Goal: Task Accomplishment & Management: Manage account settings

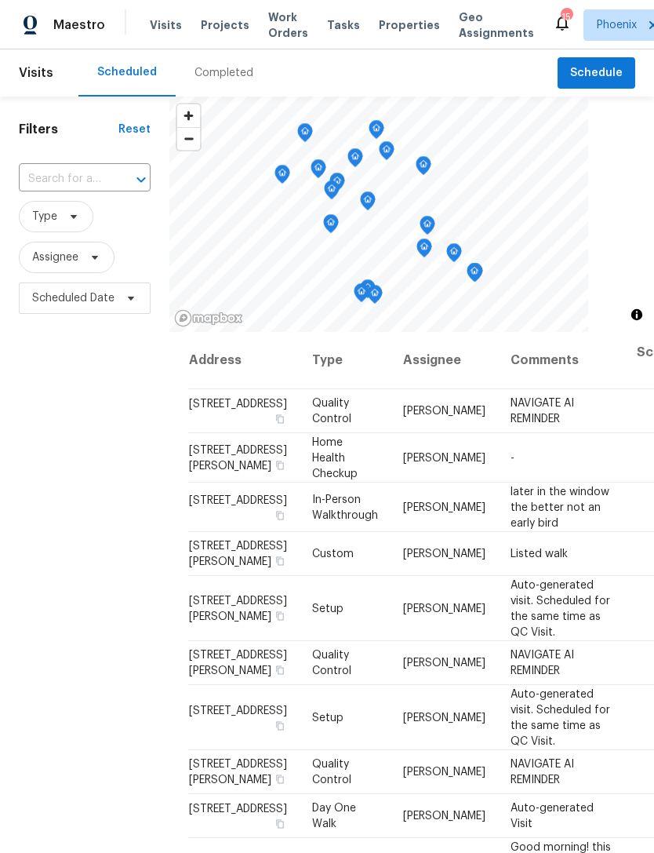
click at [231, 96] on div "Completed" at bounding box center [224, 72] width 96 height 47
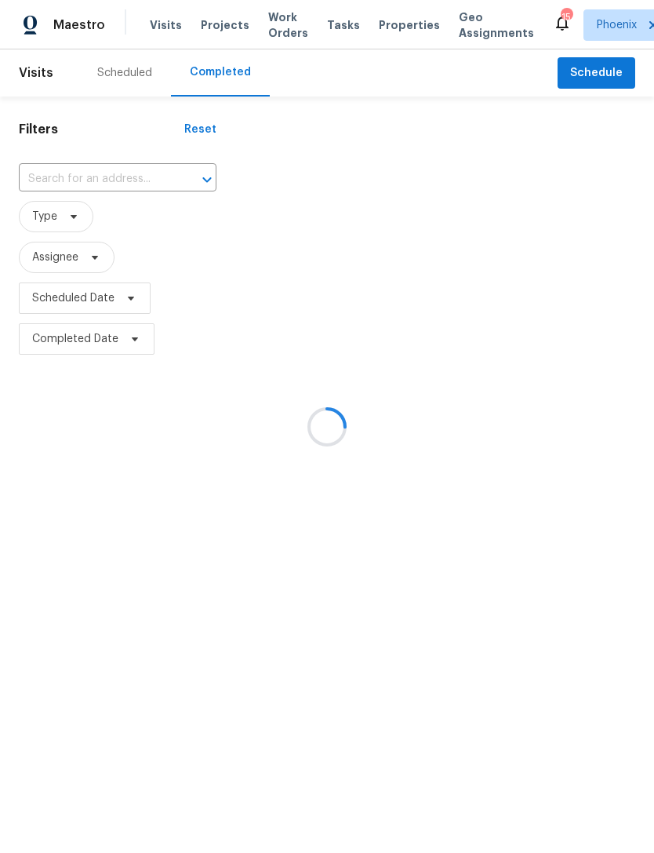
click at [110, 192] on div at bounding box center [327, 426] width 654 height 853
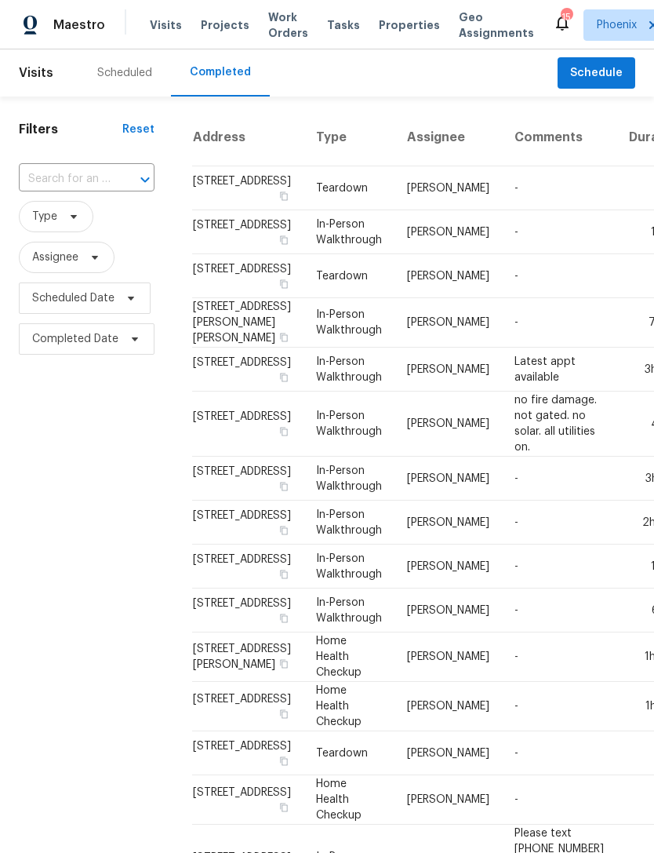
click at [72, 191] on input "text" at bounding box center [65, 179] width 92 height 24
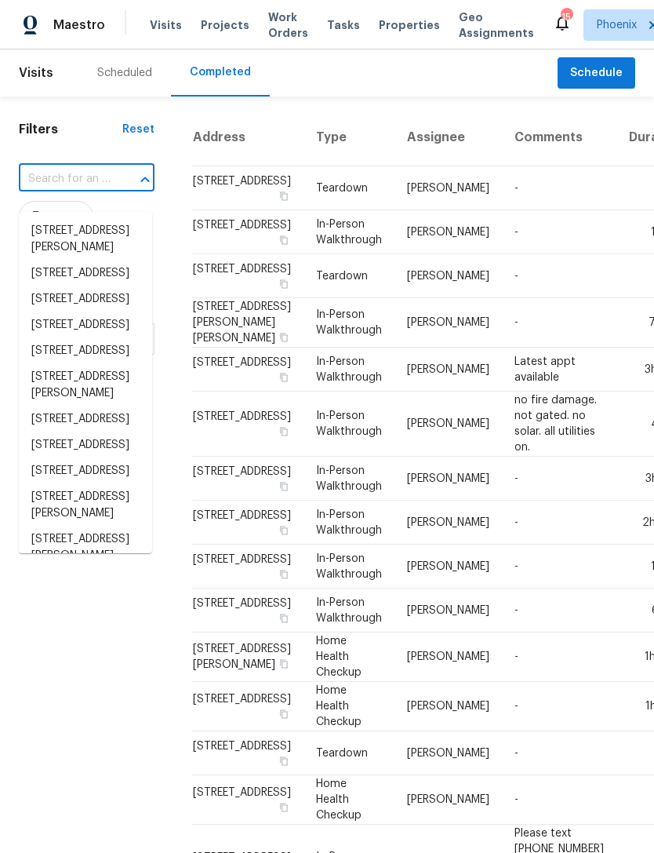
click at [60, 190] on input "text" at bounding box center [65, 179] width 92 height 24
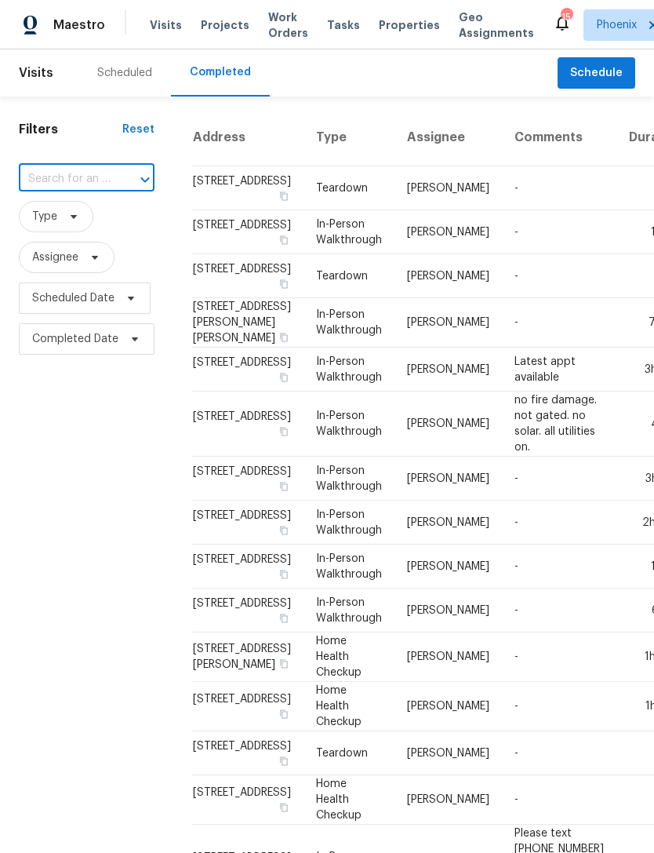
paste input "11075 E Primrose Ct, Florence, AZ 85132"
type input "11075 E Primrose Ct, Florence, AZ 85132"
click at [86, 241] on li "11075 E Primrose Ct, Florence, AZ 85132" at bounding box center [85, 231] width 133 height 26
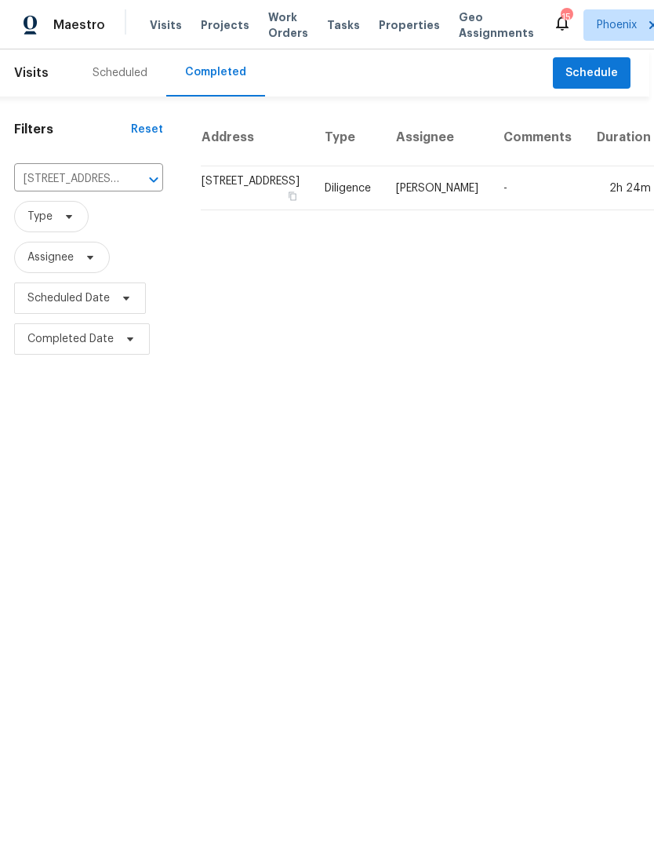
scroll to position [0, 4]
click at [384, 210] on td "[PERSON_NAME]" at bounding box center [437, 188] width 107 height 44
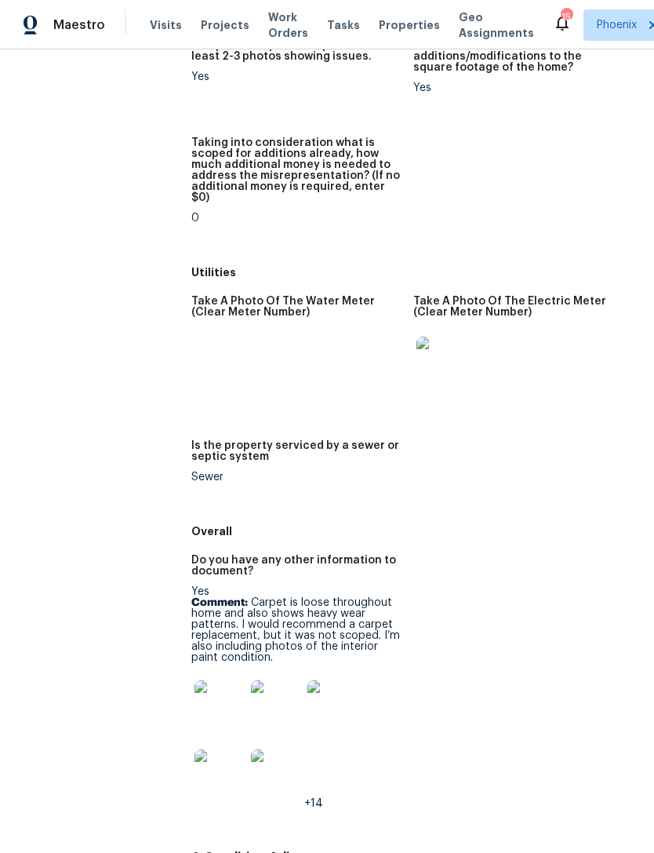
scroll to position [2421, 0]
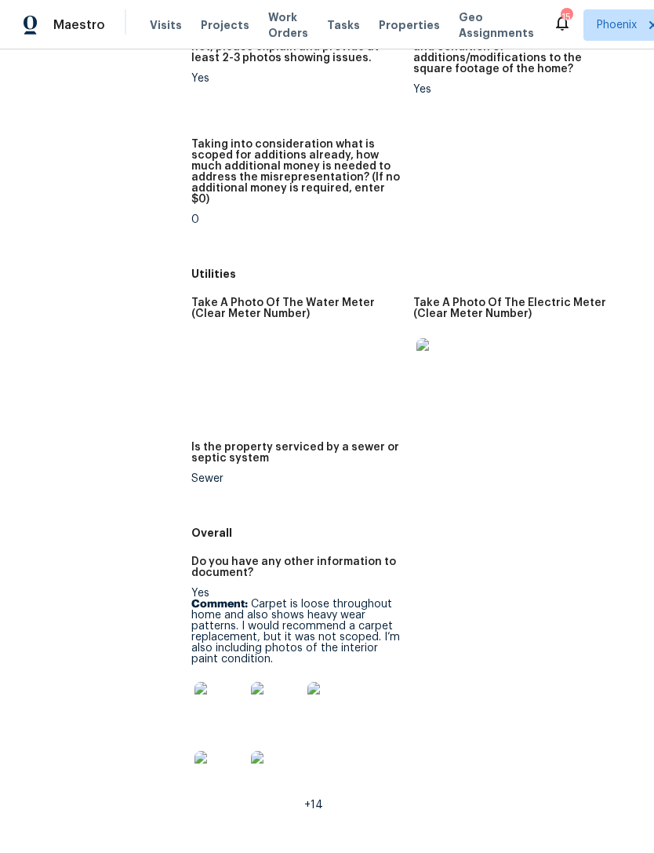
click at [209, 682] on img at bounding box center [220, 707] width 50 height 50
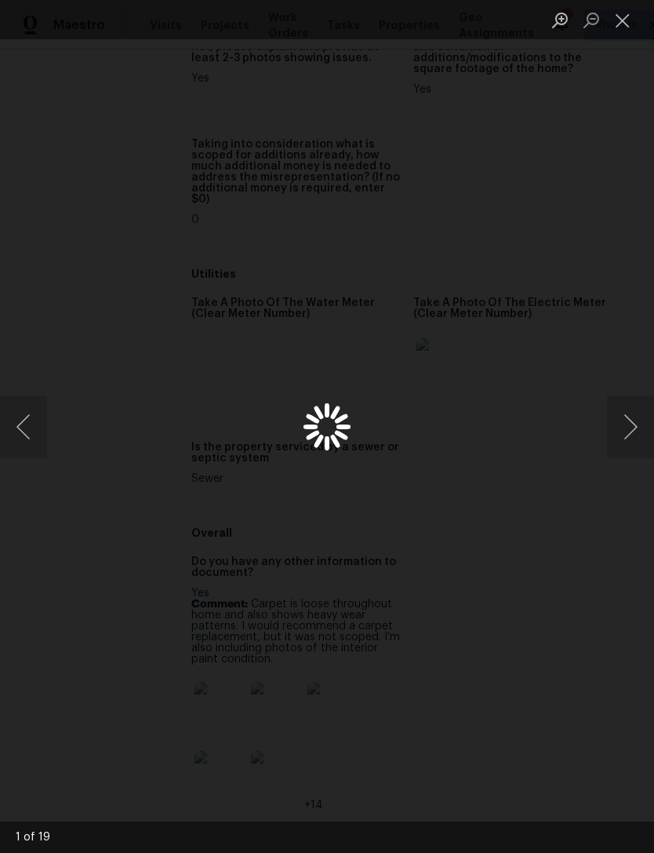
click at [633, 427] on button "Next image" at bounding box center [630, 426] width 47 height 63
click at [625, 30] on button "Close lightbox" at bounding box center [622, 19] width 31 height 27
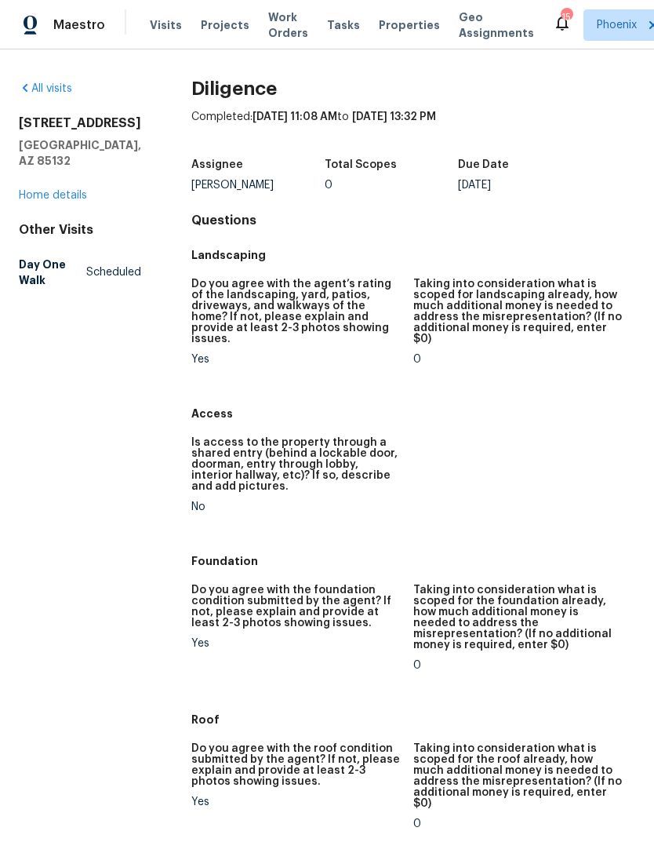
scroll to position [0, 0]
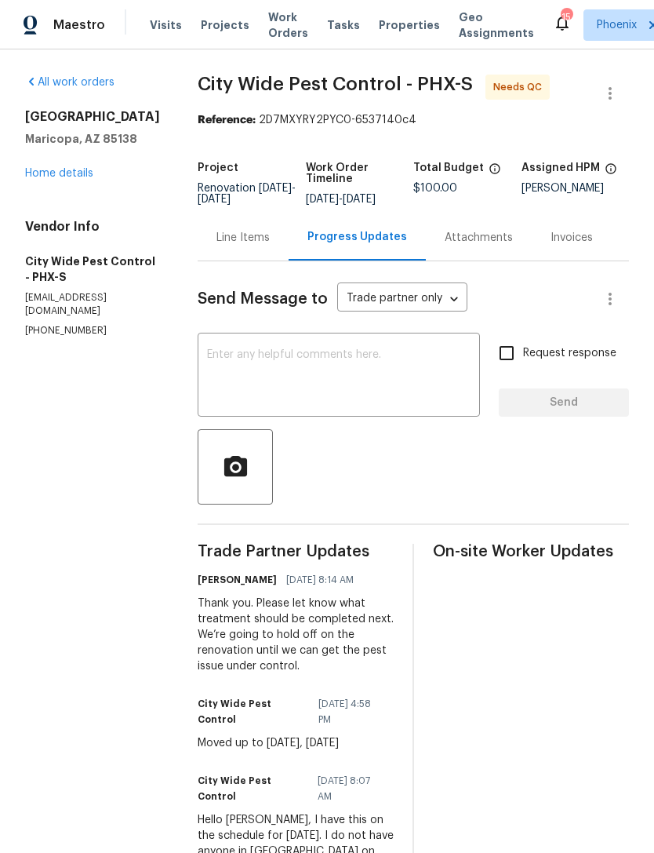
click at [76, 179] on link "Home details" at bounding box center [59, 173] width 68 height 11
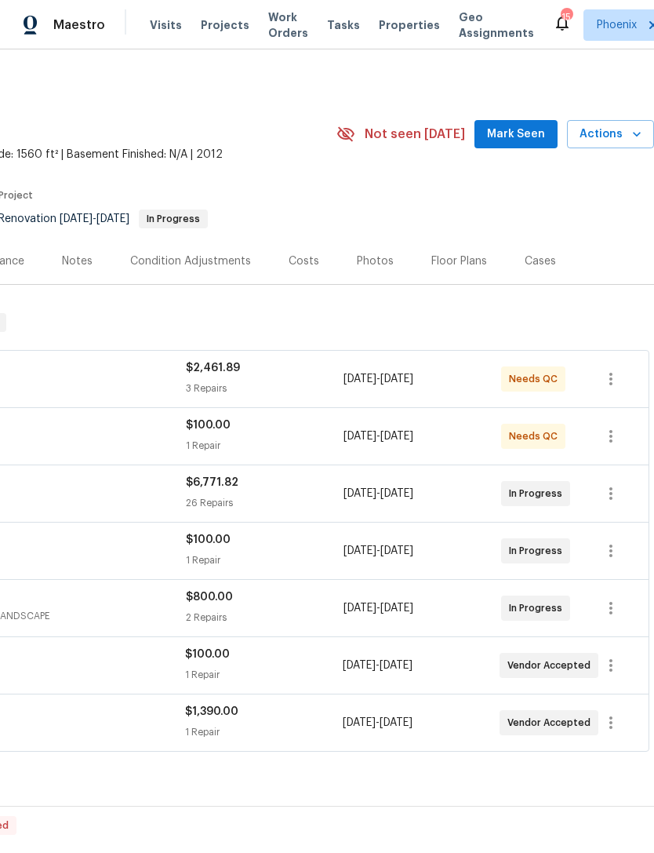
scroll to position [0, 232]
click at [533, 144] on span "Mark Seen" at bounding box center [516, 135] width 58 height 20
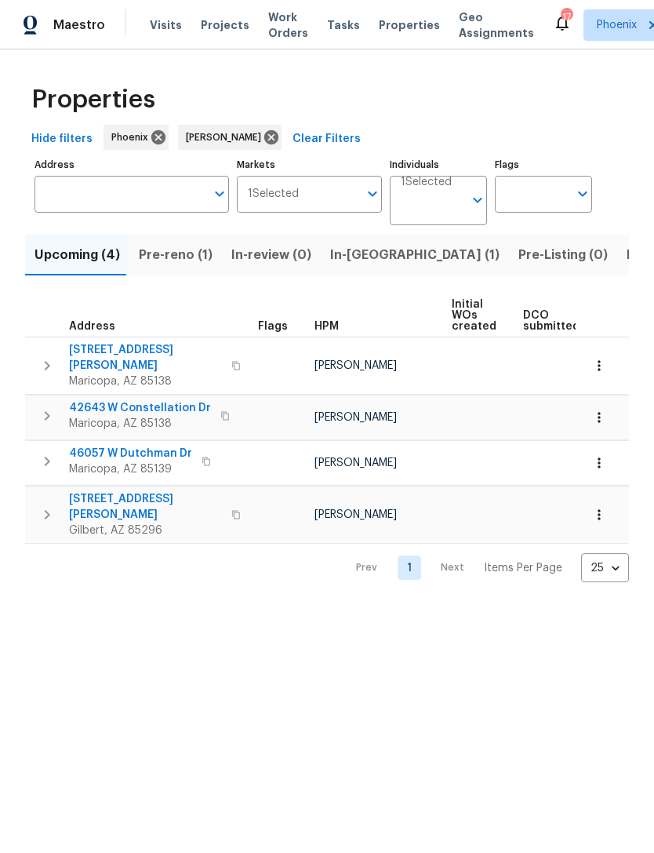
click at [173, 266] on span "Pre-reno (1)" at bounding box center [176, 255] width 74 height 22
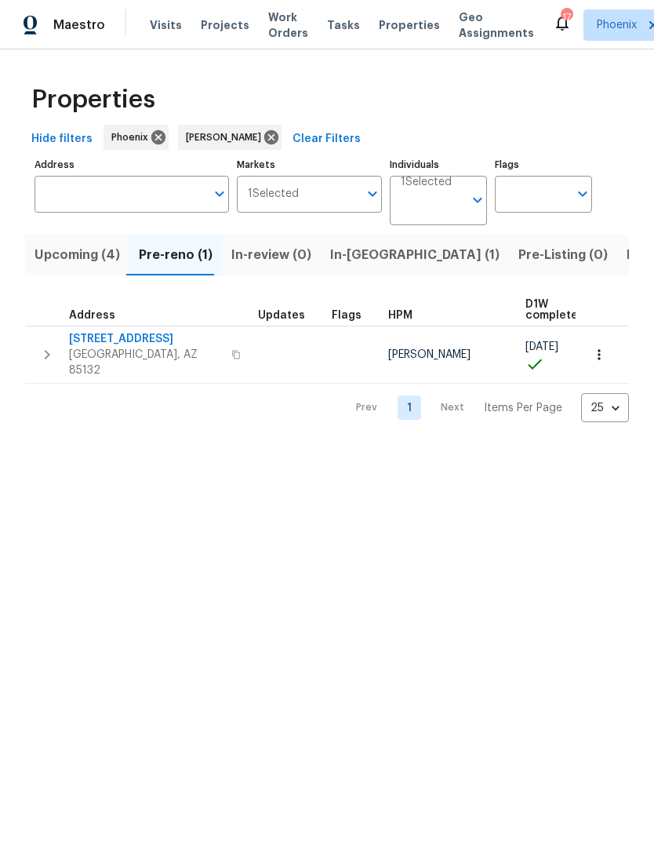
click at [109, 347] on span "[STREET_ADDRESS]" at bounding box center [145, 339] width 153 height 16
click at [627, 266] on span "Listed (17)" at bounding box center [659, 255] width 64 height 22
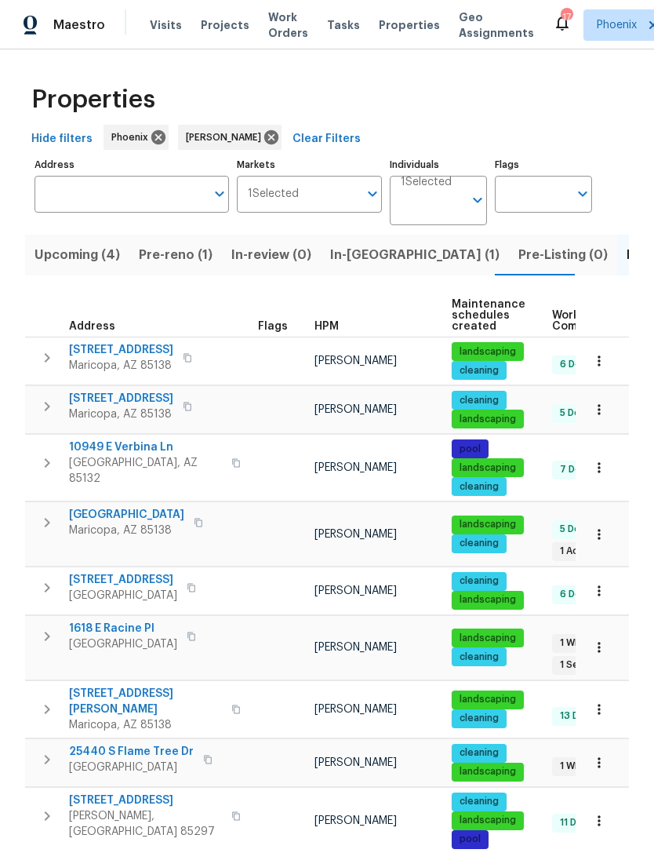
click at [60, 471] on button "button" at bounding box center [46, 462] width 31 height 47
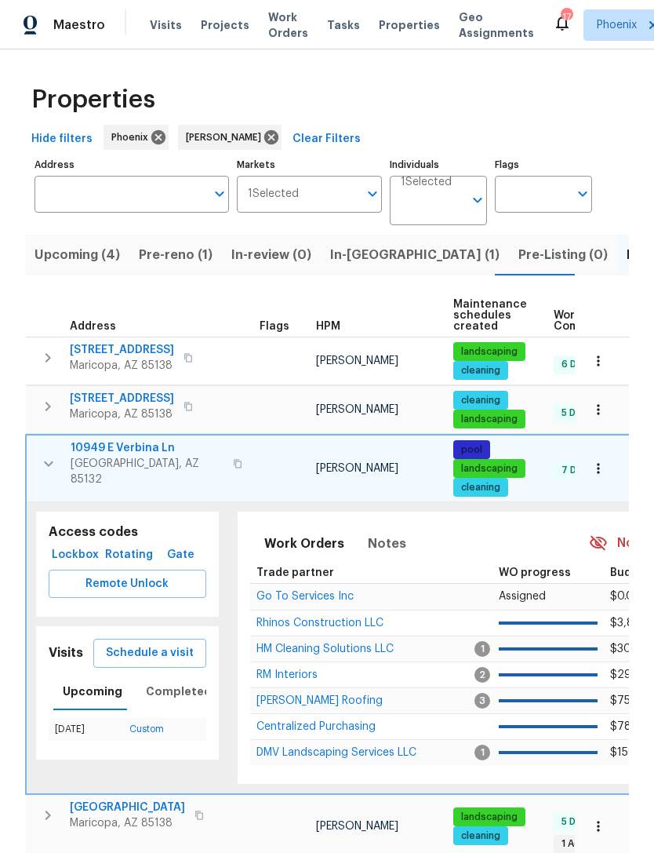
click at [92, 565] on span "Lockbox" at bounding box center [75, 555] width 41 height 20
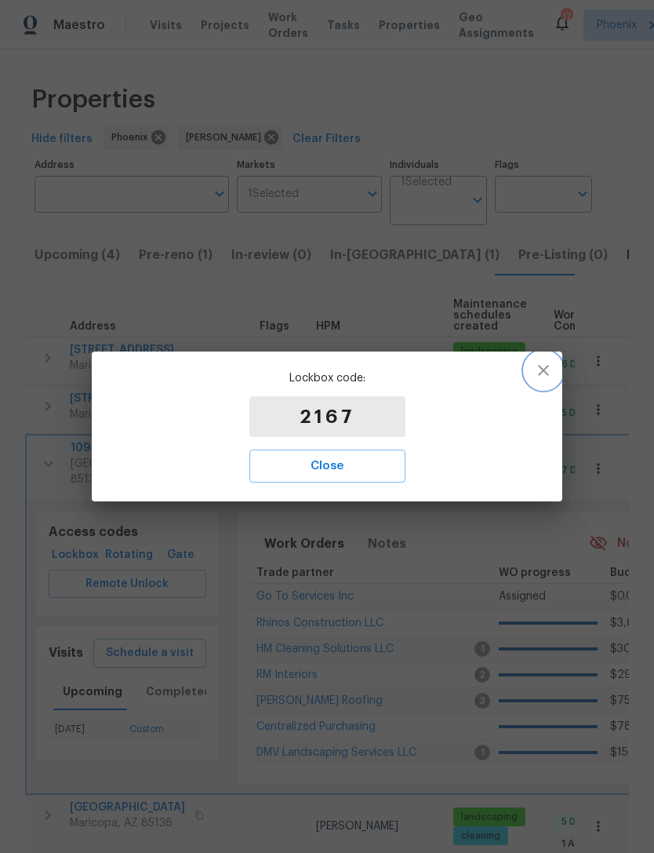
click at [545, 365] on icon "button" at bounding box center [543, 370] width 19 height 19
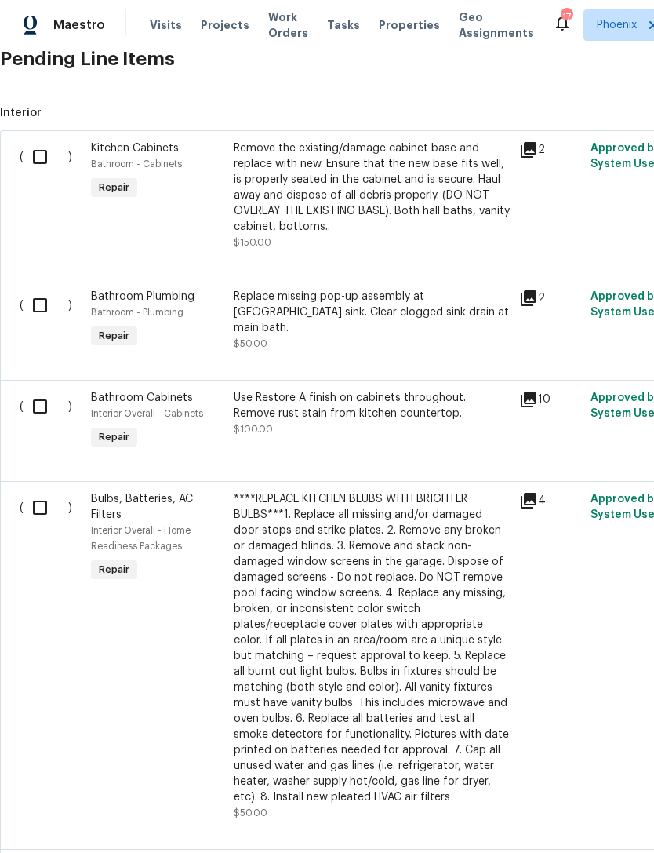
scroll to position [394, 0]
click at [42, 173] on input "checkbox" at bounding box center [46, 156] width 45 height 33
checkbox input "true"
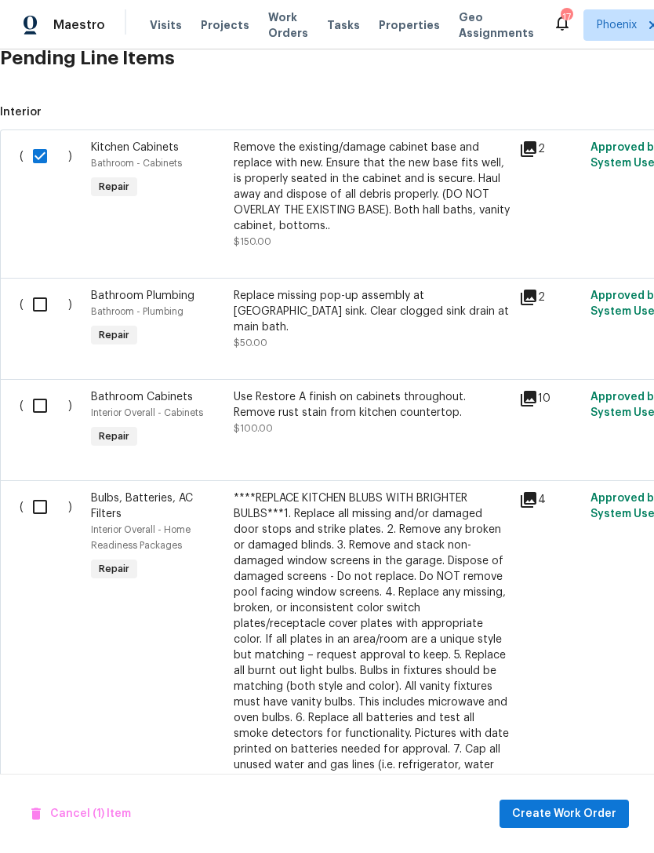
click at [35, 318] on input "checkbox" at bounding box center [46, 304] width 45 height 33
checkbox input "true"
click at [35, 422] on input "checkbox" at bounding box center [46, 405] width 45 height 33
checkbox input "true"
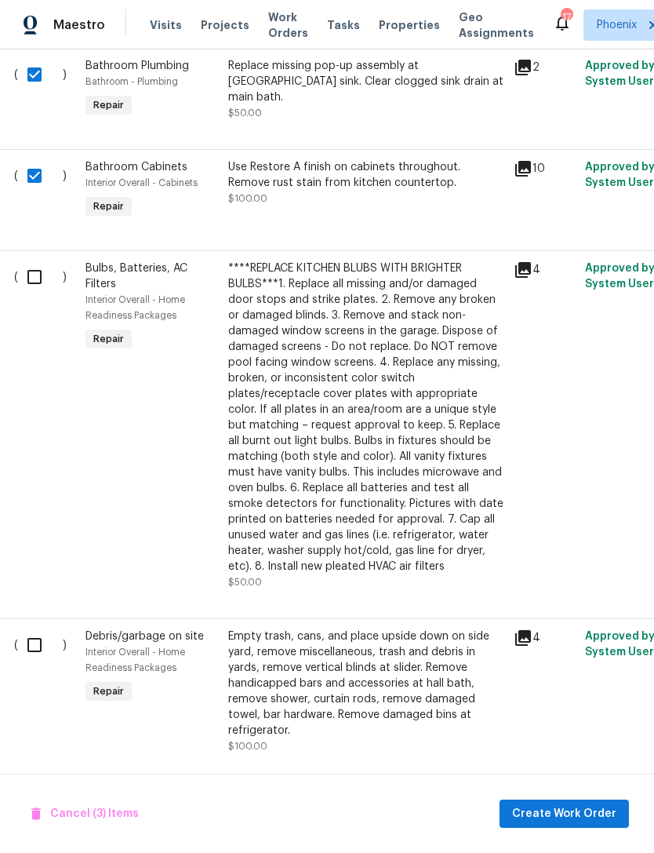
scroll to position [686, 5]
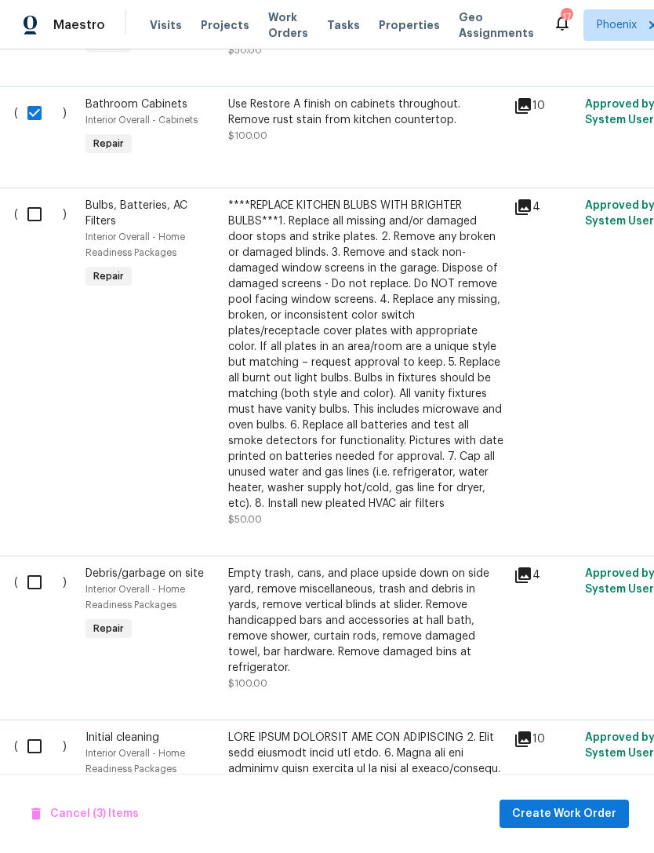
click at [41, 231] on input "checkbox" at bounding box center [40, 214] width 45 height 33
checkbox input "true"
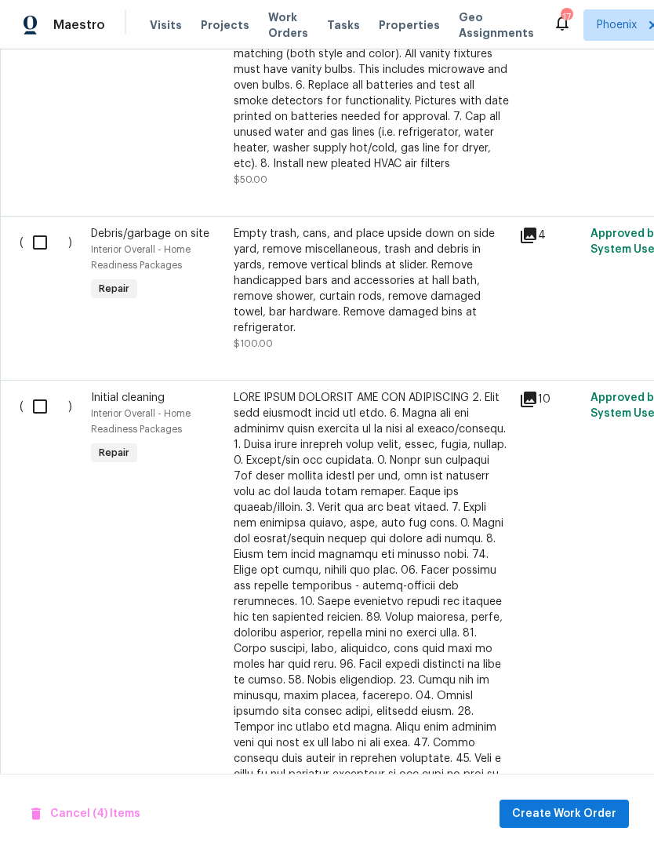
scroll to position [1028, 0]
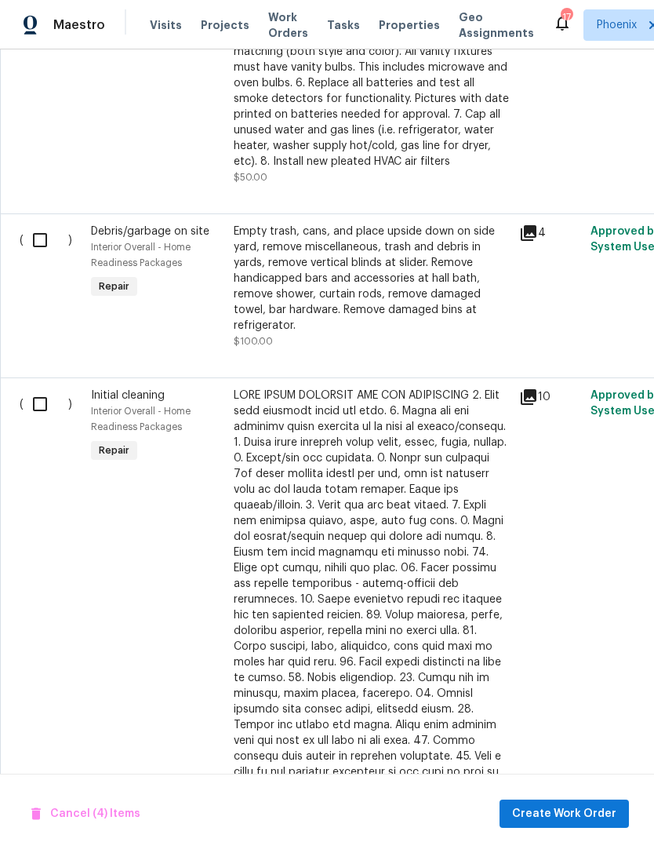
click at [52, 257] on input "checkbox" at bounding box center [46, 240] width 45 height 33
checkbox input "true"
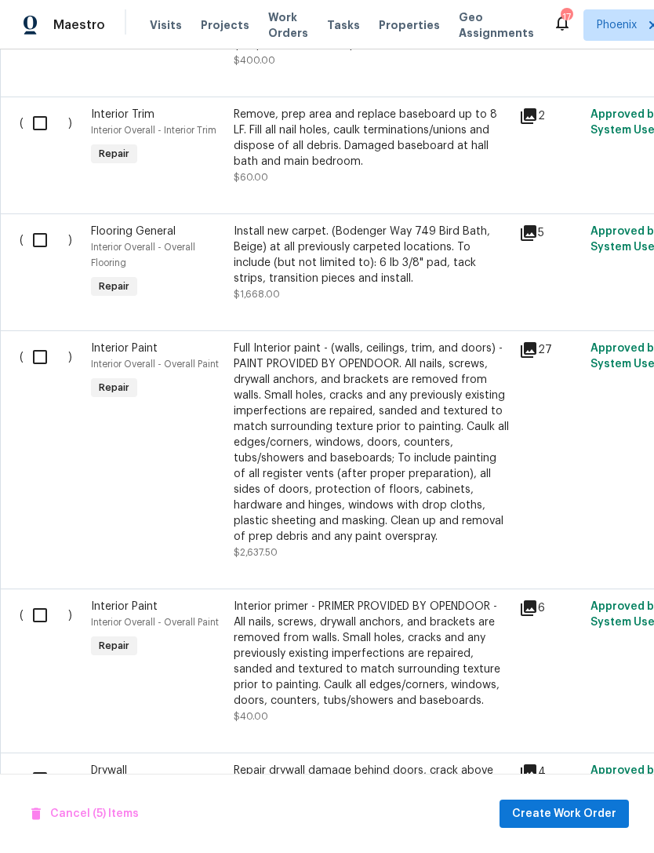
scroll to position [1829, 0]
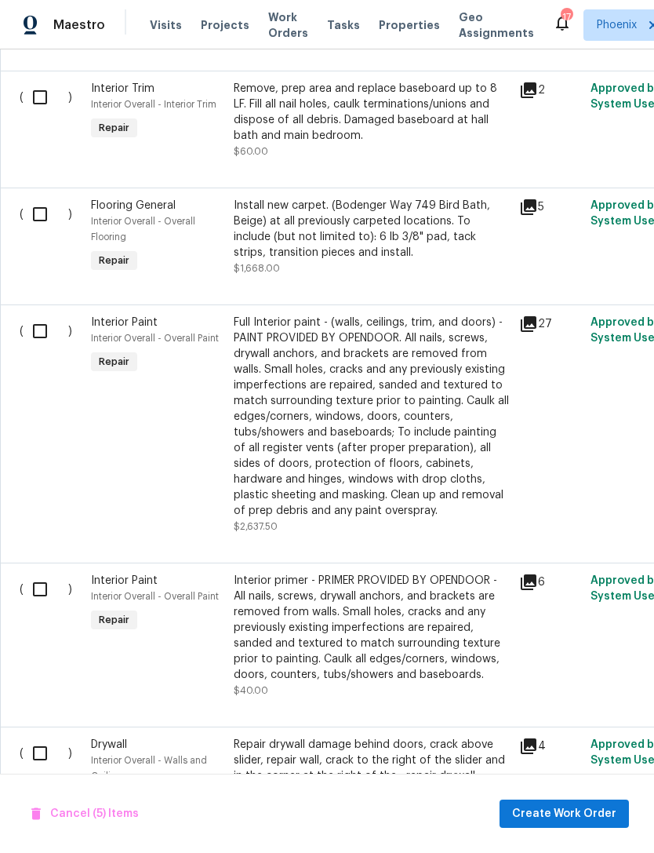
click at [45, 100] on input "checkbox" at bounding box center [46, 97] width 45 height 33
checkbox input "true"
click at [33, 348] on input "checkbox" at bounding box center [46, 331] width 45 height 33
checkbox input "true"
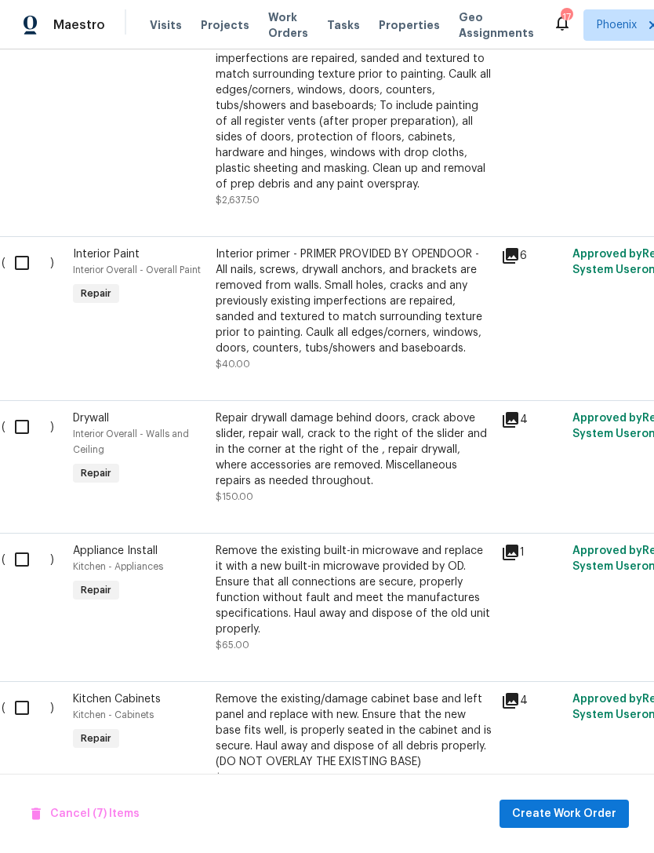
scroll to position [2160, 18]
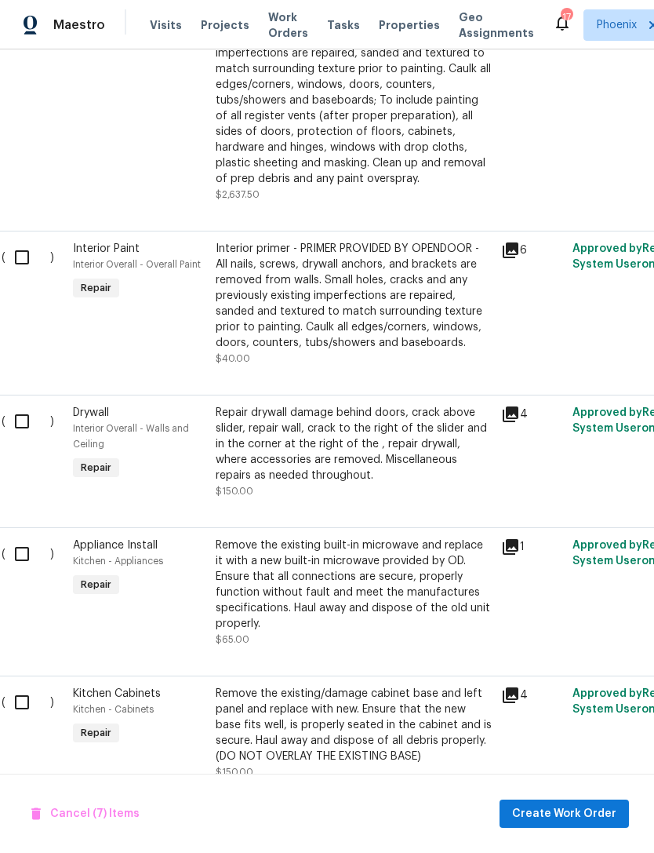
click at [24, 274] on input "checkbox" at bounding box center [27, 257] width 45 height 33
checkbox input "true"
click at [9, 434] on input "checkbox" at bounding box center [27, 421] width 45 height 33
checkbox input "true"
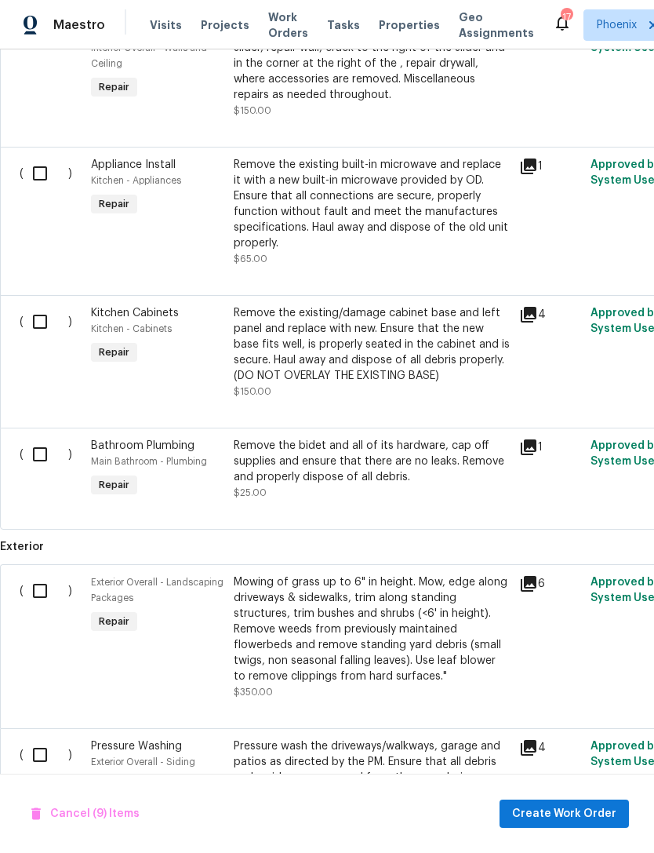
scroll to position [2541, 0]
click at [43, 184] on input "checkbox" at bounding box center [46, 173] width 45 height 33
checkbox input "true"
click at [25, 337] on input "checkbox" at bounding box center [46, 321] width 45 height 33
checkbox input "true"
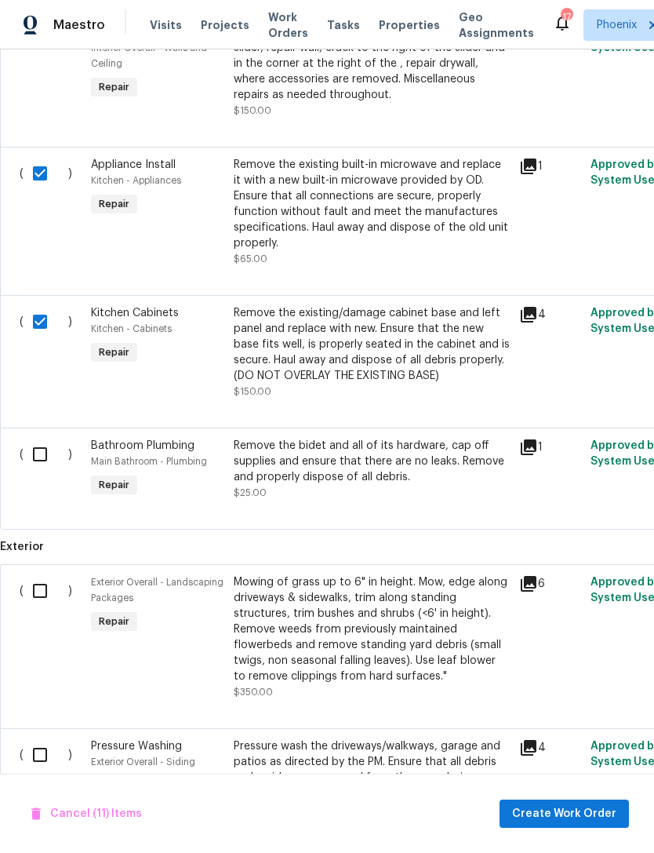
click at [31, 453] on input "checkbox" at bounding box center [46, 454] width 45 height 33
click at [31, 452] on input "checkbox" at bounding box center [46, 454] width 45 height 33
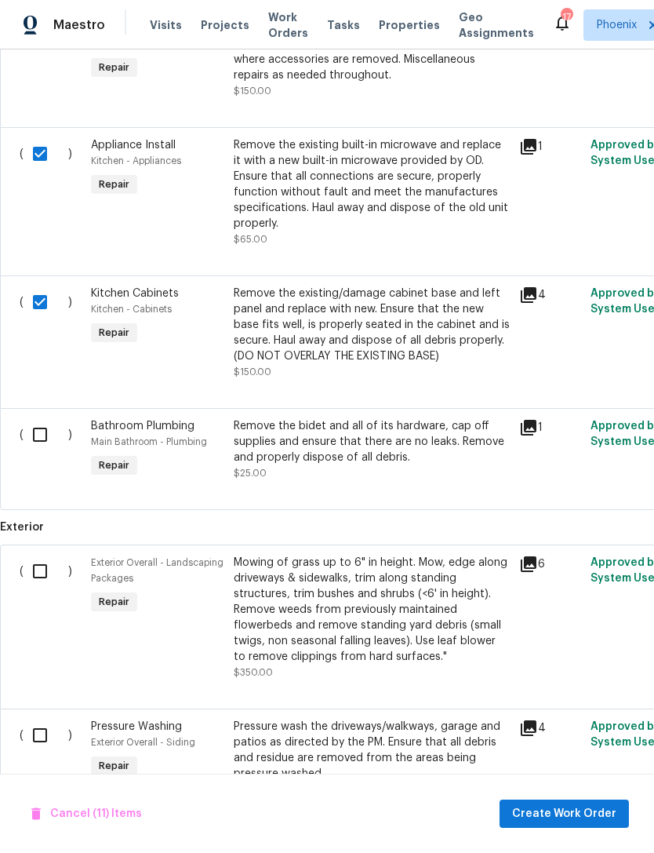
scroll to position [2560, 0]
click at [45, 451] on input "checkbox" at bounding box center [46, 434] width 45 height 33
checkbox input "true"
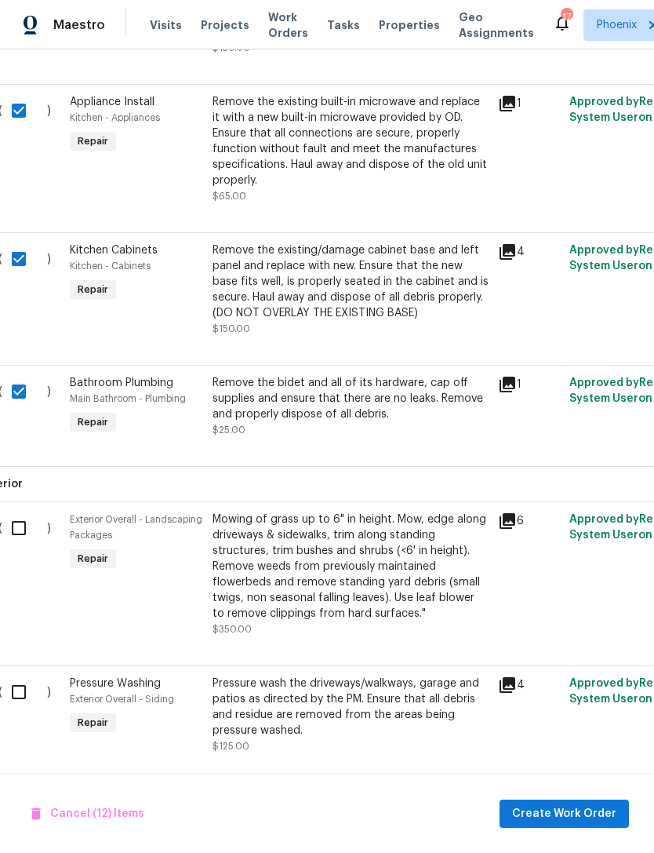
scroll to position [2603, 23]
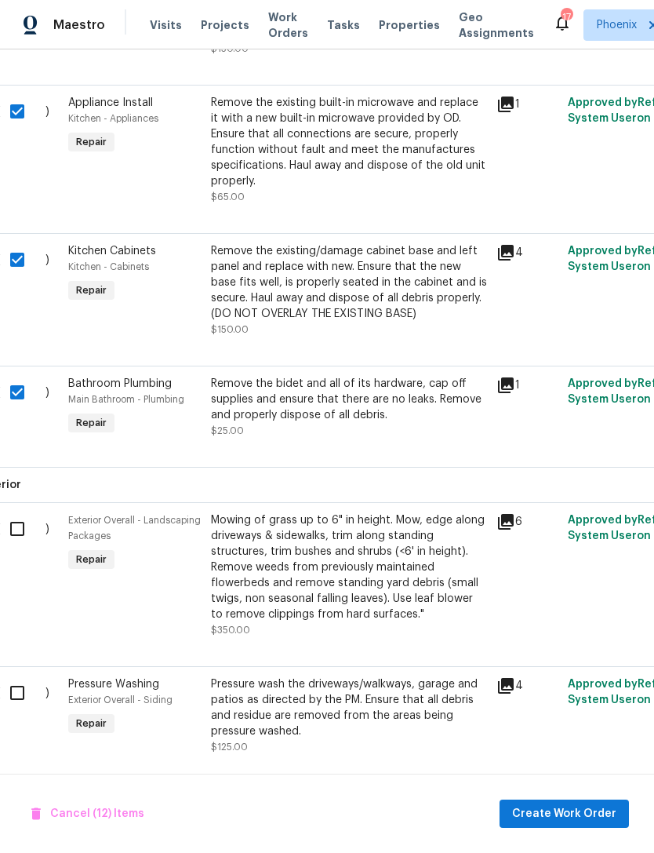
click at [18, 709] on input "checkbox" at bounding box center [23, 692] width 45 height 33
checkbox input "true"
click at [583, 813] on span "Create Work Order" at bounding box center [564, 814] width 104 height 20
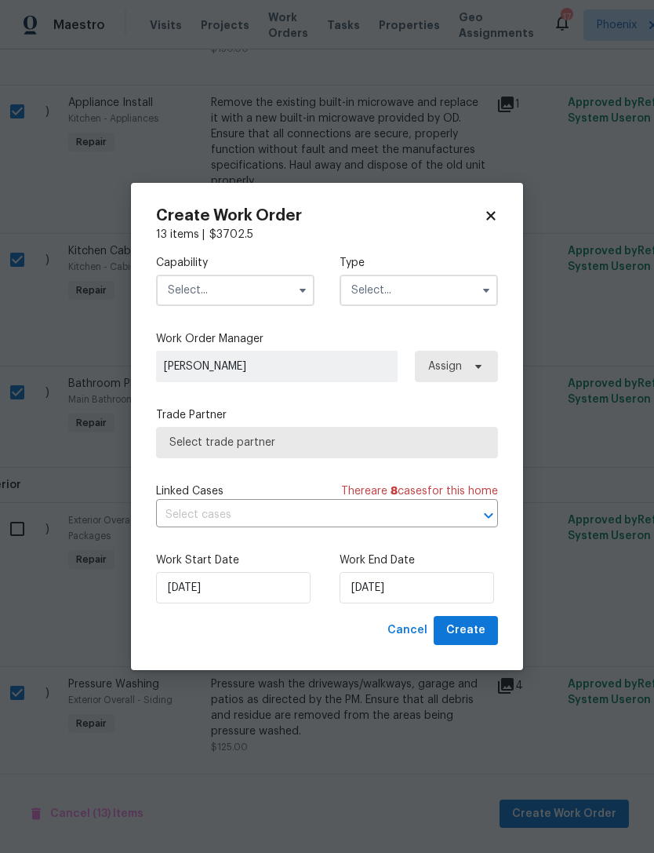
click at [267, 289] on input "text" at bounding box center [235, 290] width 158 height 31
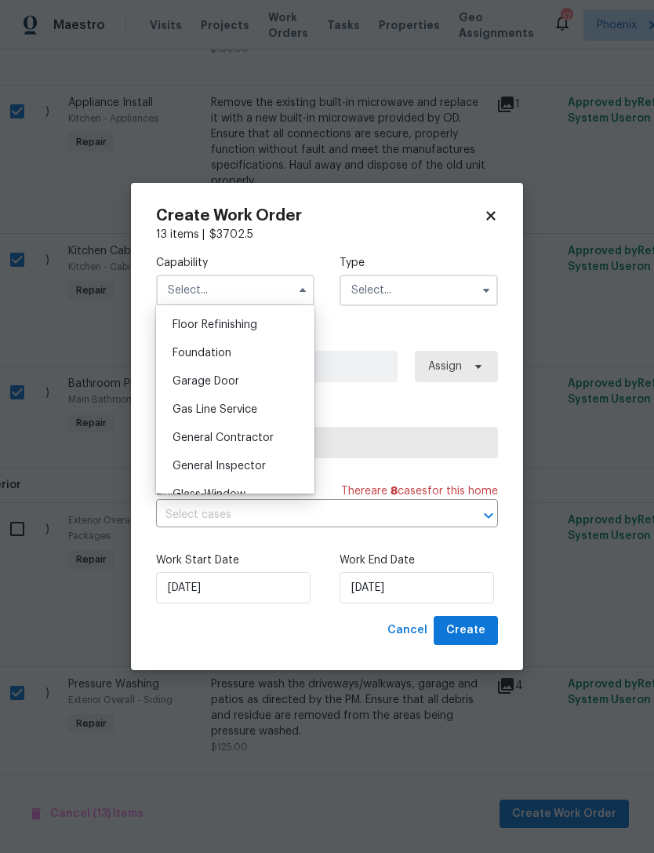
scroll to position [639, 0]
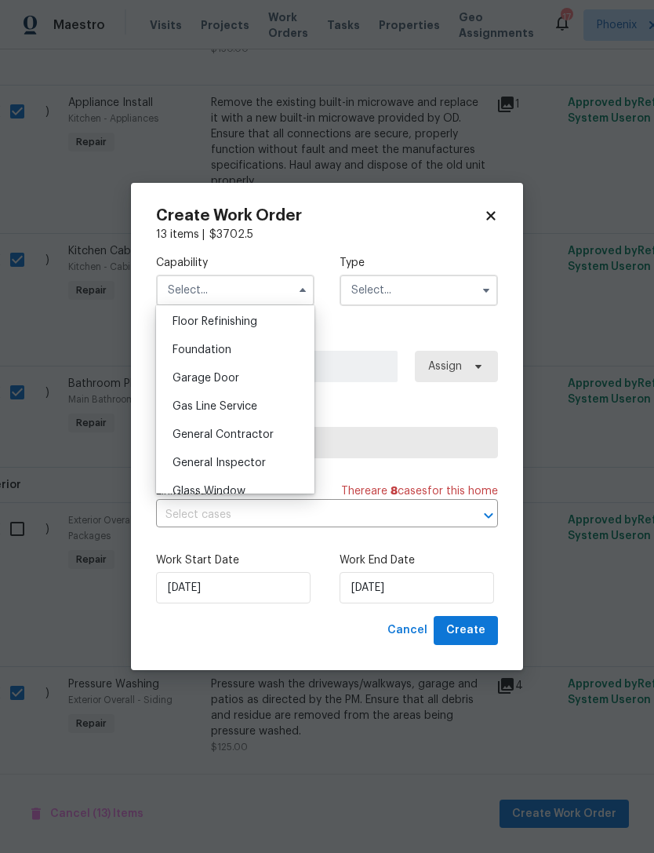
click at [251, 435] on span "General Contractor" at bounding box center [223, 434] width 101 height 11
type input "General Contractor"
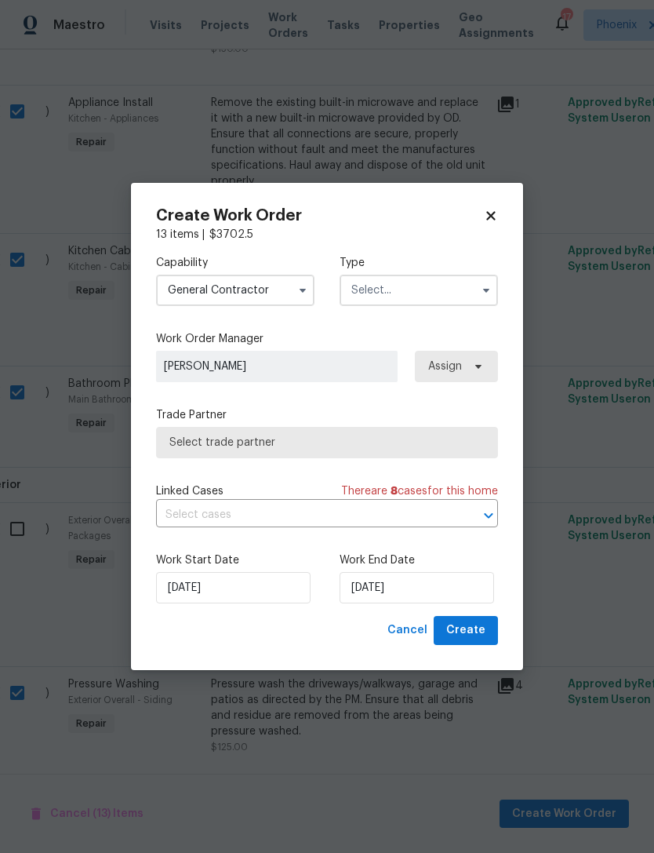
click at [460, 291] on input "text" at bounding box center [419, 290] width 158 height 31
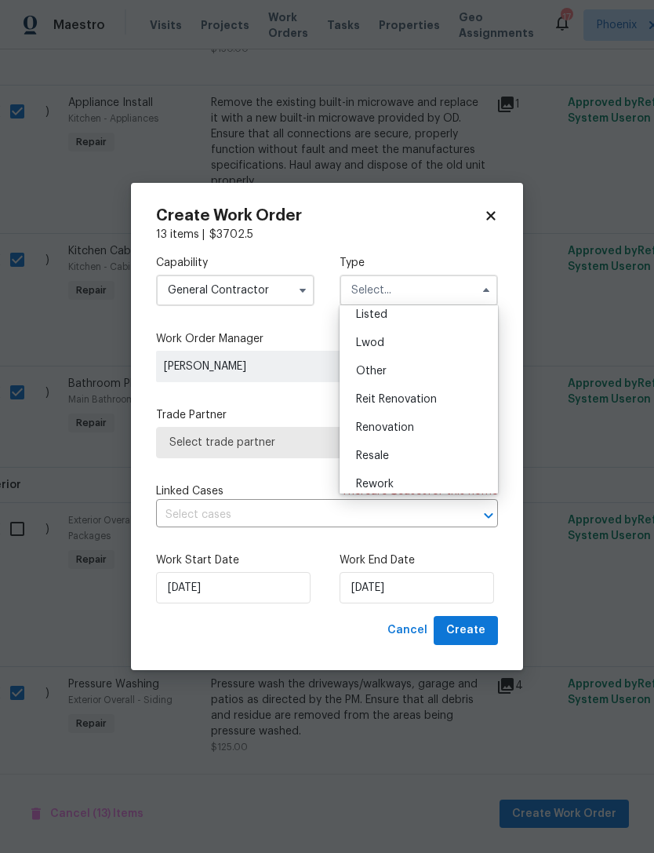
scroll to position [151, 0]
click at [398, 432] on div "Renovation" at bounding box center [419, 427] width 151 height 28
type input "Renovation"
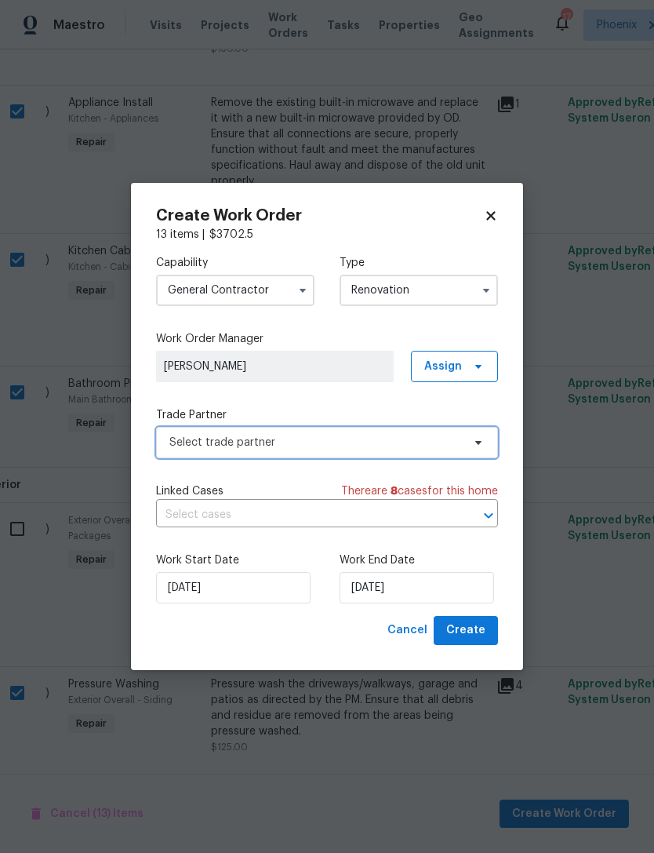
click at [364, 452] on span "Select trade partner" at bounding box center [327, 442] width 342 height 31
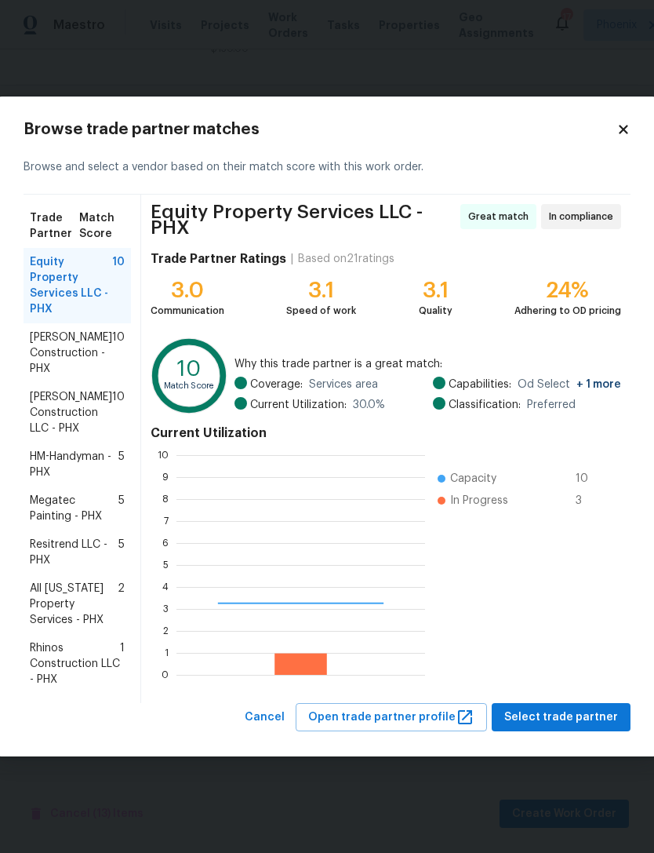
scroll to position [220, 249]
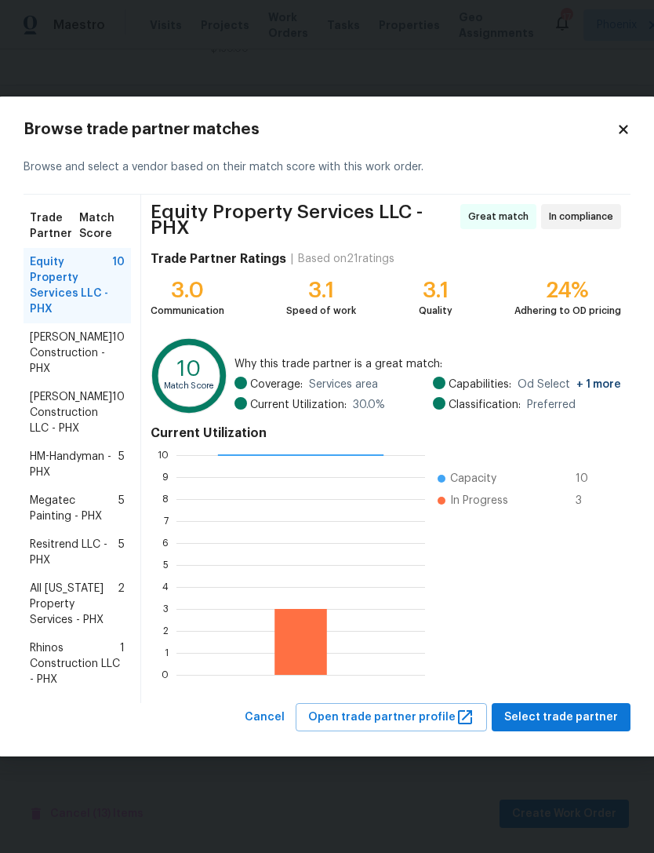
click at [66, 660] on span "Rhinos Construction LLC - PHX" at bounding box center [75, 663] width 90 height 47
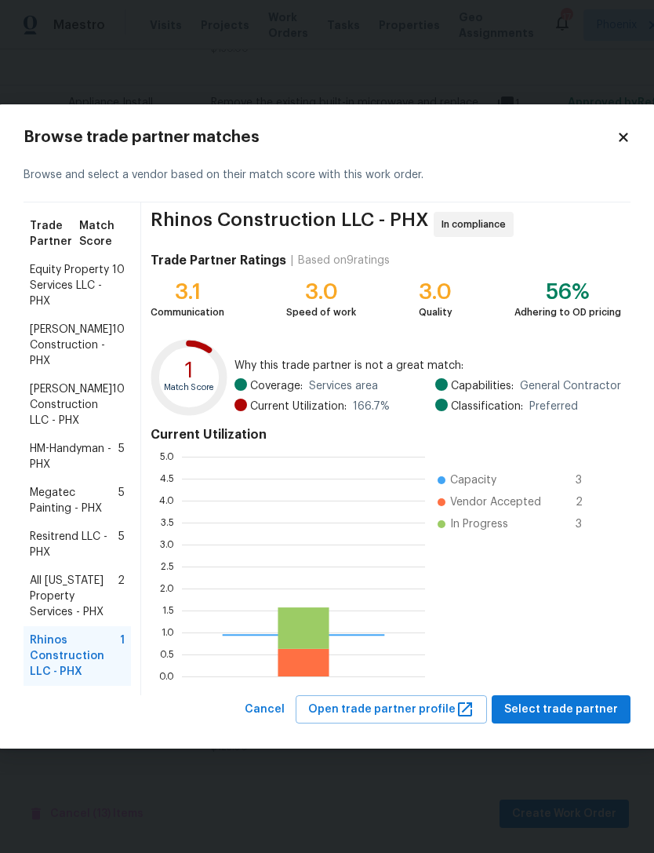
scroll to position [220, 243]
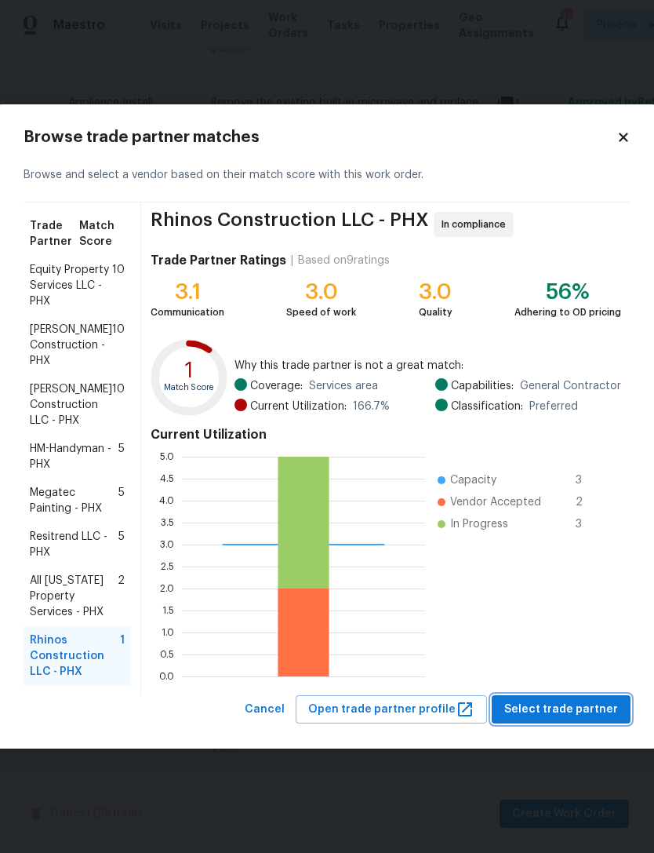
click at [584, 704] on span "Select trade partner" at bounding box center [561, 710] width 114 height 20
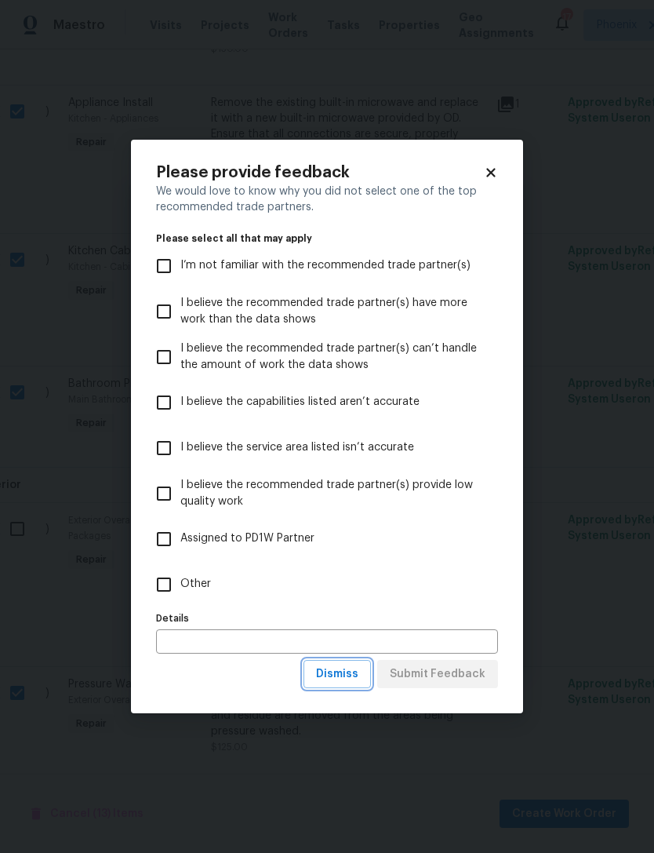
click at [358, 675] on span "Dismiss" at bounding box center [337, 674] width 42 height 20
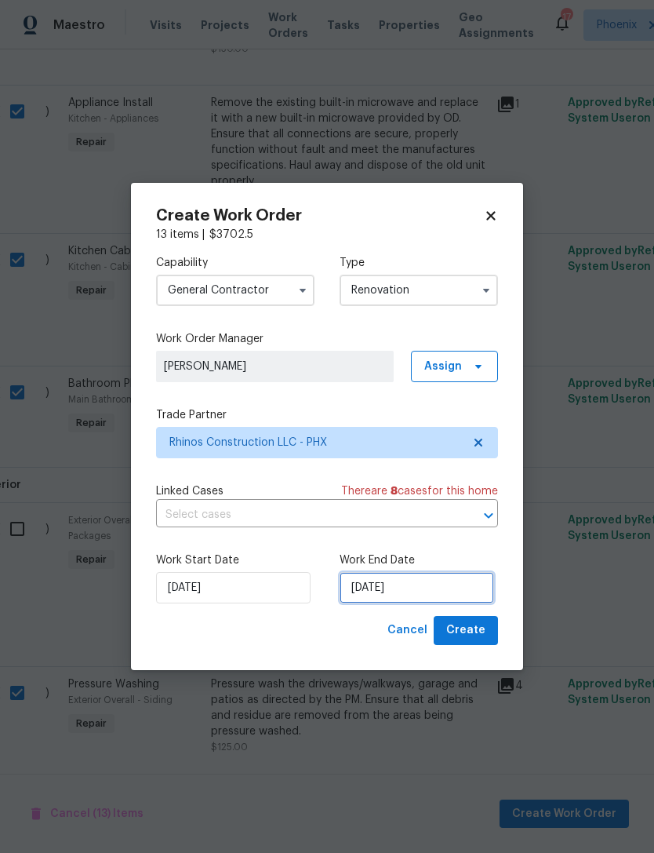
click at [473, 591] on input "[DATE]" at bounding box center [417, 587] width 155 height 31
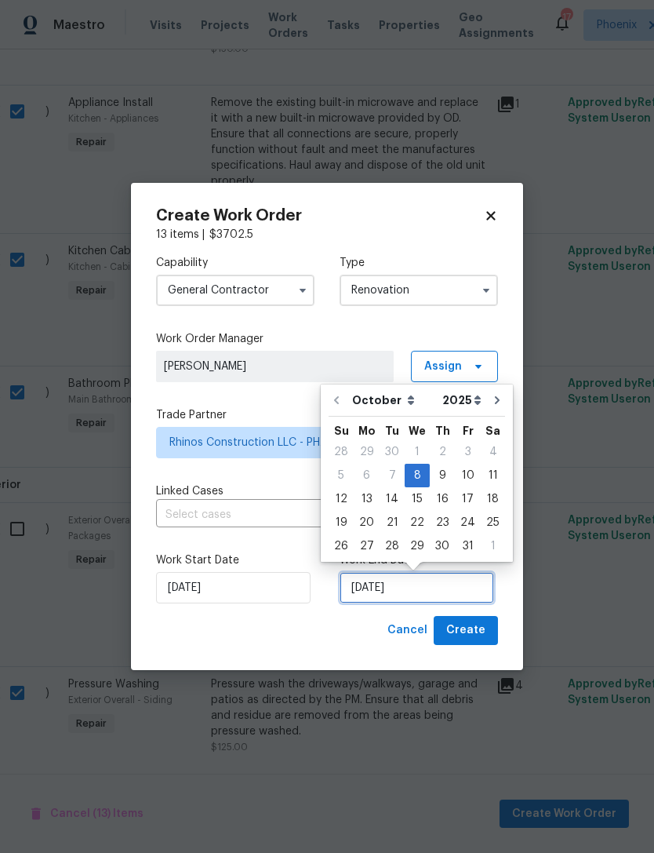
scroll to position [29, 0]
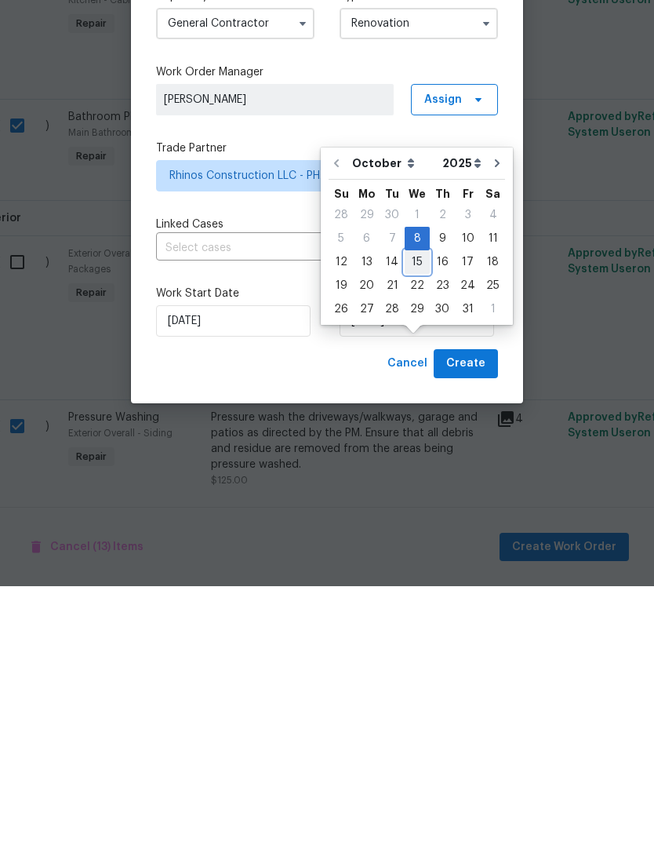
click at [414, 518] on div "15" at bounding box center [417, 529] width 25 height 22
type input "10/15/2025"
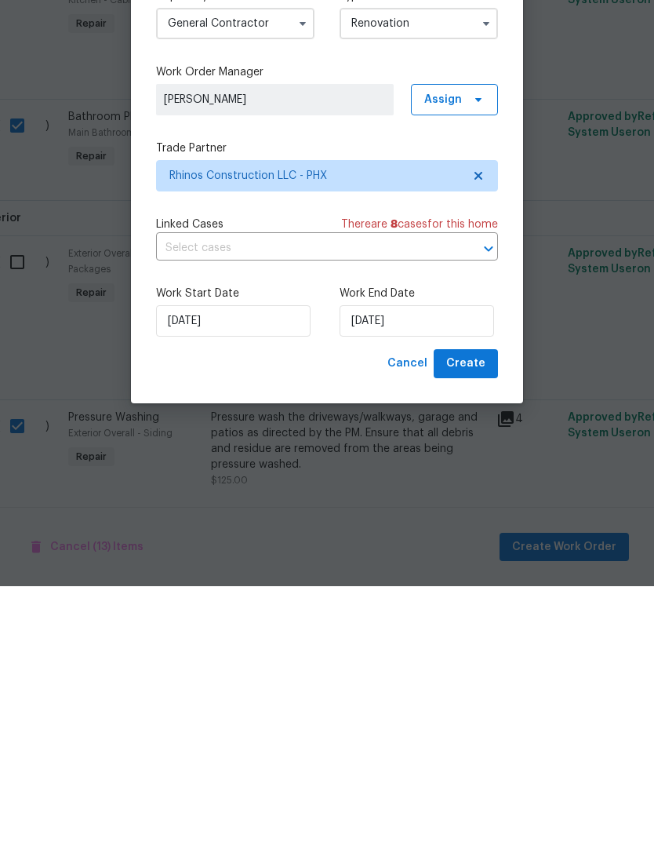
scroll to position [50, 0]
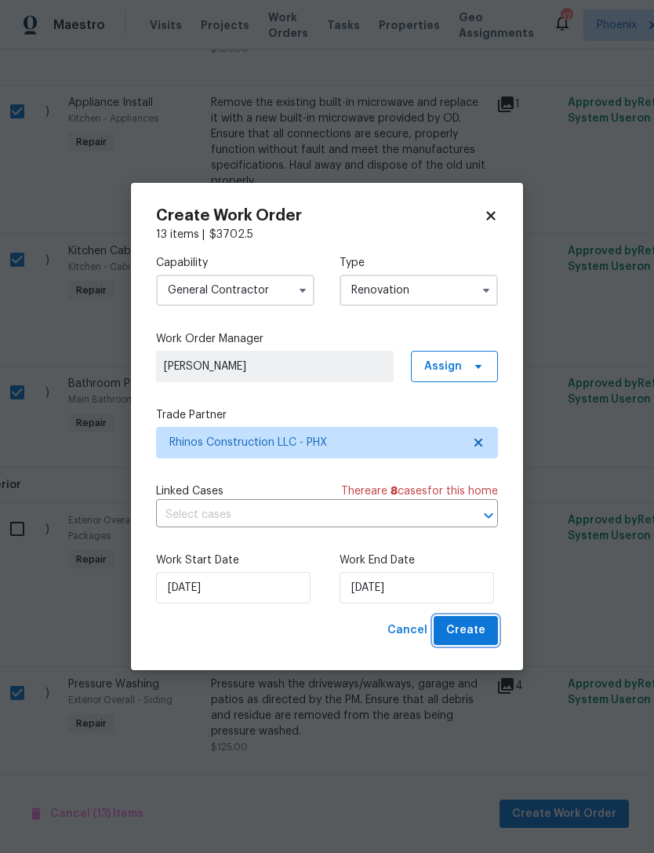
click at [486, 635] on button "Create" at bounding box center [466, 630] width 64 height 29
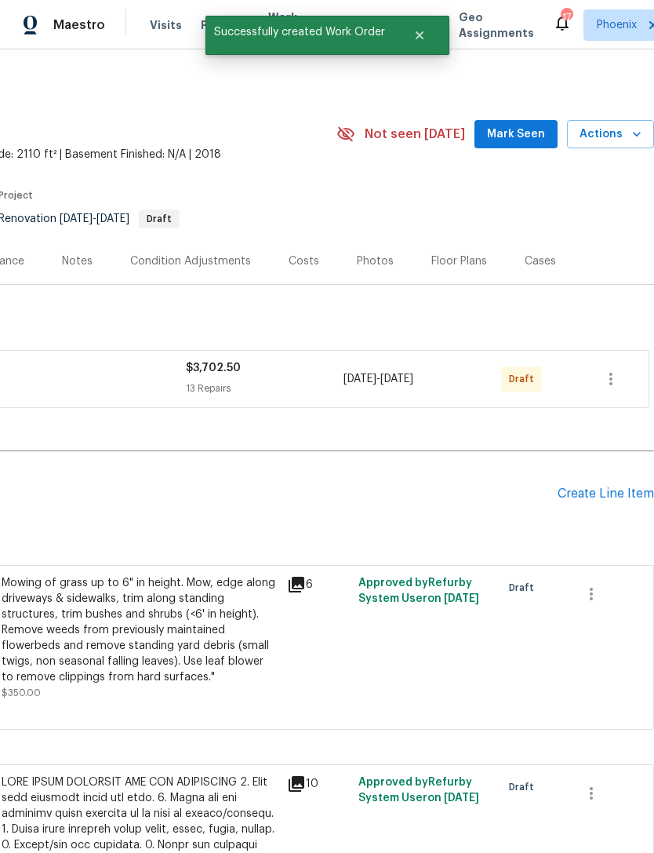
scroll to position [0, 232]
click at [613, 388] on icon "button" at bounding box center [611, 378] width 19 height 19
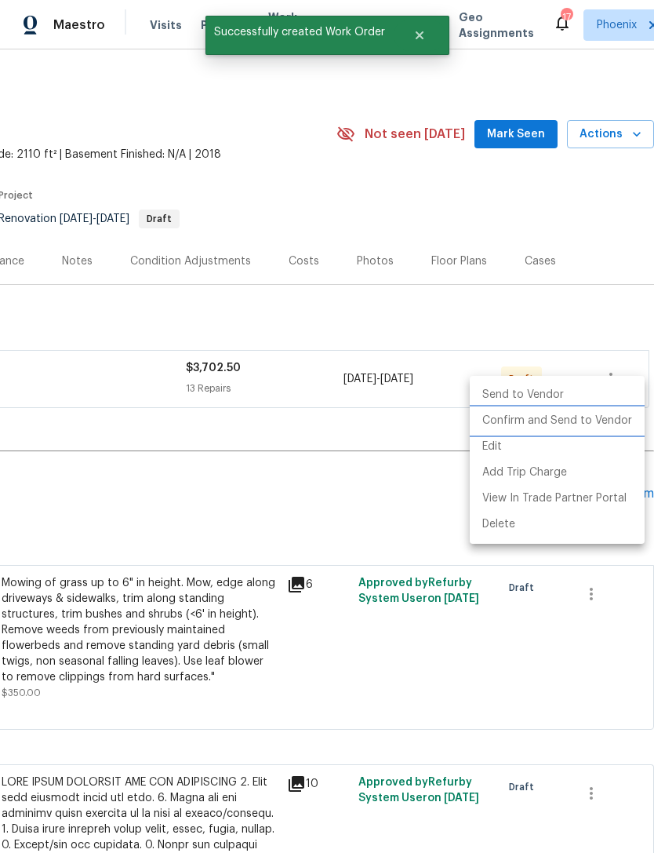
click at [589, 423] on li "Confirm and Send to Vendor" at bounding box center [557, 421] width 175 height 26
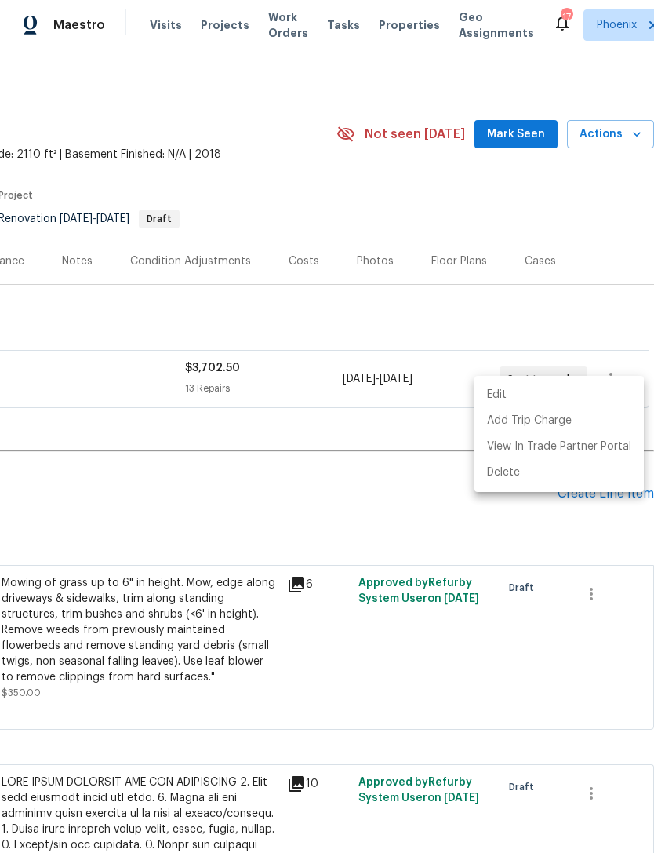
click at [463, 537] on div at bounding box center [327, 426] width 654 height 853
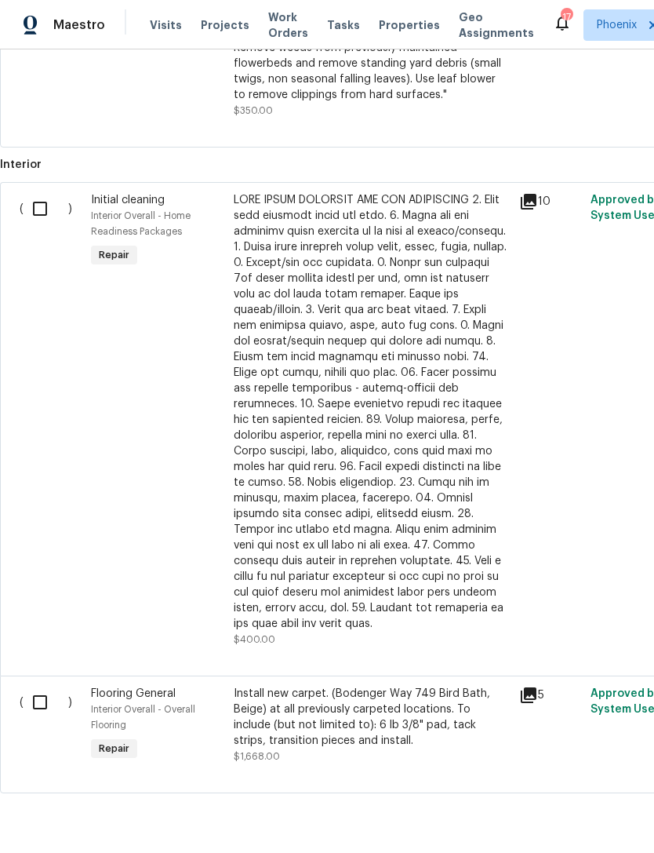
scroll to position [581, 0]
click at [35, 226] on input "checkbox" at bounding box center [46, 209] width 45 height 33
checkbox input "true"
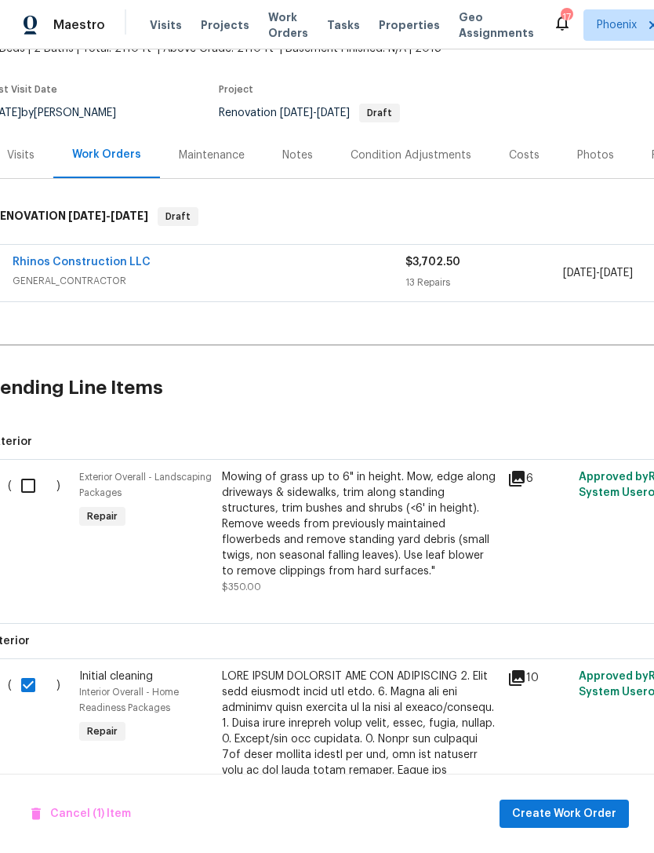
scroll to position [107, 9]
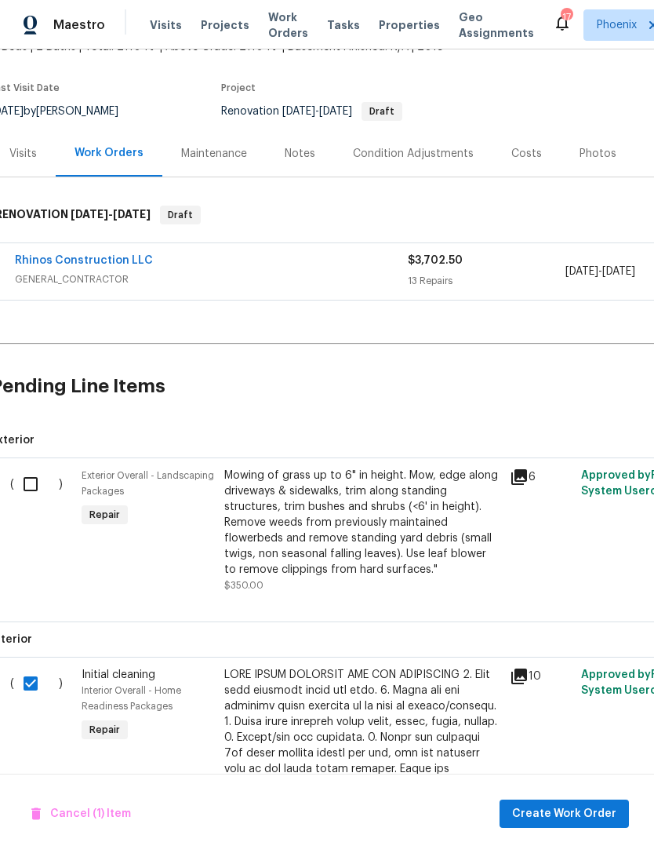
click at [35, 494] on input "checkbox" at bounding box center [36, 484] width 45 height 33
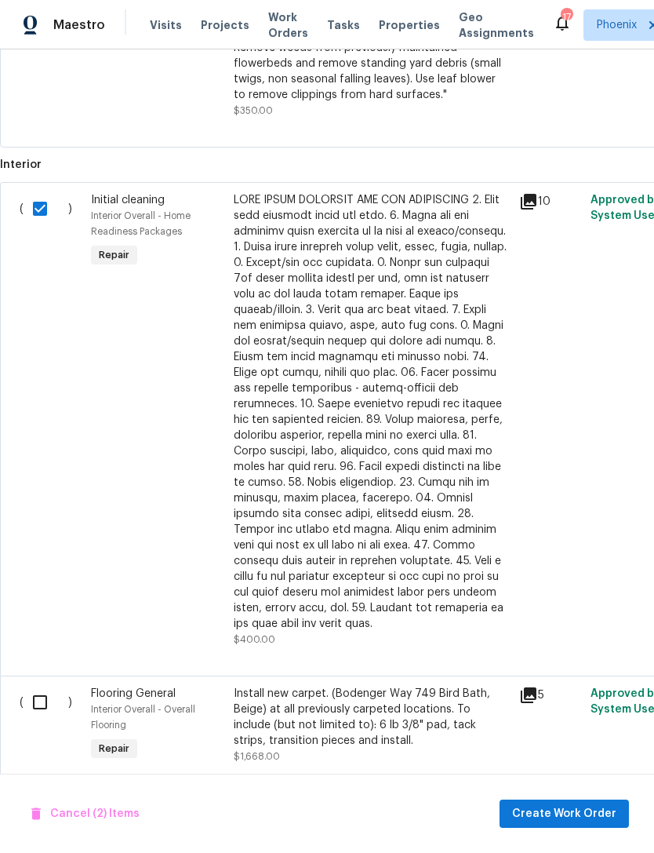
scroll to position [581, 0]
click at [556, 813] on span "Create Work Order" at bounding box center [564, 814] width 104 height 20
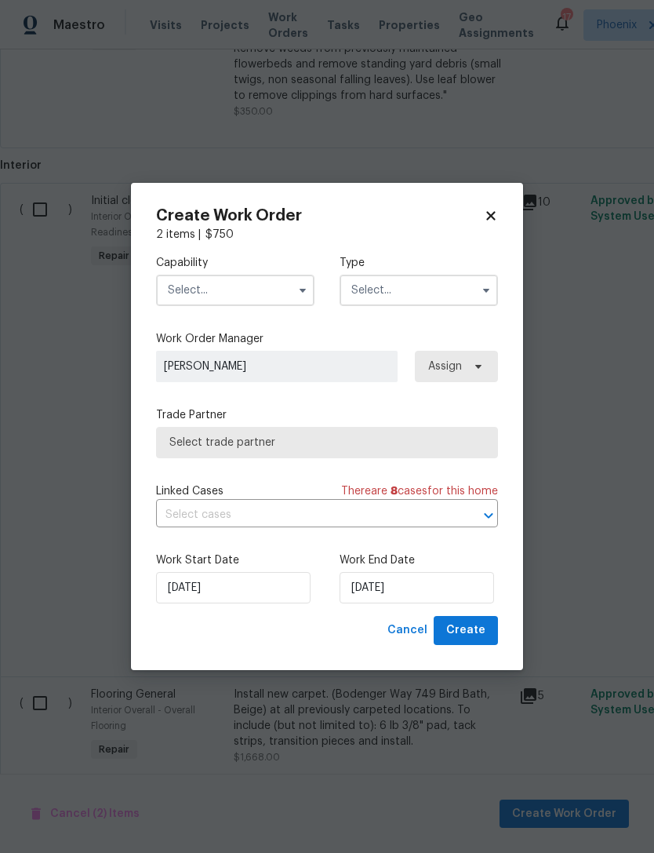
checkbox input "false"
click at [276, 285] on input "text" at bounding box center [235, 290] width 158 height 31
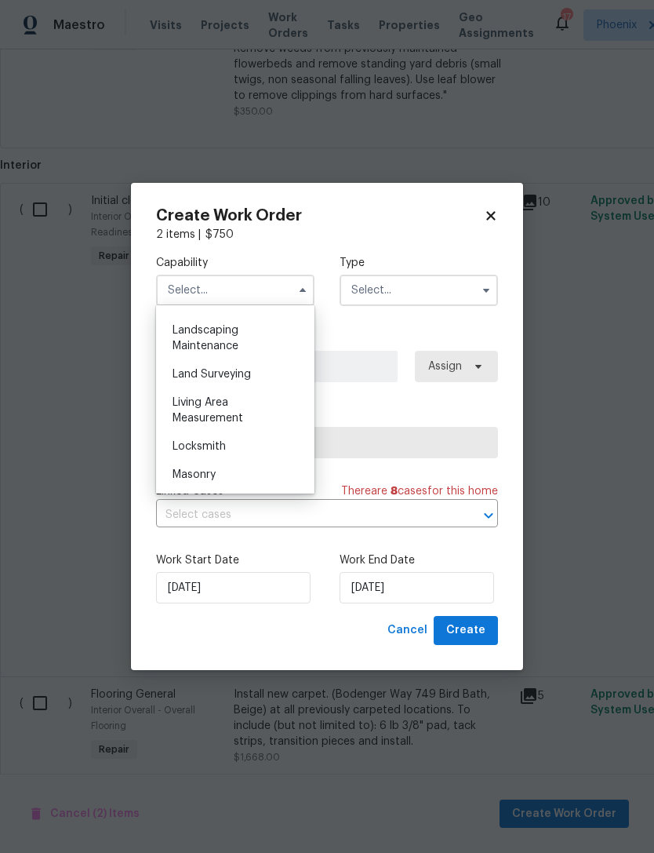
scroll to position [1010, 0]
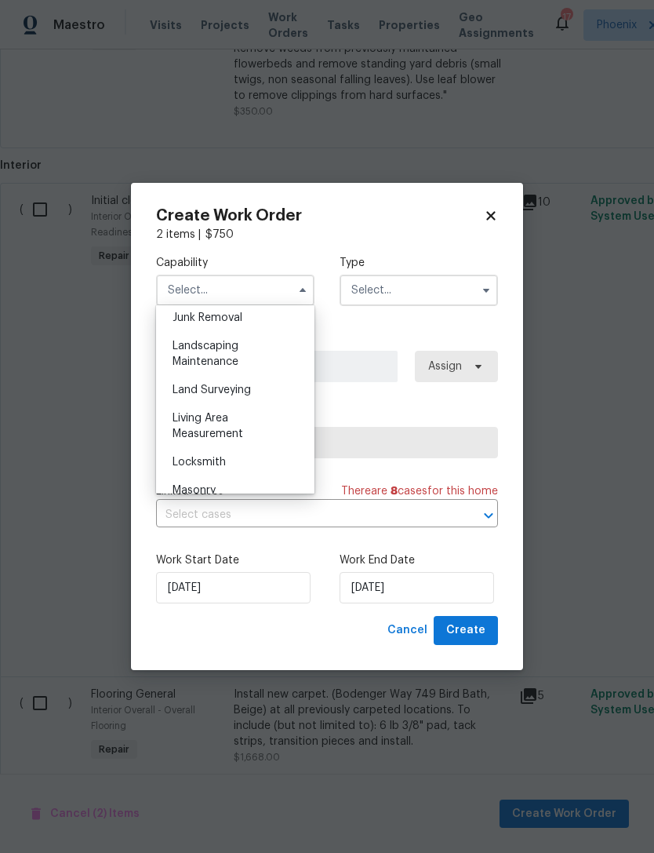
click at [213, 354] on div "Landscaping Maintenance" at bounding box center [235, 354] width 151 height 44
type input "Landscaping Maintenance"
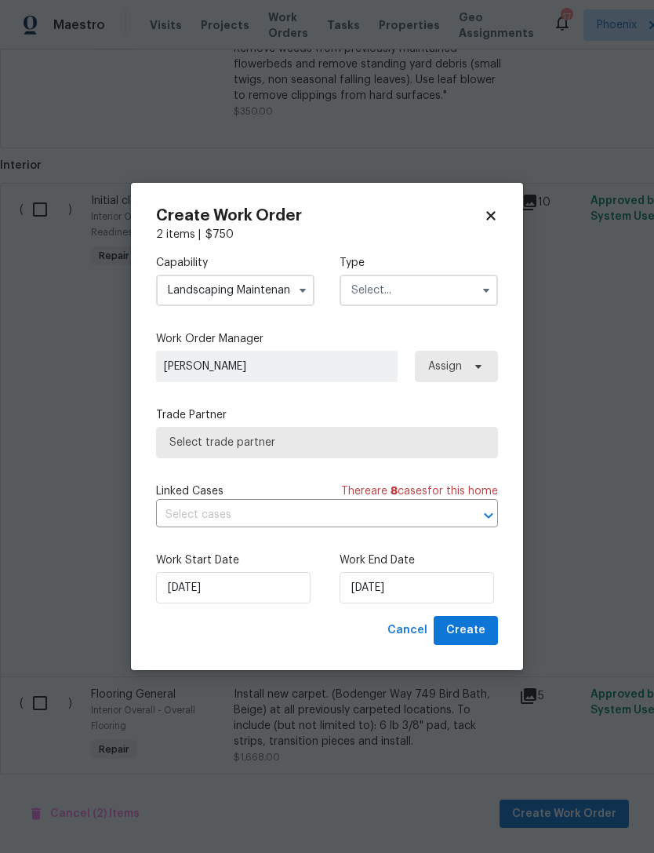
click at [468, 301] on input "text" at bounding box center [419, 290] width 158 height 31
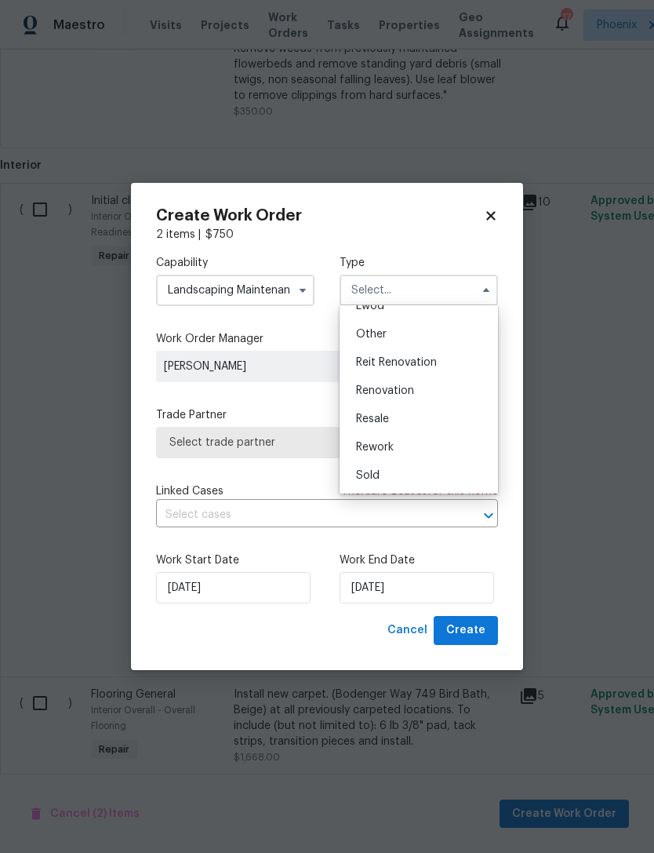
scroll to position [187, 0]
click at [384, 398] on div "Renovation" at bounding box center [419, 391] width 151 height 28
type input "Renovation"
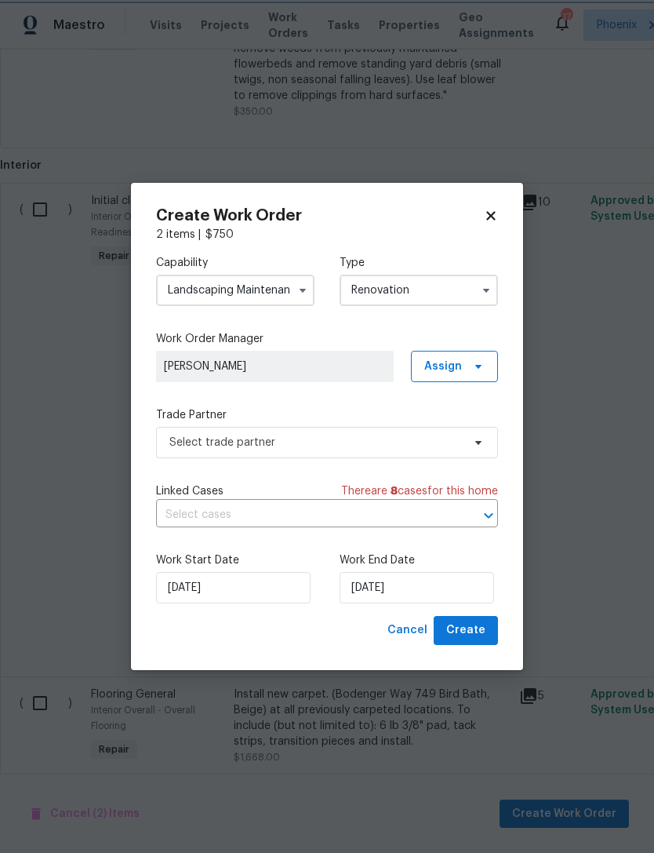
scroll to position [0, 0]
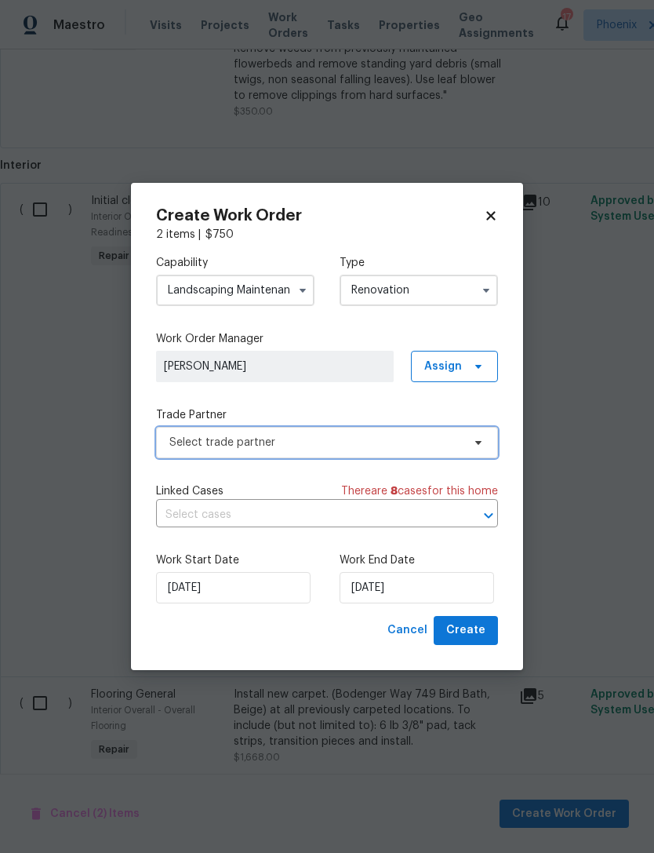
click at [389, 447] on span "Select trade partner" at bounding box center [315, 443] width 293 height 16
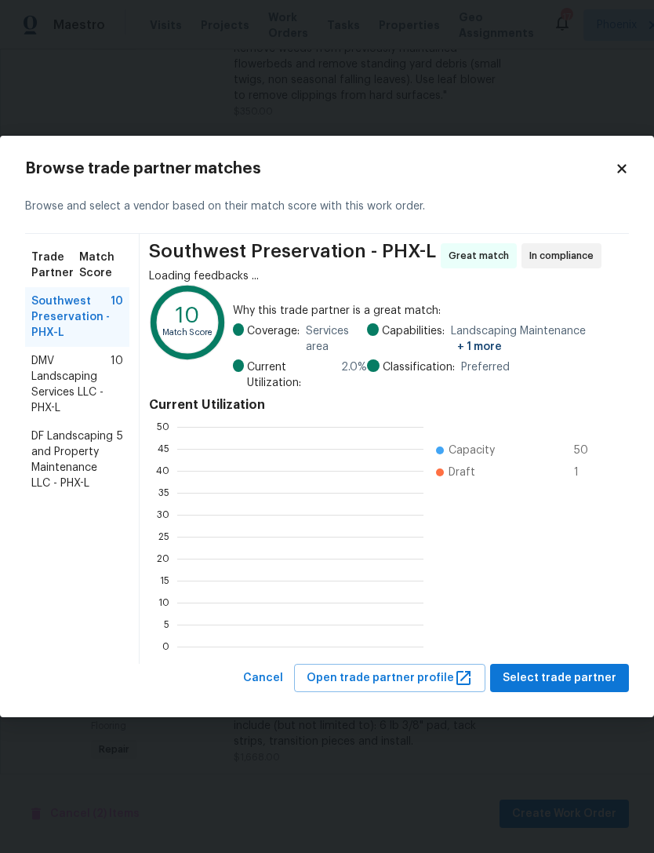
scroll to position [220, 246]
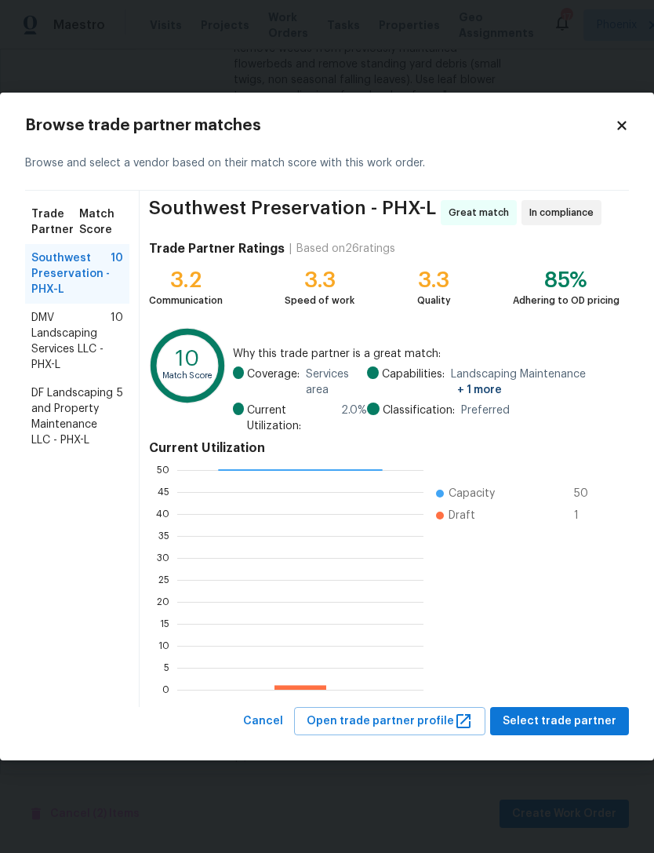
click at [60, 327] on span "DMV Landscaping Services LLC - PHX-L" at bounding box center [70, 341] width 79 height 63
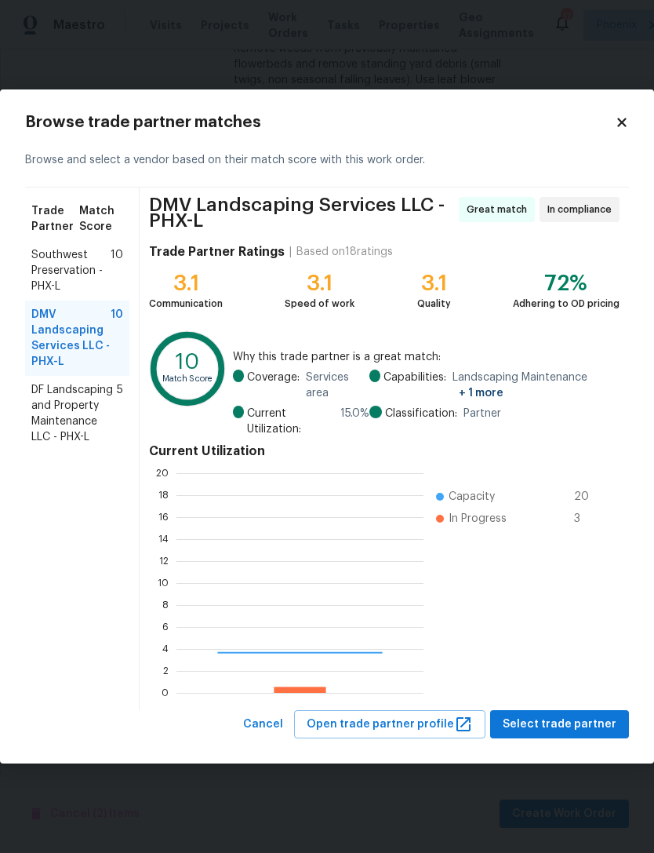
scroll to position [220, 247]
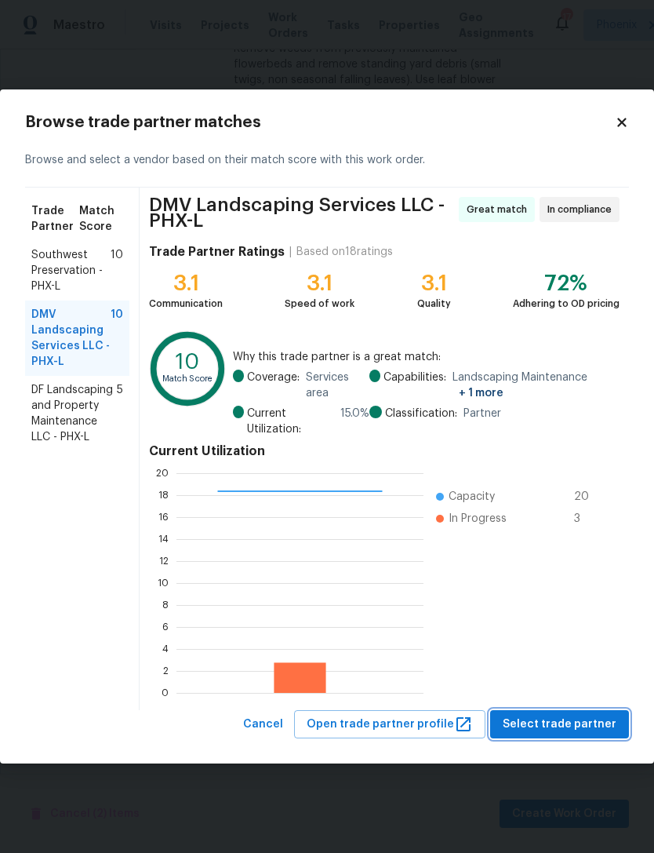
click at [570, 722] on span "Select trade partner" at bounding box center [560, 725] width 114 height 20
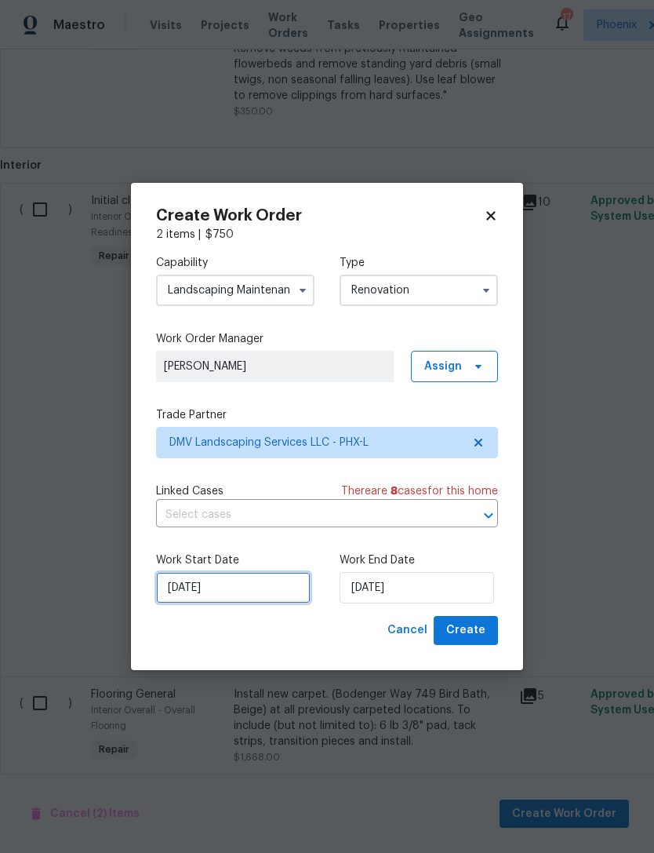
click at [267, 590] on input "[DATE]" at bounding box center [233, 587] width 155 height 31
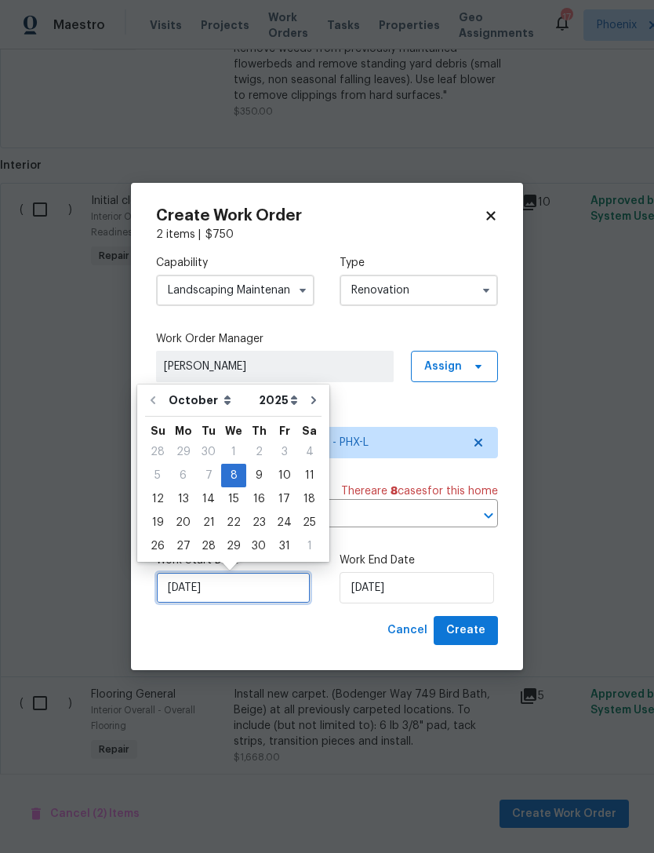
scroll to position [29, 0]
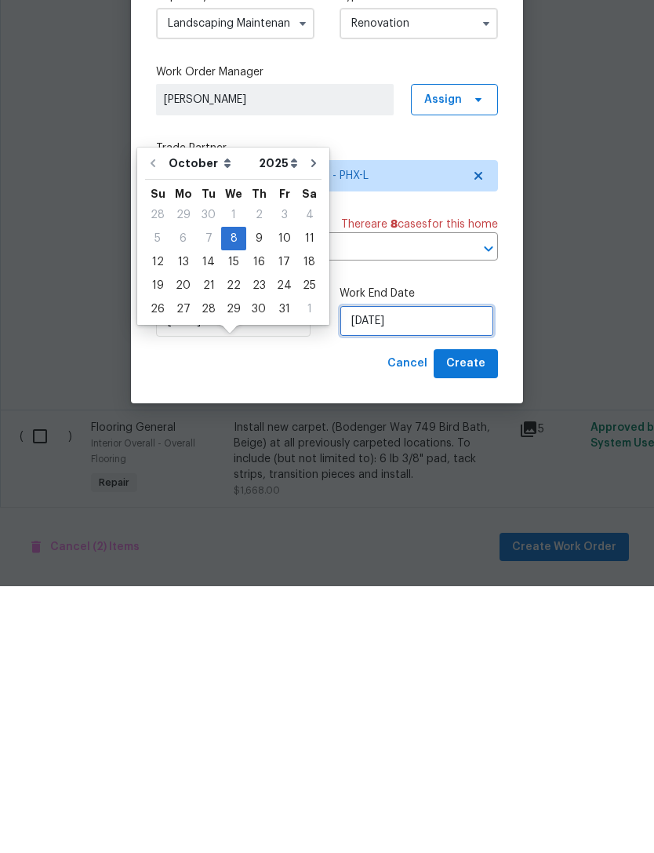
click at [424, 572] on input "[DATE]" at bounding box center [417, 587] width 155 height 31
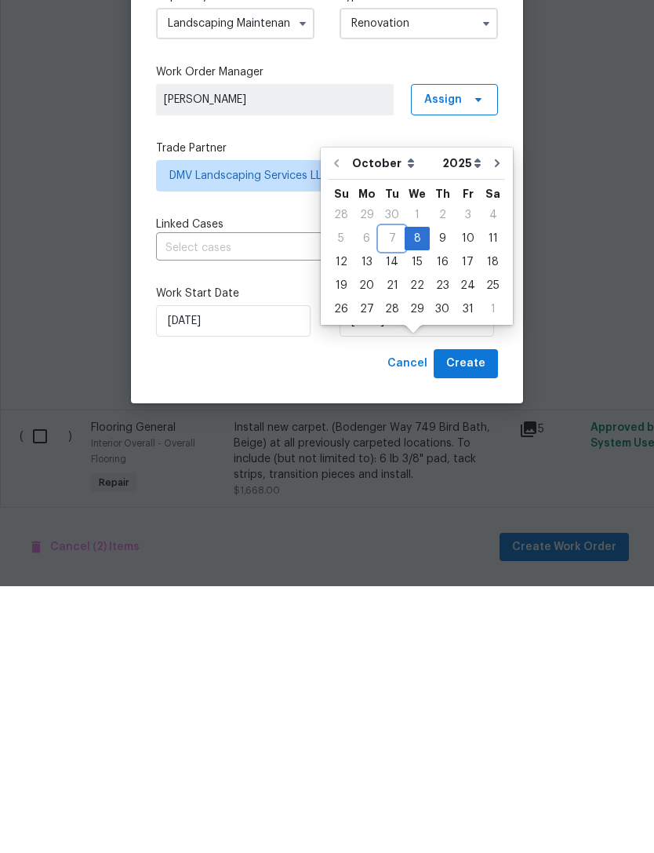
click at [395, 494] on div "7" at bounding box center [392, 505] width 25 height 22
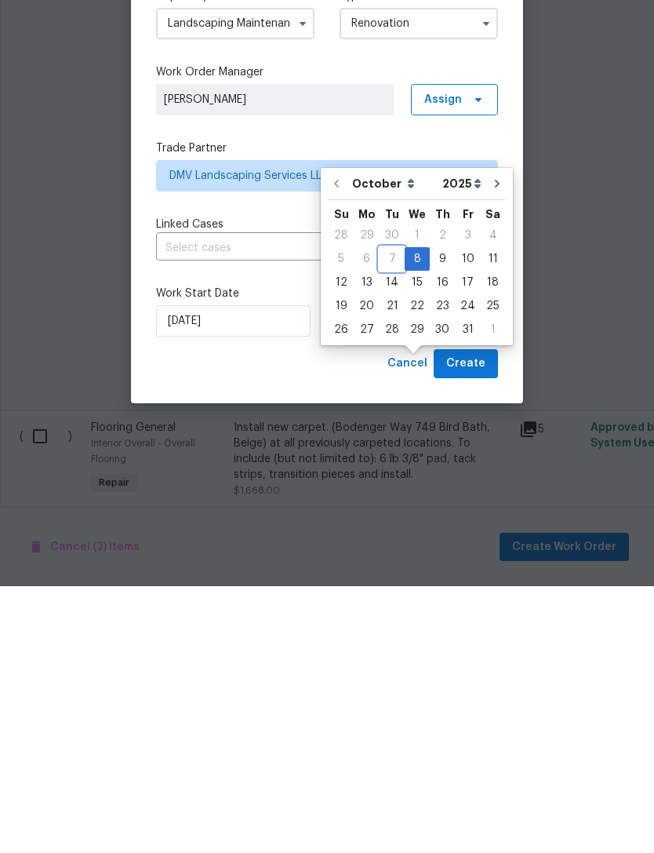
scroll to position [50, 0]
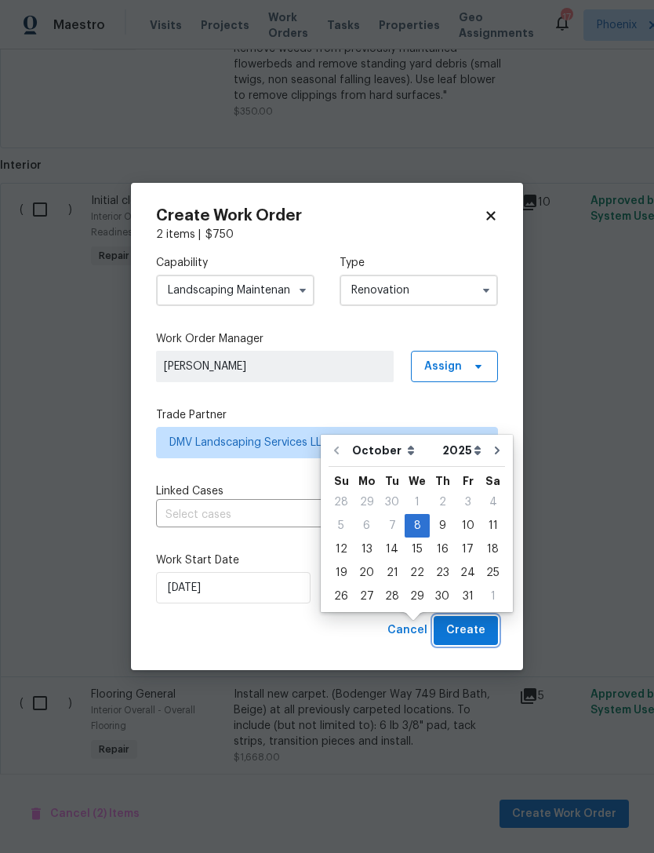
click at [474, 630] on span "Create" at bounding box center [465, 630] width 39 height 20
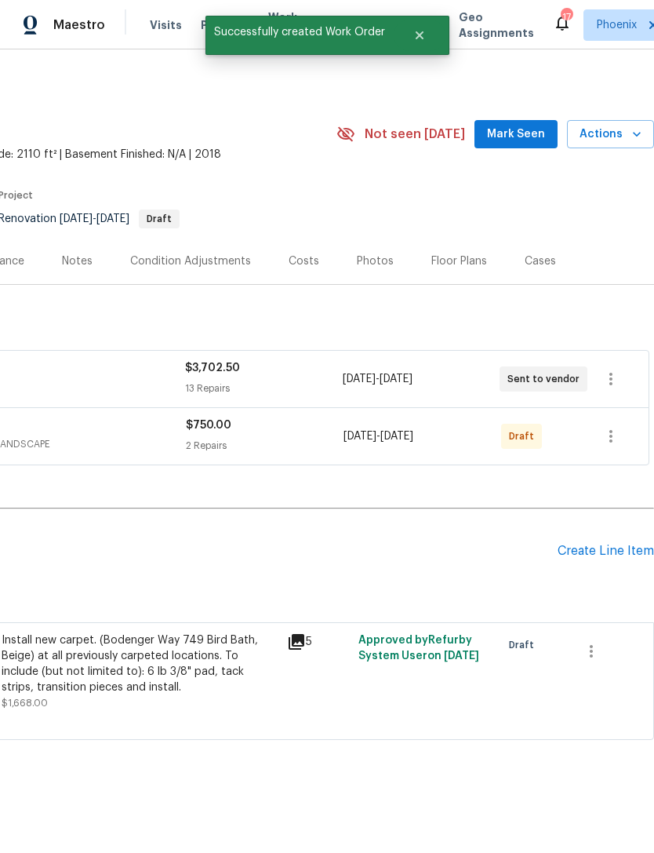
scroll to position [0, 232]
click at [609, 446] on icon "button" at bounding box center [611, 436] width 19 height 19
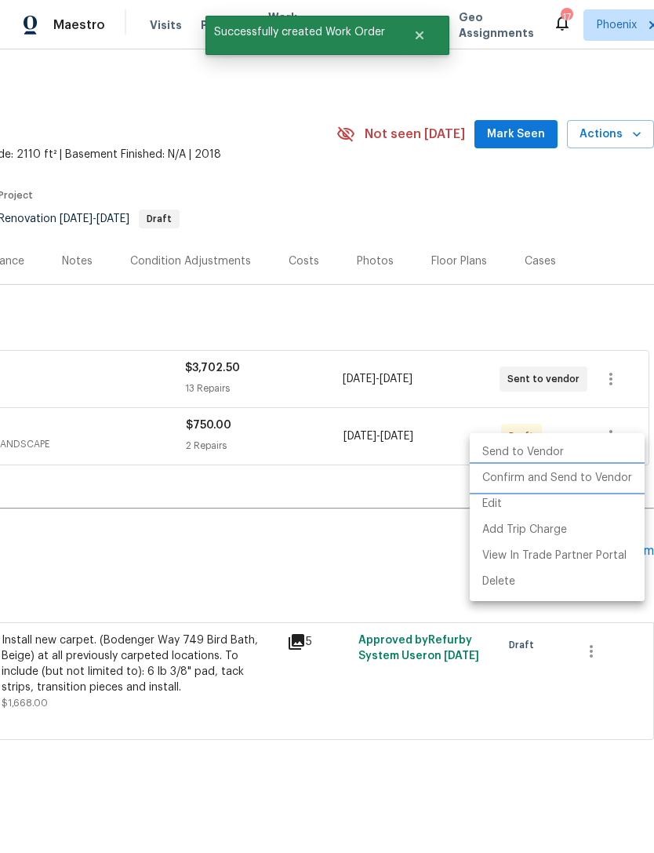
click at [587, 481] on li "Confirm and Send to Vendor" at bounding box center [557, 478] width 175 height 26
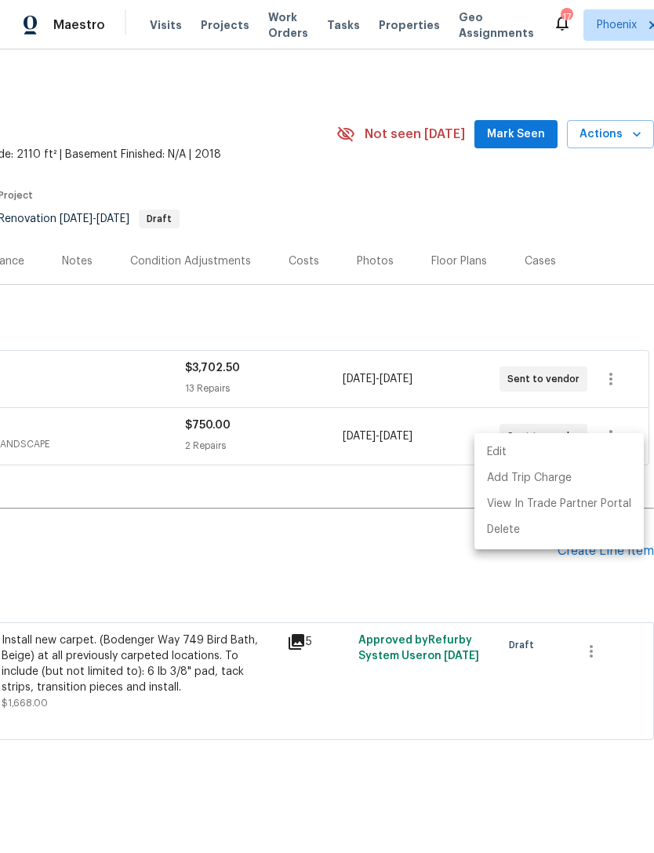
click at [419, 580] on div at bounding box center [327, 426] width 654 height 853
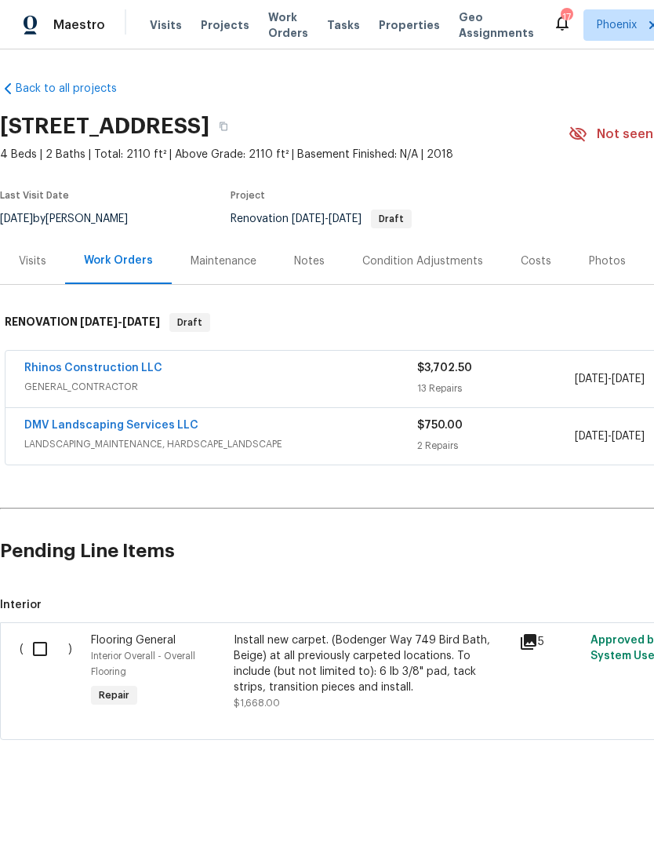
scroll to position [0, 0]
click at [138, 431] on link "DMV Landscaping Services LLC" at bounding box center [111, 425] width 174 height 11
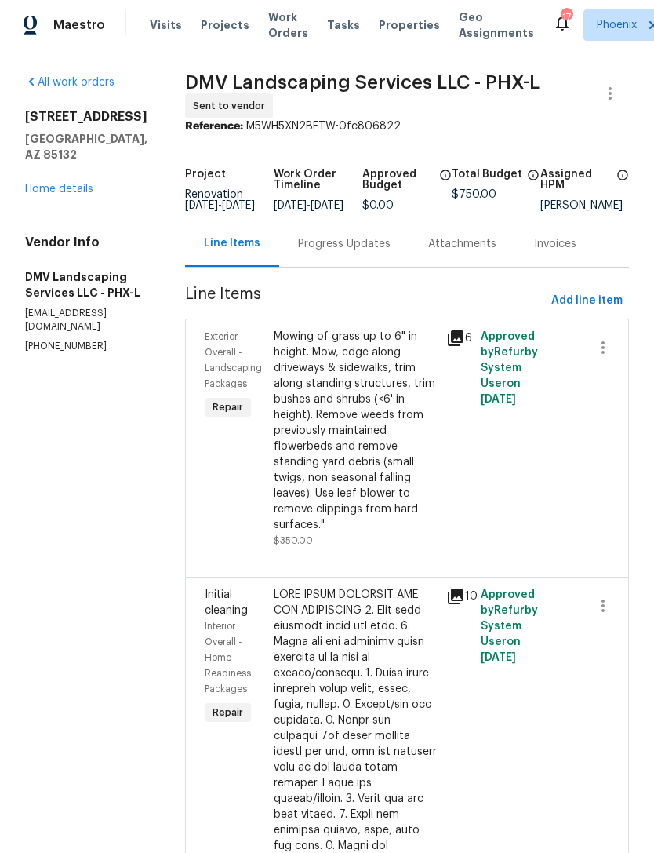
click at [343, 252] on div "Progress Updates" at bounding box center [344, 244] width 93 height 16
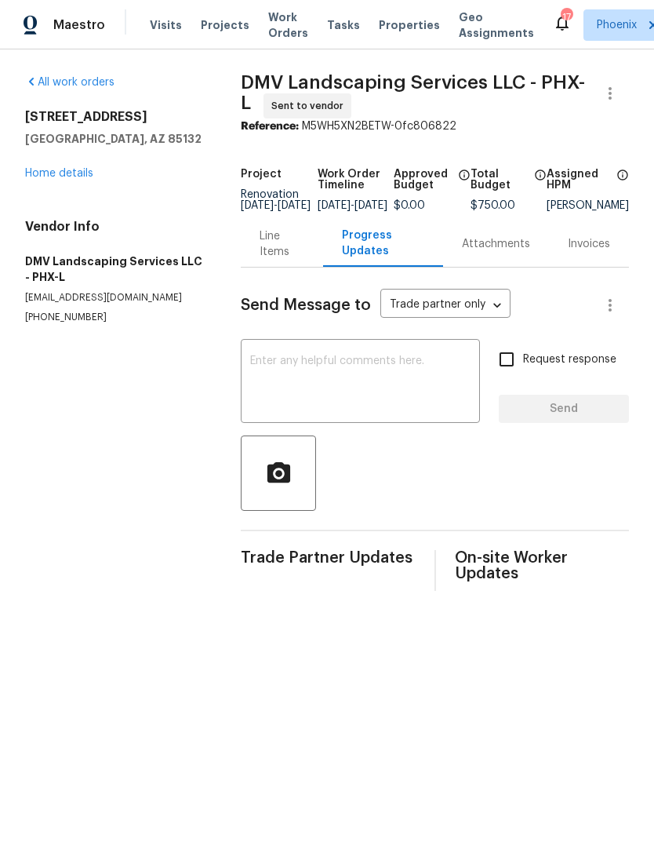
click at [333, 382] on textarea at bounding box center [360, 382] width 220 height 55
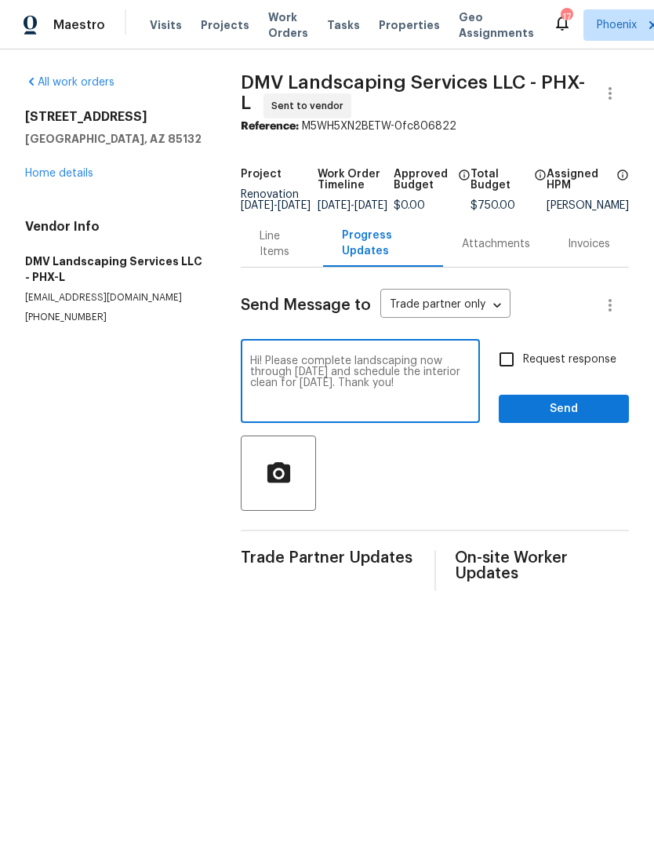
type textarea "Hi! Please complete landscaping now through Monday and schedule the interior cl…"
click at [580, 419] on span "Send" at bounding box center [563, 409] width 105 height 20
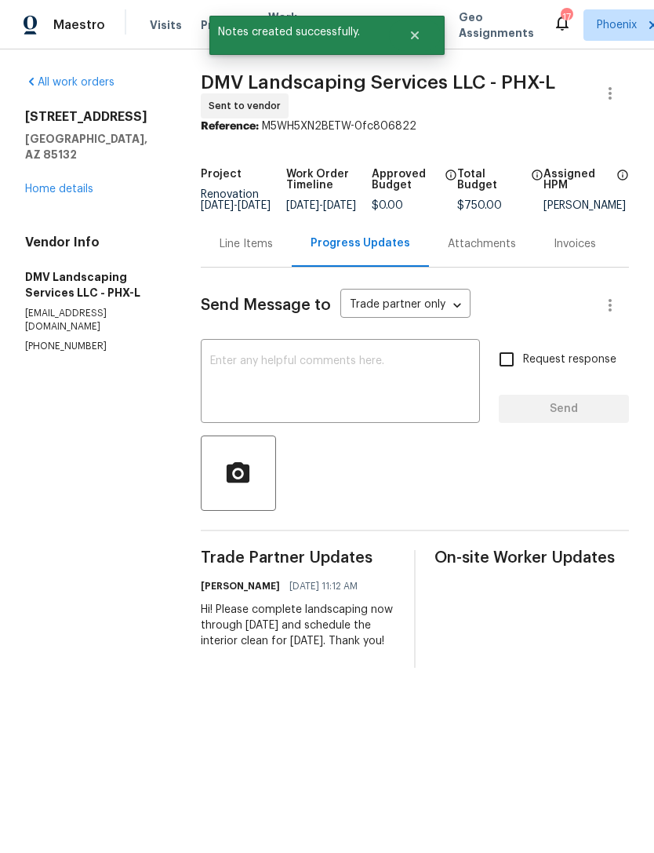
click at [78, 190] on link "Home details" at bounding box center [59, 189] width 68 height 11
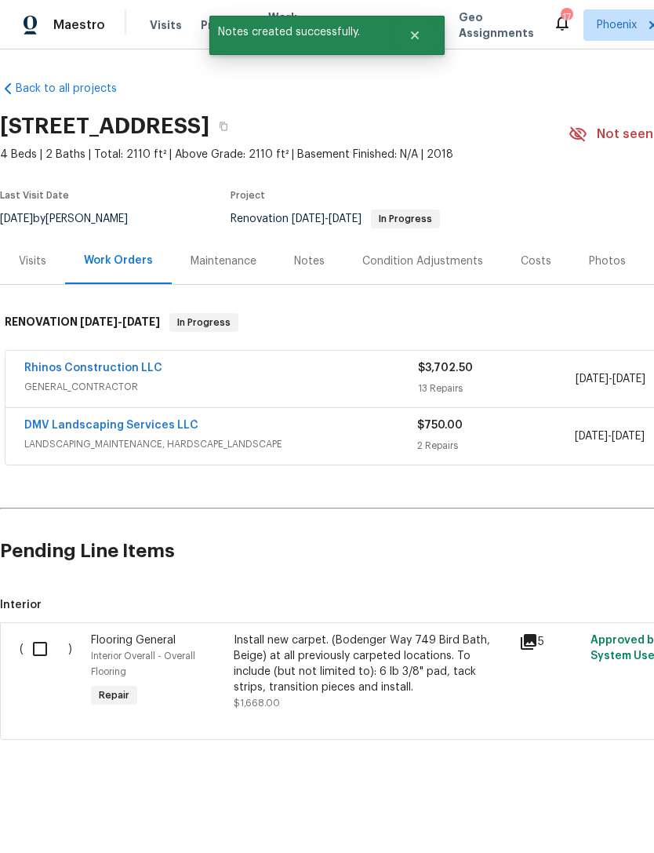
click at [30, 660] on input "checkbox" at bounding box center [46, 648] width 45 height 33
checkbox input "true"
click at [579, 817] on span "Create Work Order" at bounding box center [564, 814] width 104 height 20
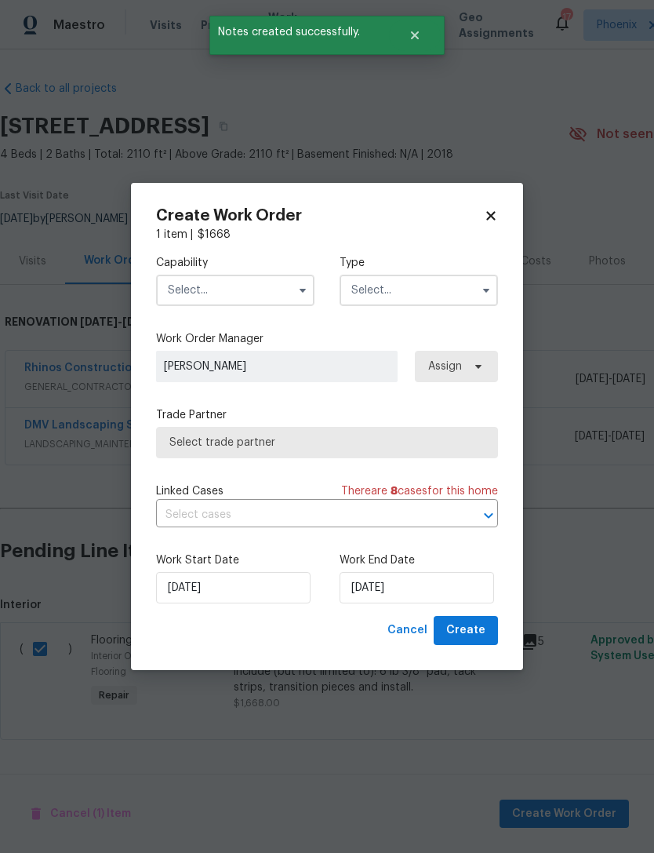
click at [276, 285] on input "text" at bounding box center [235, 290] width 158 height 31
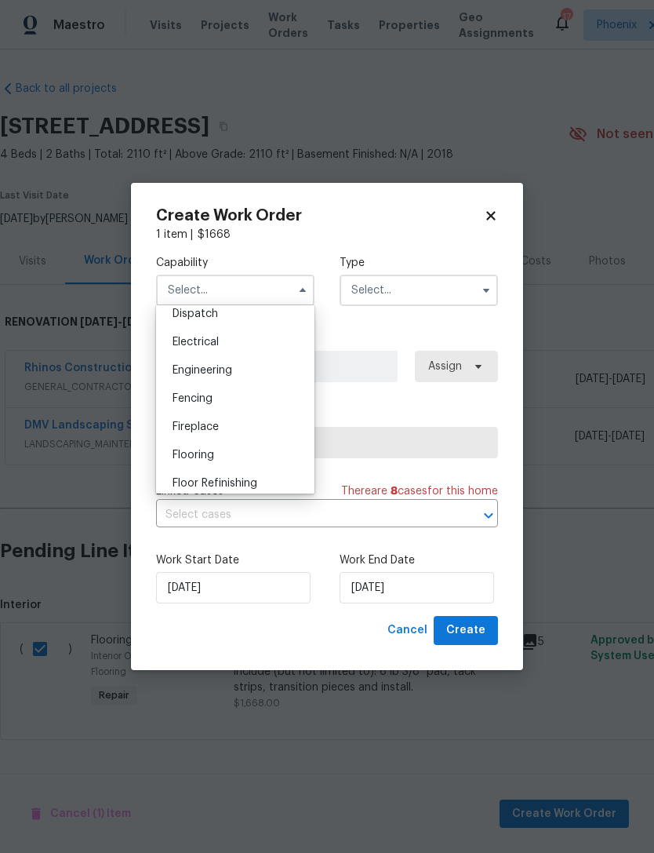
scroll to position [487, 0]
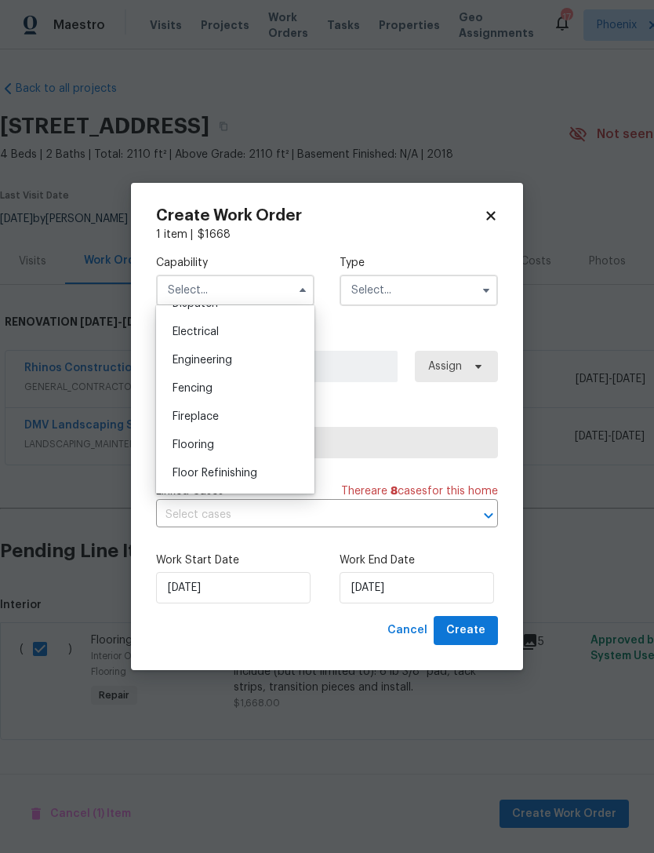
click at [199, 447] on span "Flooring" at bounding box center [194, 444] width 42 height 11
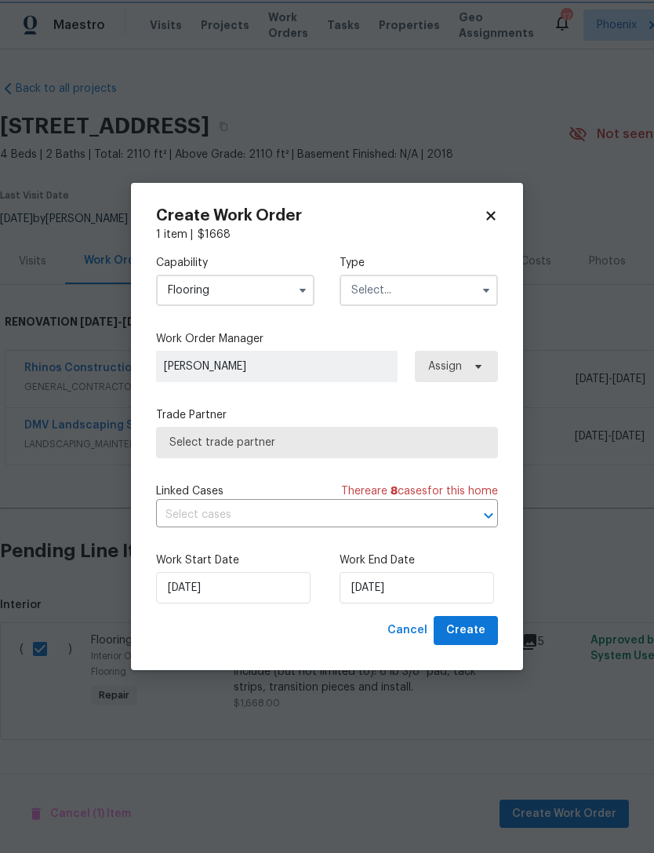
type input "Flooring"
click at [471, 299] on input "text" at bounding box center [419, 290] width 158 height 31
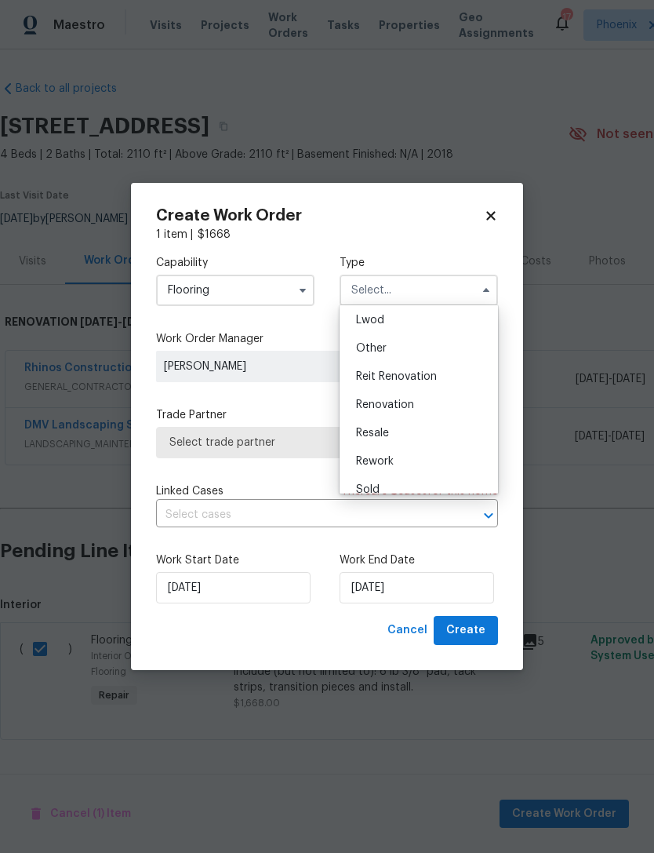
scroll to position [170, 0]
click at [391, 410] on span "Renovation" at bounding box center [385, 407] width 58 height 11
type input "Renovation"
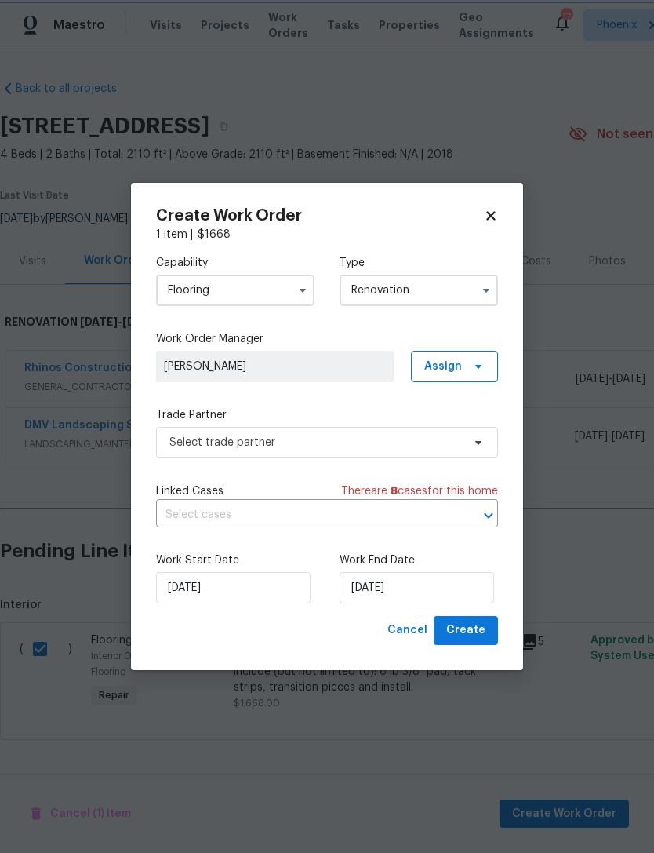
scroll to position [0, 0]
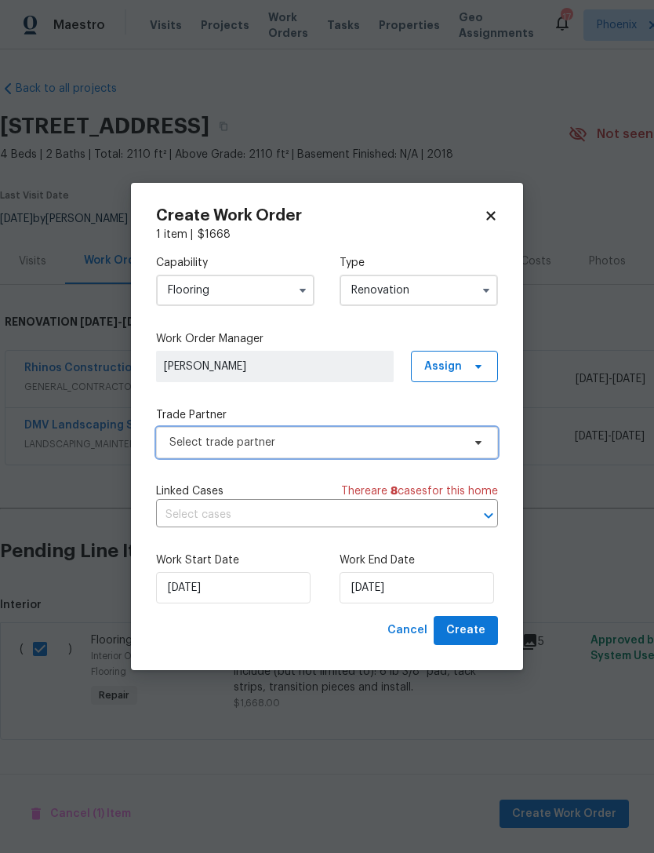
click at [301, 446] on span "Select trade partner" at bounding box center [315, 443] width 293 height 16
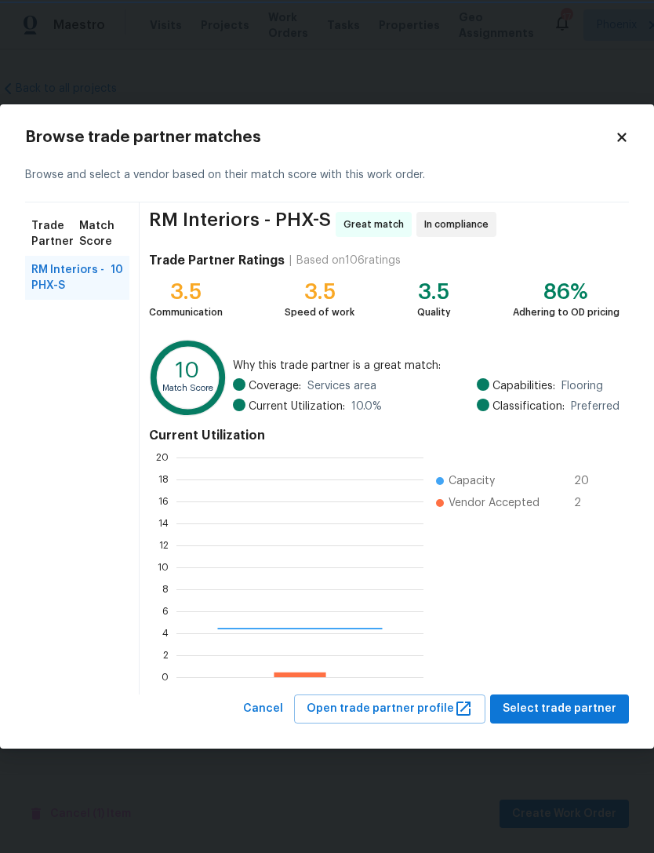
scroll to position [220, 247]
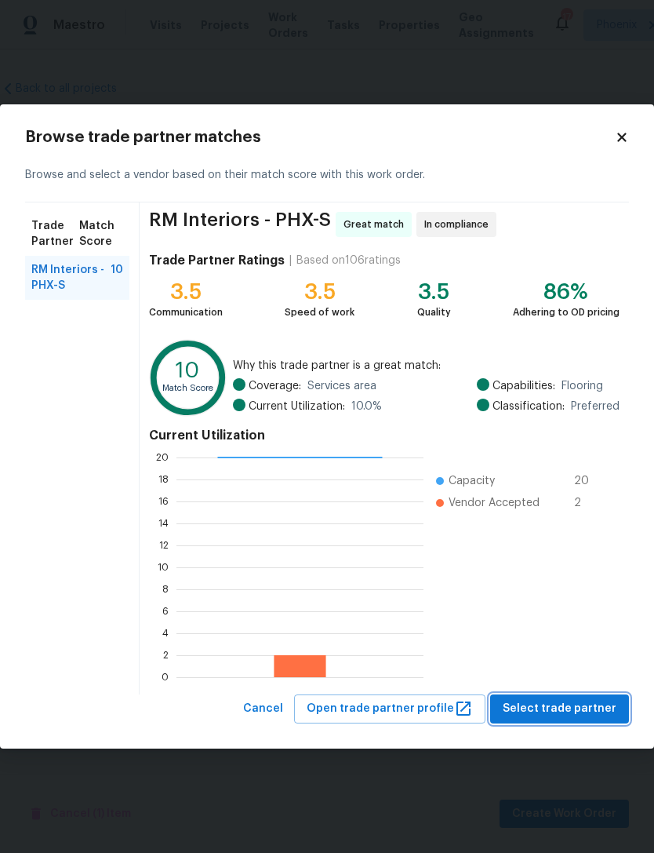
click at [601, 704] on span "Select trade partner" at bounding box center [560, 709] width 114 height 20
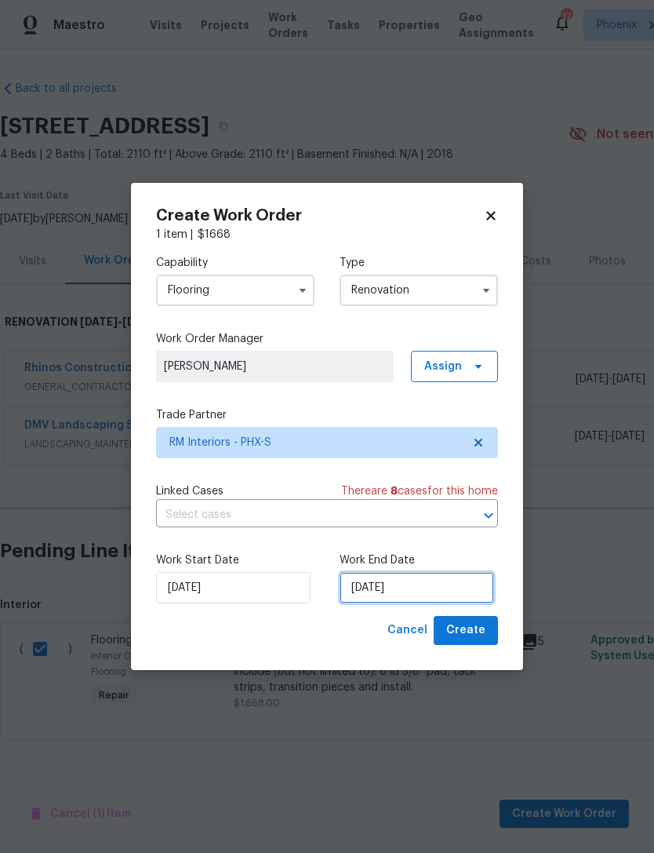
click at [450, 589] on input "[DATE]" at bounding box center [417, 587] width 155 height 31
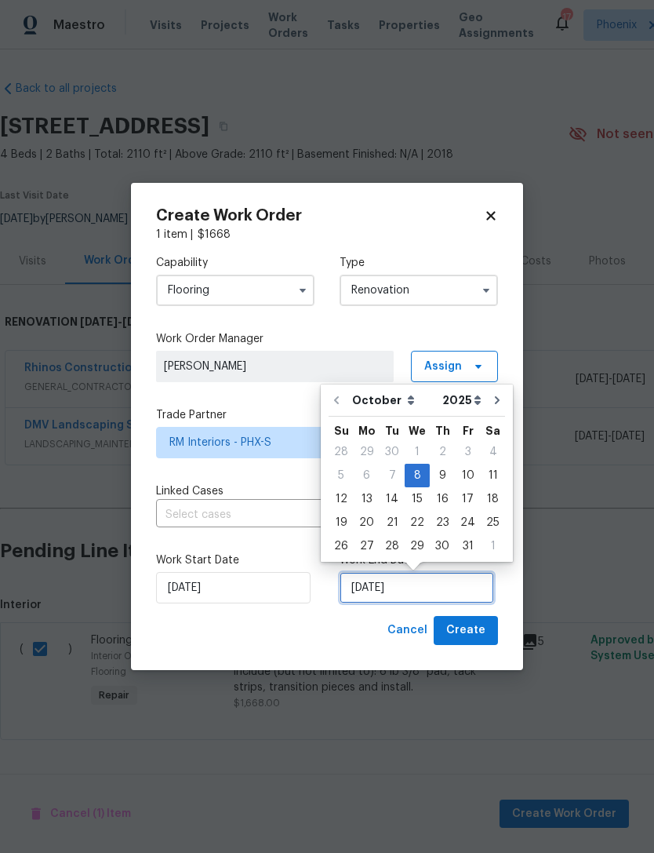
scroll to position [10, 0]
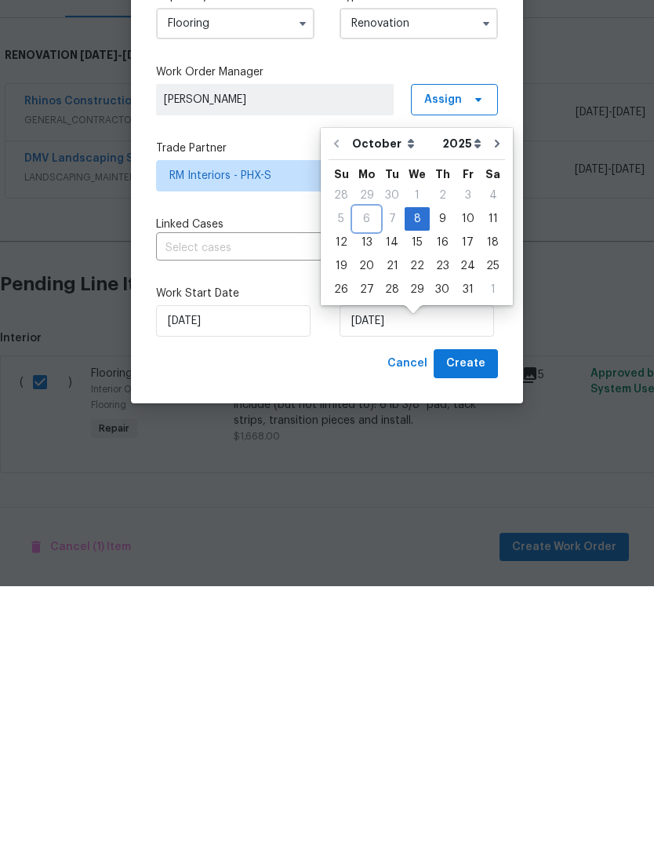
click at [358, 475] on div "6" at bounding box center [367, 486] width 26 height 22
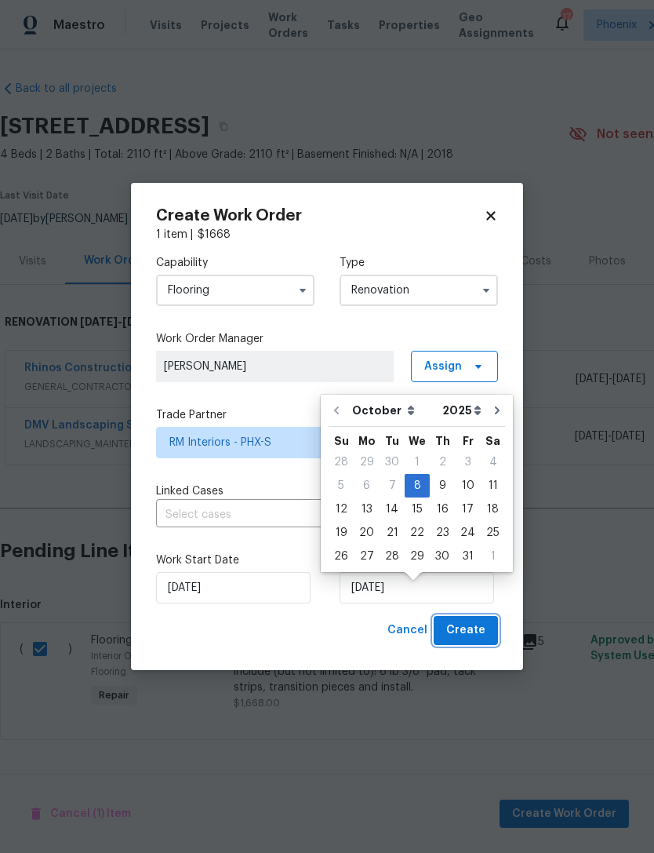
click at [476, 634] on span "Create" at bounding box center [465, 630] width 39 height 20
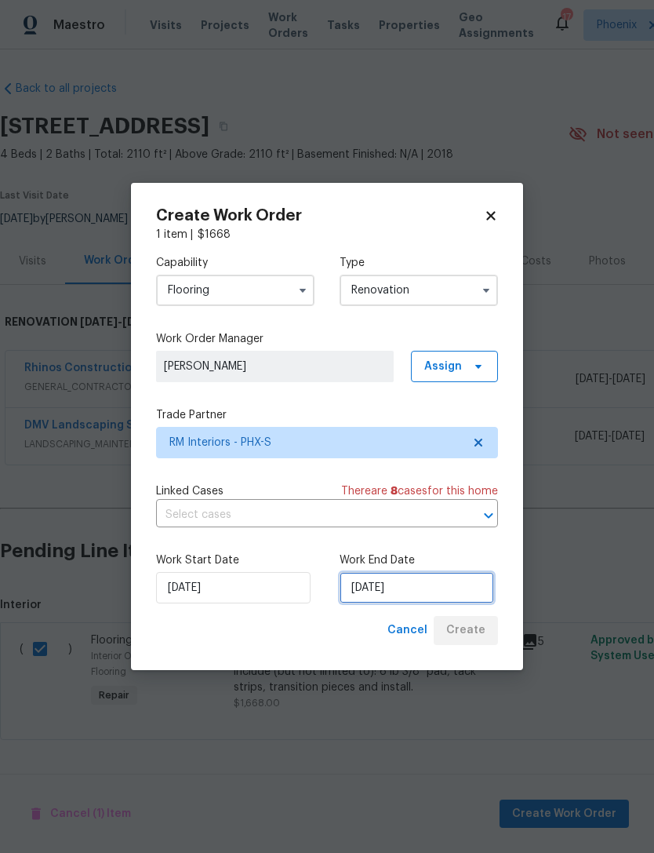
click at [447, 595] on input "[DATE]" at bounding box center [417, 587] width 155 height 31
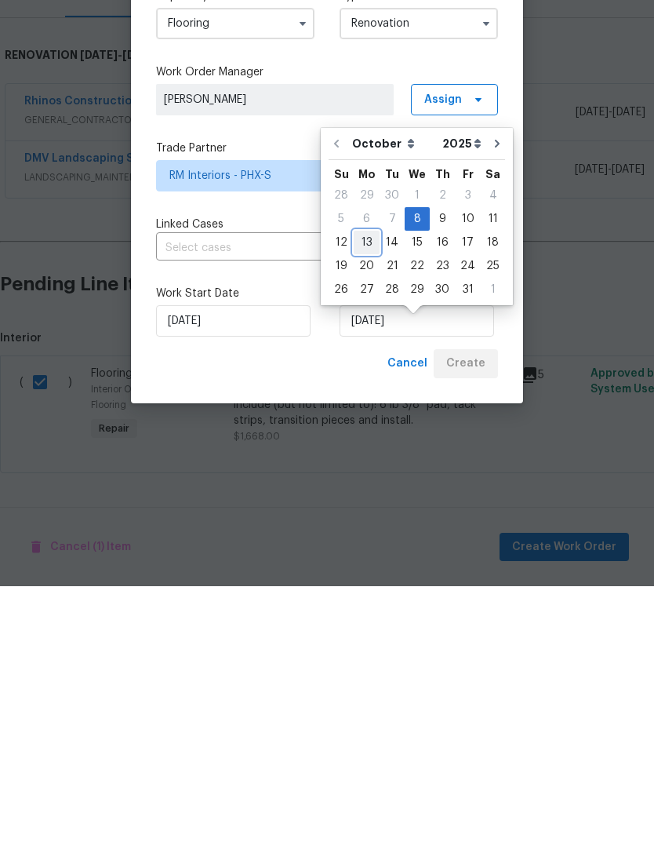
click at [373, 498] on div "13" at bounding box center [367, 509] width 26 height 22
type input "[DATE]"
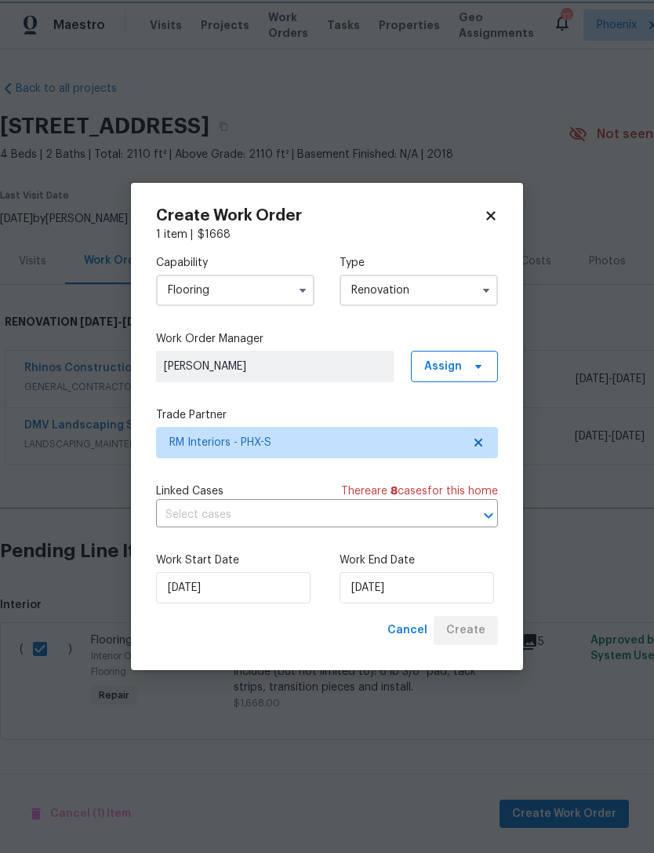
checkbox input "false"
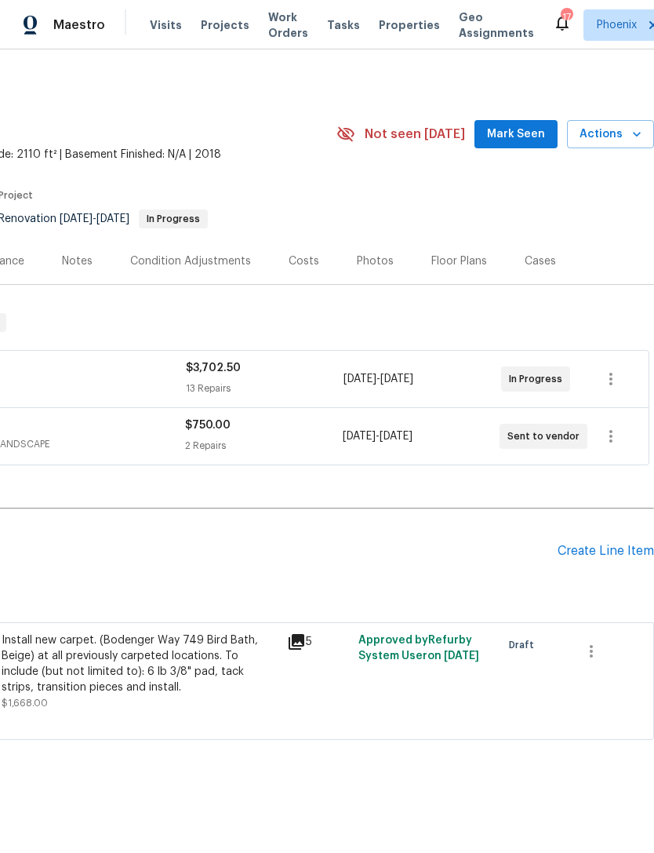
scroll to position [0, 232]
click at [610, 441] on icon "button" at bounding box center [611, 436] width 19 height 19
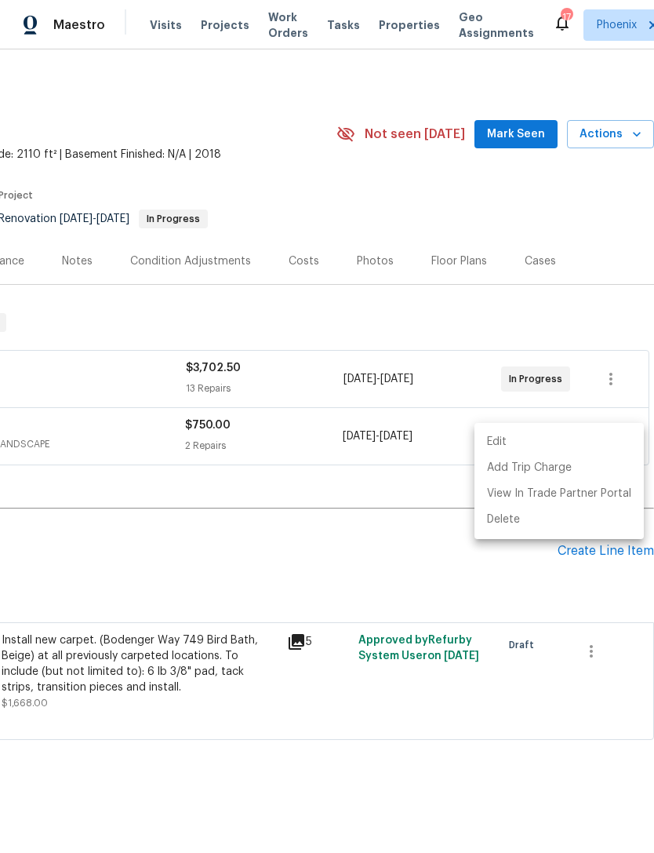
click at [504, 444] on li "Edit" at bounding box center [559, 442] width 169 height 26
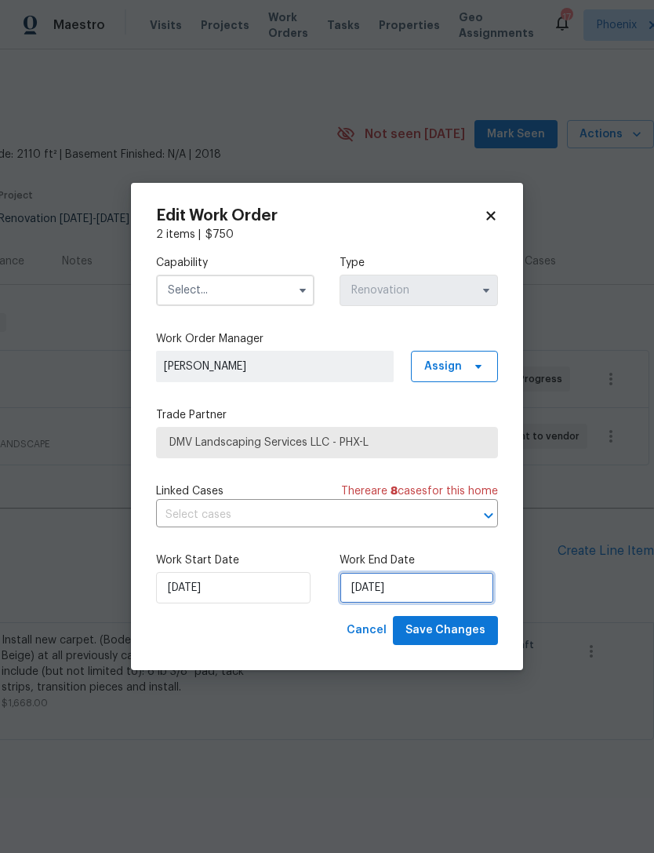
click at [431, 592] on input "[DATE]" at bounding box center [417, 587] width 155 height 31
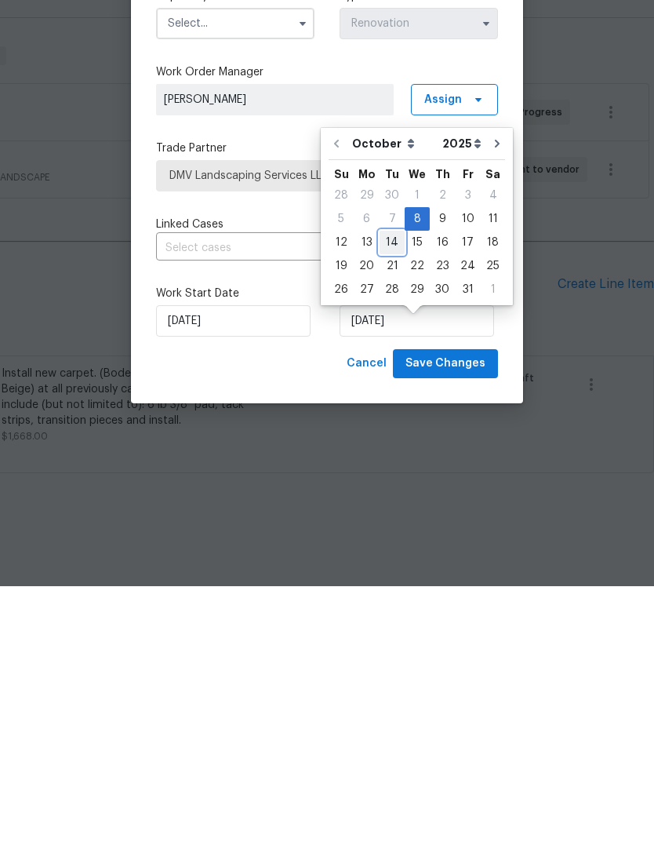
click at [393, 498] on div "14" at bounding box center [392, 509] width 25 height 22
type input "10/14/2025"
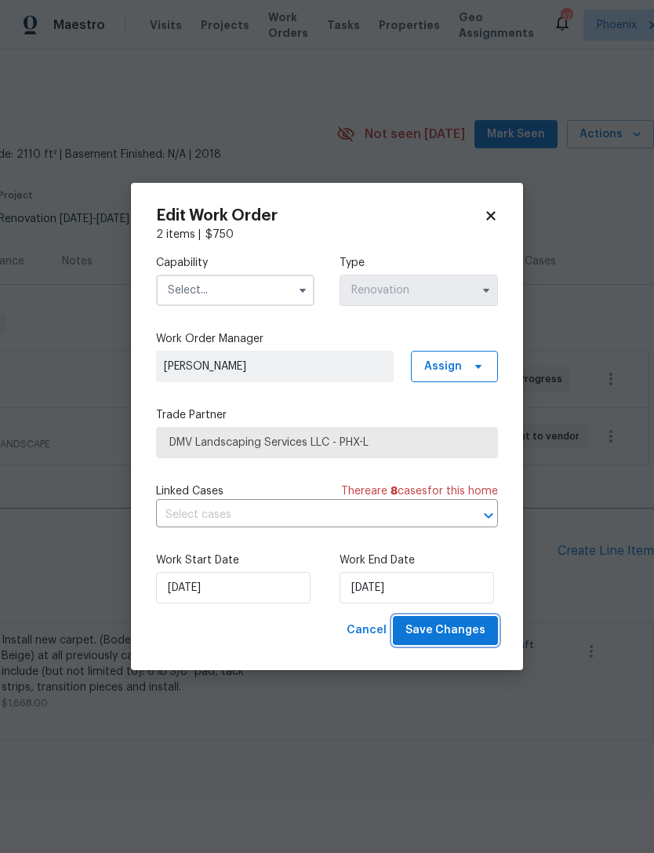
click at [467, 634] on span "Save Changes" at bounding box center [446, 630] width 80 height 20
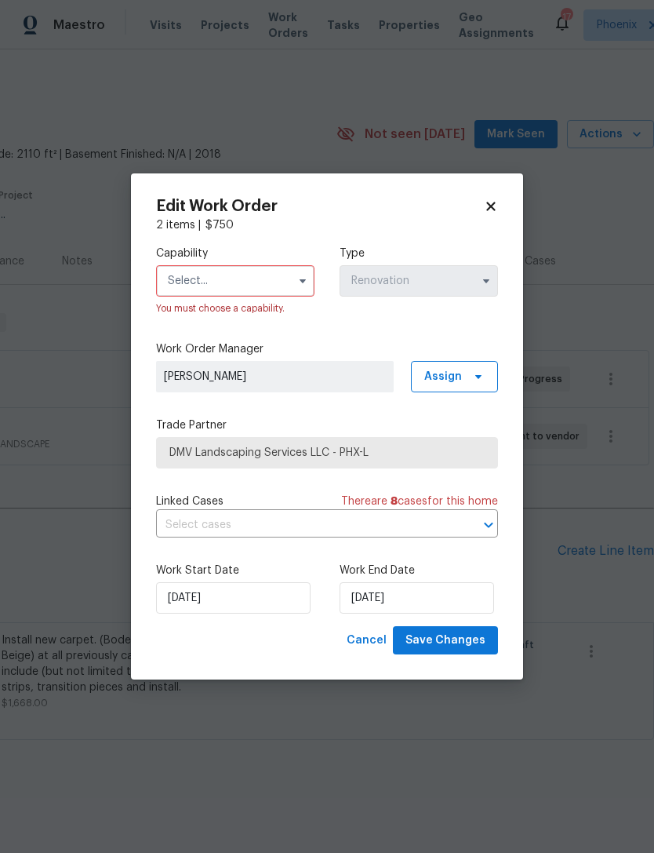
click at [270, 265] on input "text" at bounding box center [235, 280] width 158 height 31
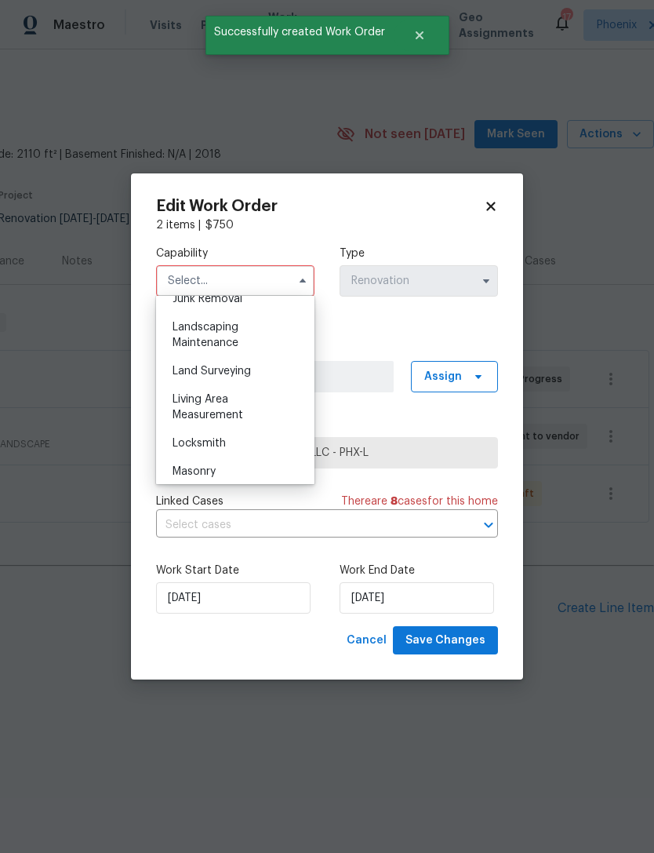
scroll to position [1024, 0]
click at [210, 329] on div "Landscaping Maintenance" at bounding box center [235, 330] width 151 height 44
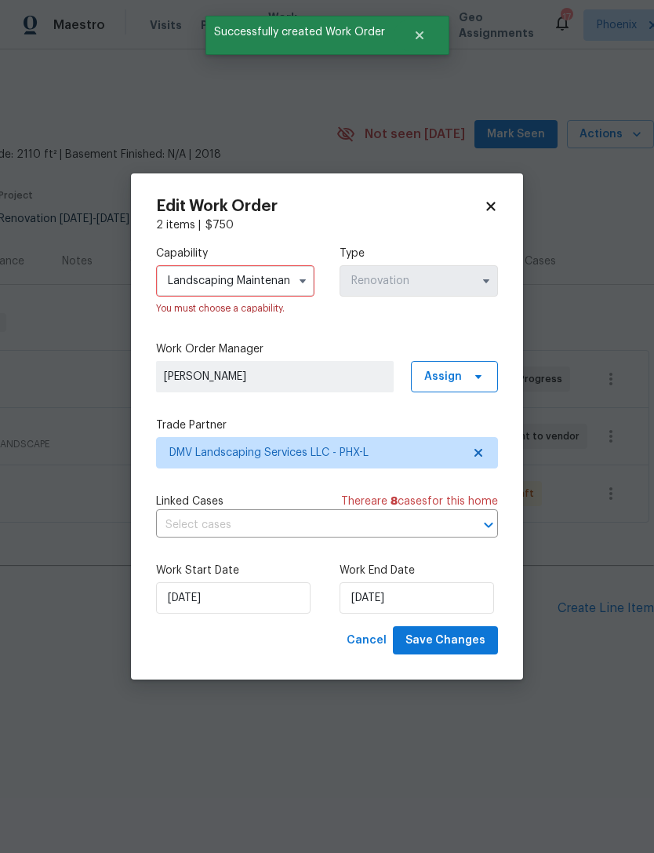
type input "Landscaping Maintenance"
click at [467, 641] on span "Save Changes" at bounding box center [446, 641] width 80 height 20
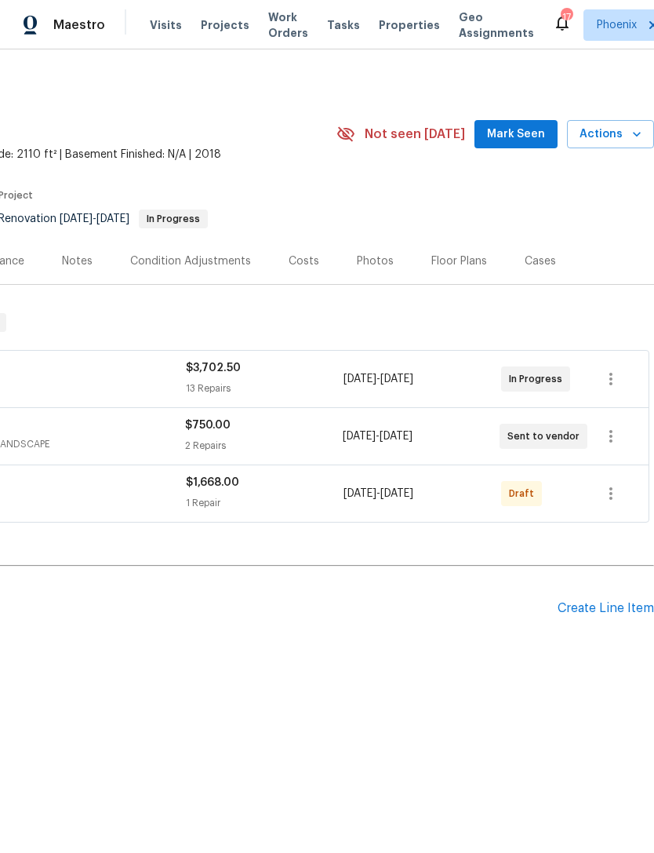
scroll to position [0, 232]
click at [613, 503] on icon "button" at bounding box center [611, 493] width 19 height 19
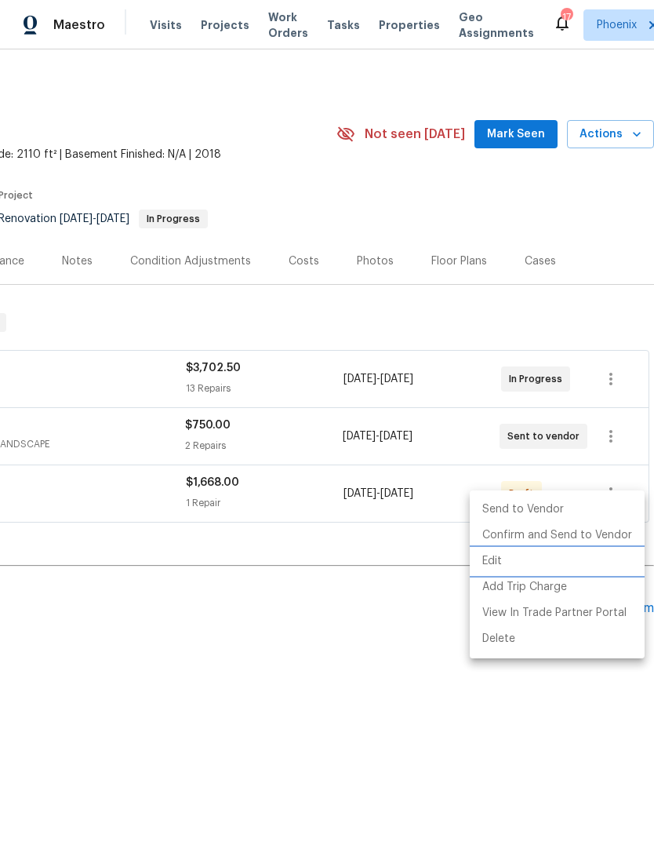
click at [500, 561] on li "Edit" at bounding box center [557, 561] width 175 height 26
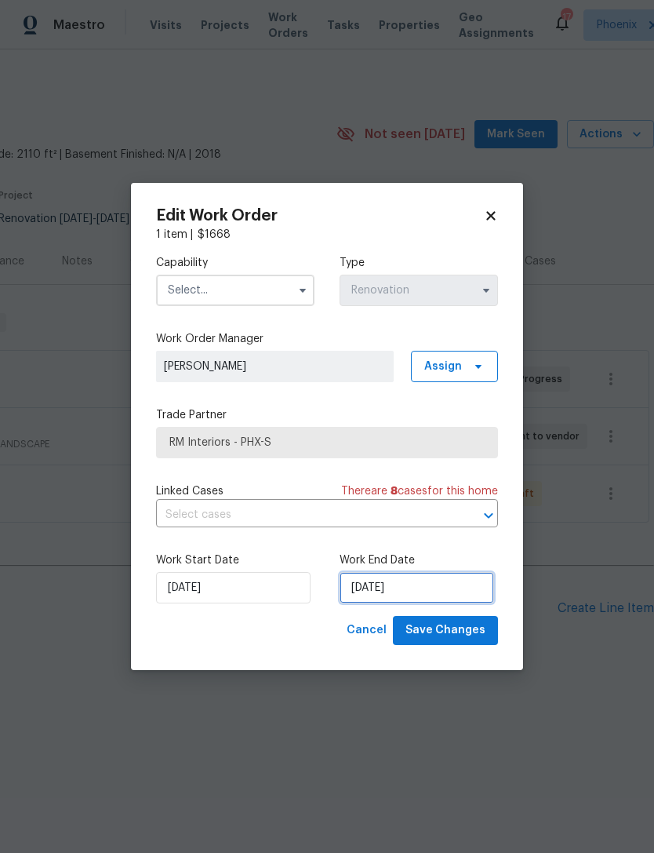
click at [437, 591] on input "[DATE]" at bounding box center [417, 587] width 155 height 31
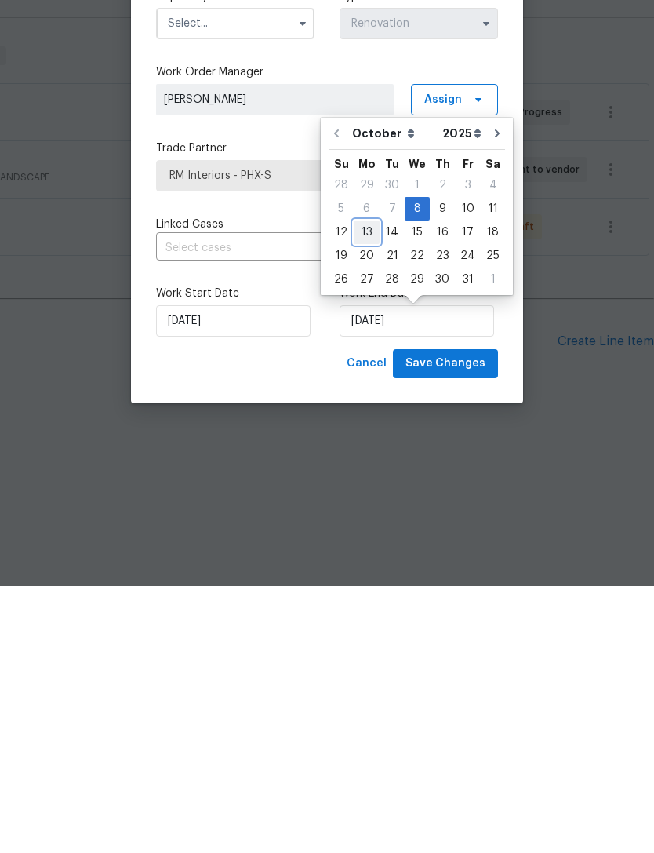
click at [369, 488] on div "13" at bounding box center [367, 499] width 26 height 22
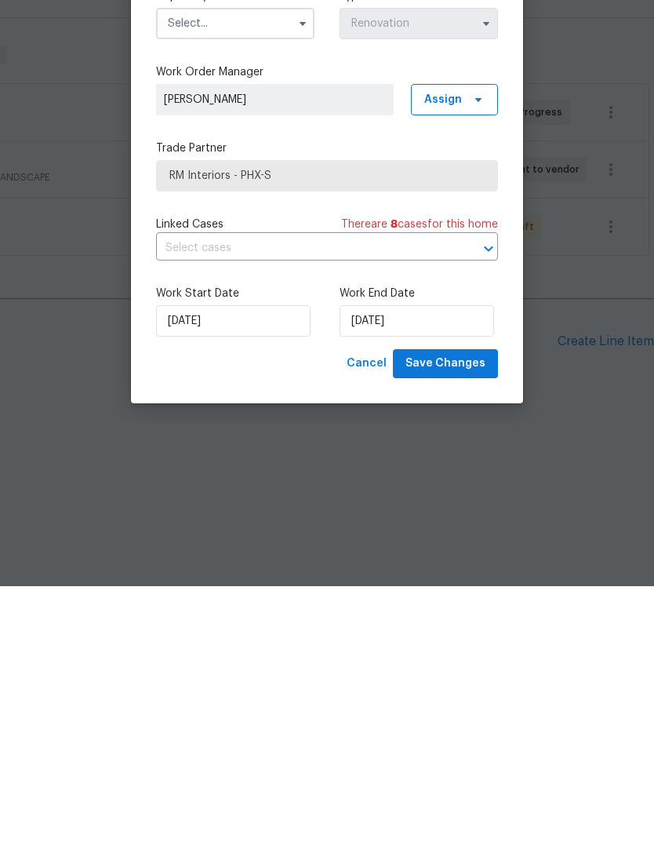
type input "[DATE]"
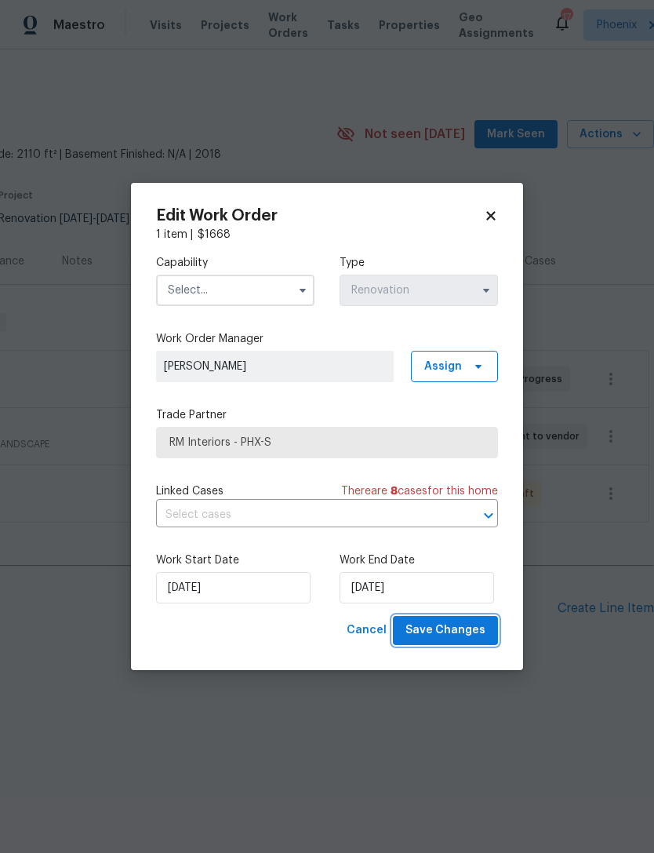
click at [471, 631] on span "Save Changes" at bounding box center [446, 630] width 80 height 20
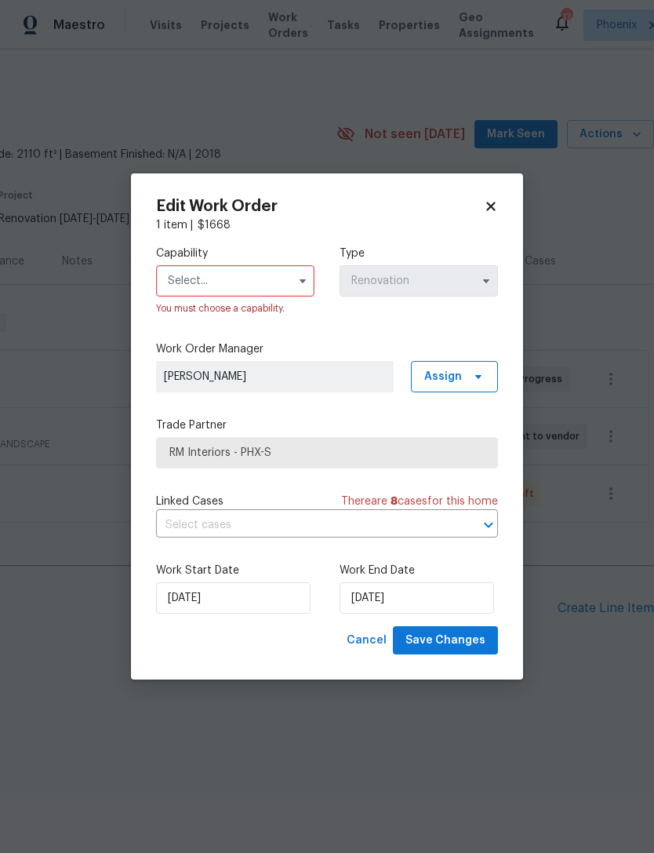
click at [272, 271] on input "text" at bounding box center [235, 280] width 158 height 31
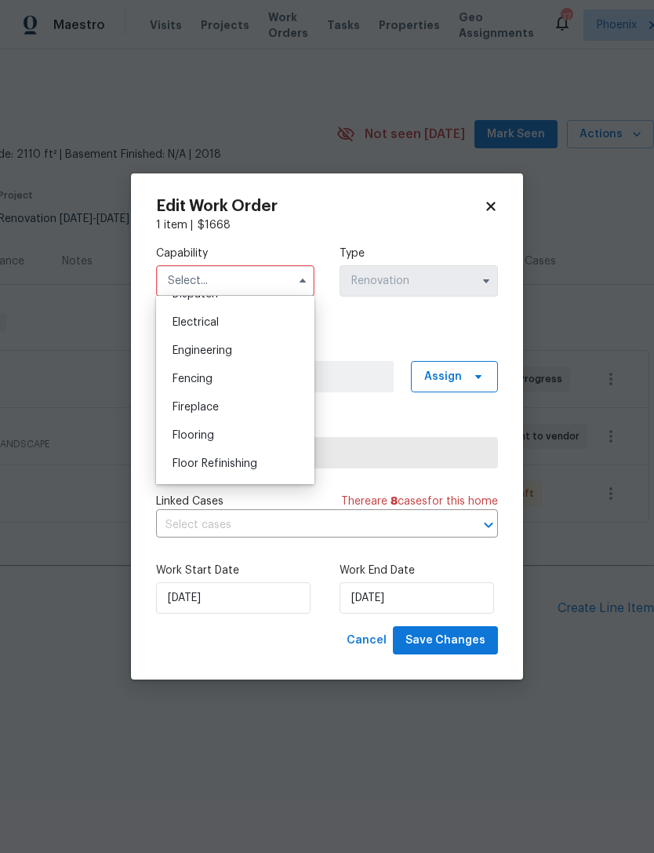
scroll to position [500, 0]
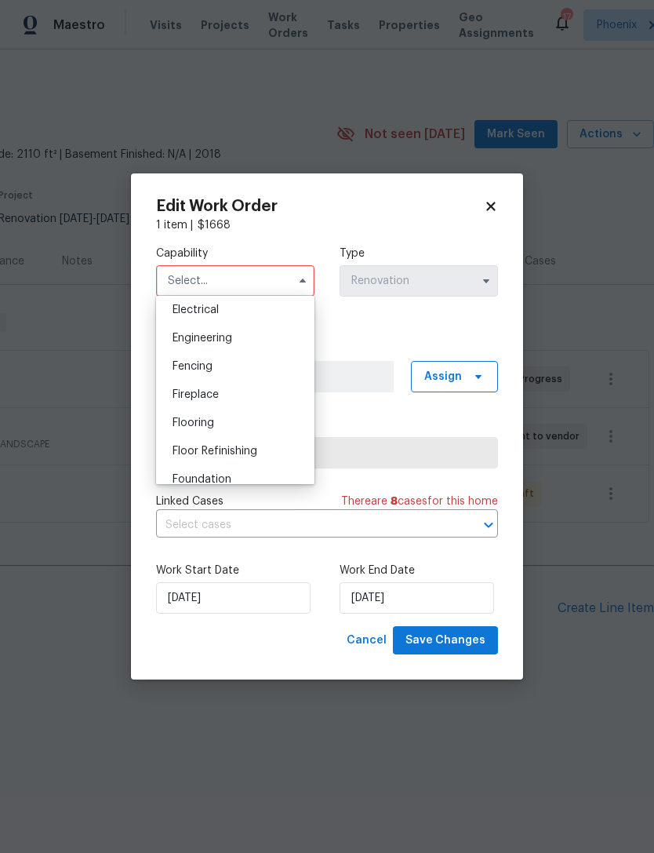
click at [201, 420] on span "Flooring" at bounding box center [194, 422] width 42 height 11
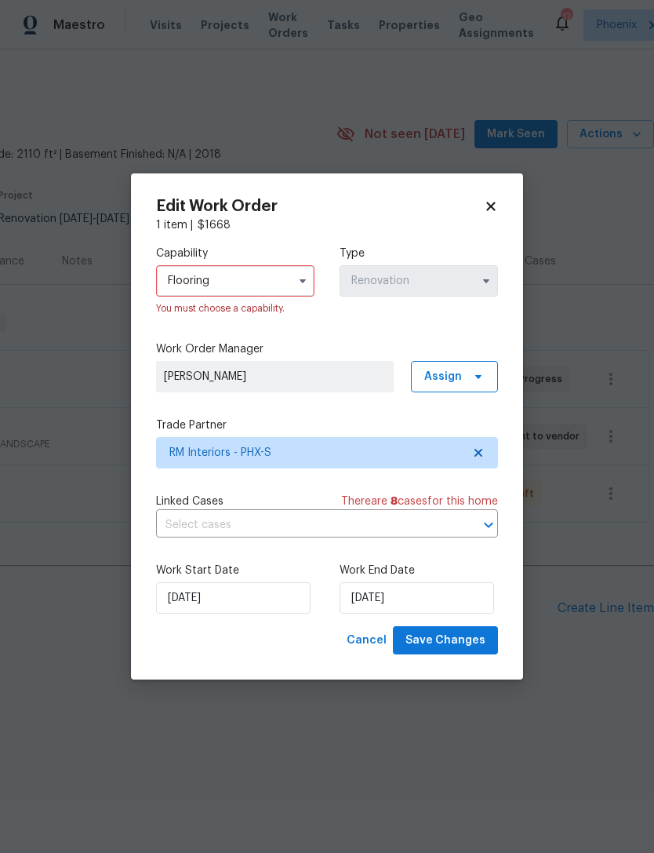
type input "Flooring"
click at [457, 646] on span "Save Changes" at bounding box center [446, 641] width 80 height 20
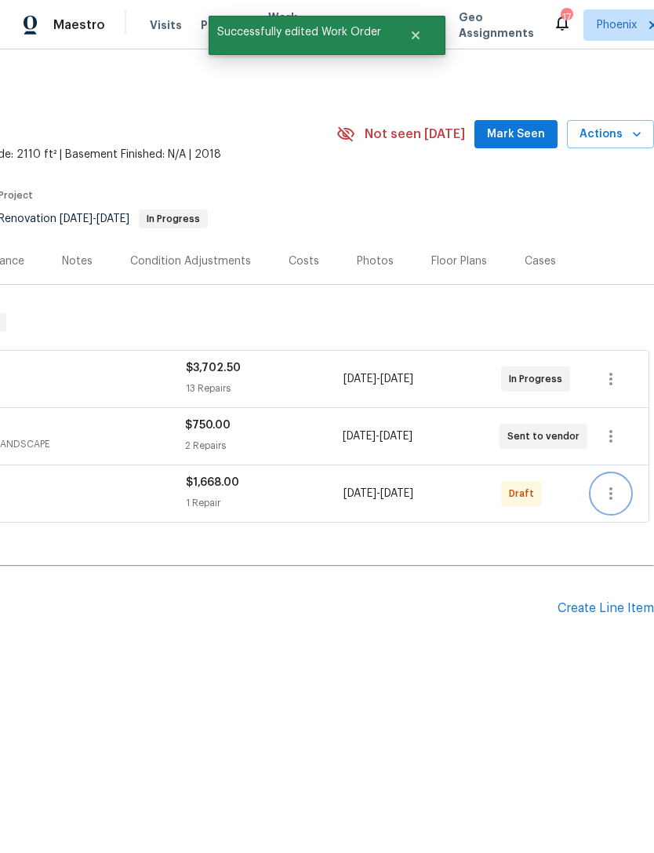
click at [611, 500] on icon "button" at bounding box center [611, 493] width 3 height 13
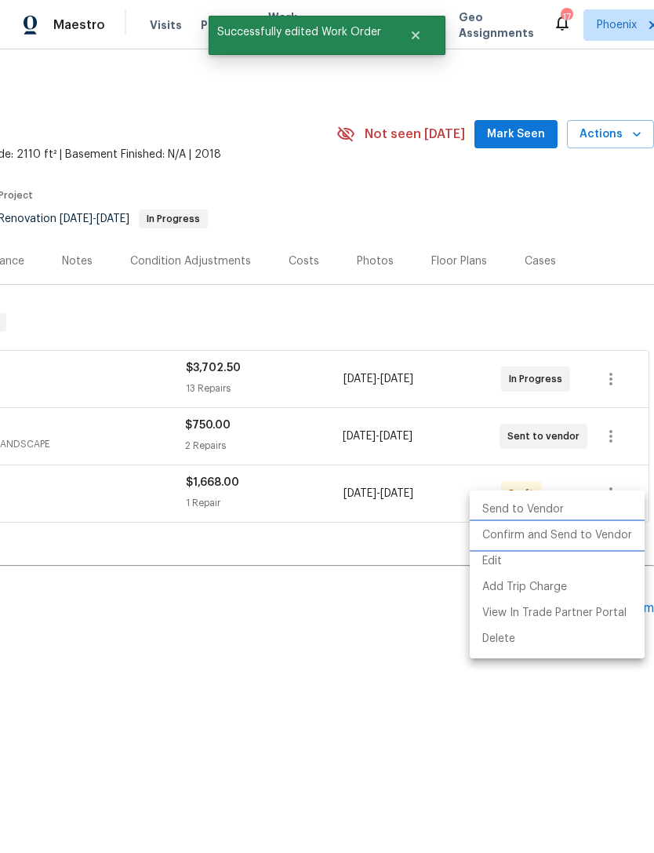
click at [562, 537] on li "Confirm and Send to Vendor" at bounding box center [557, 535] width 175 height 26
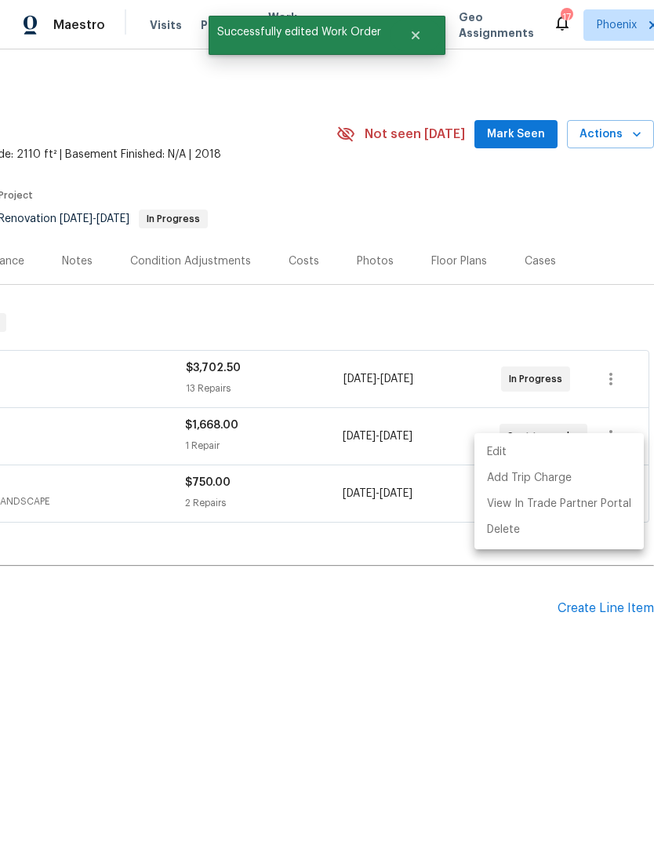
click at [430, 632] on div at bounding box center [327, 426] width 654 height 853
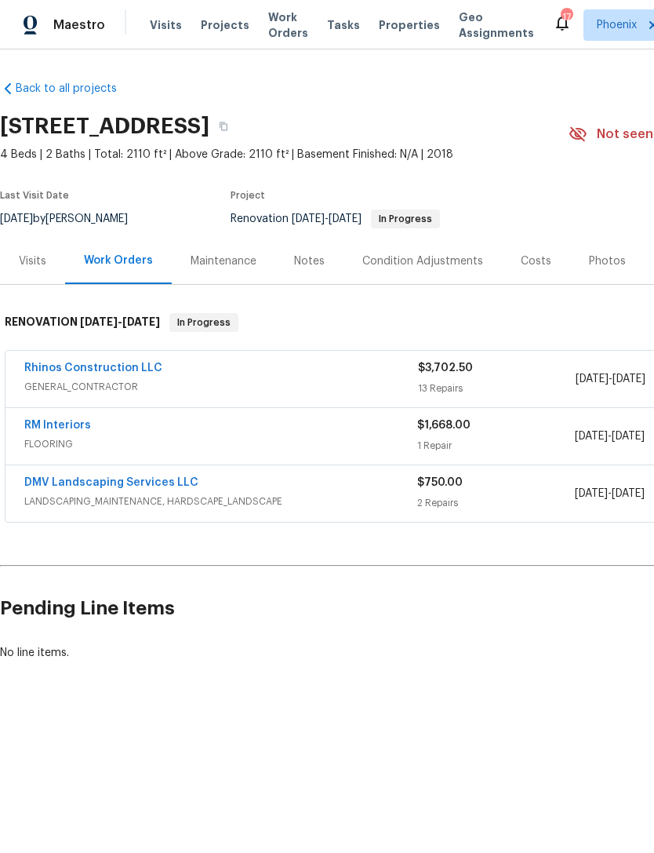
scroll to position [0, 0]
click at [43, 431] on link "RM Interiors" at bounding box center [57, 425] width 67 height 11
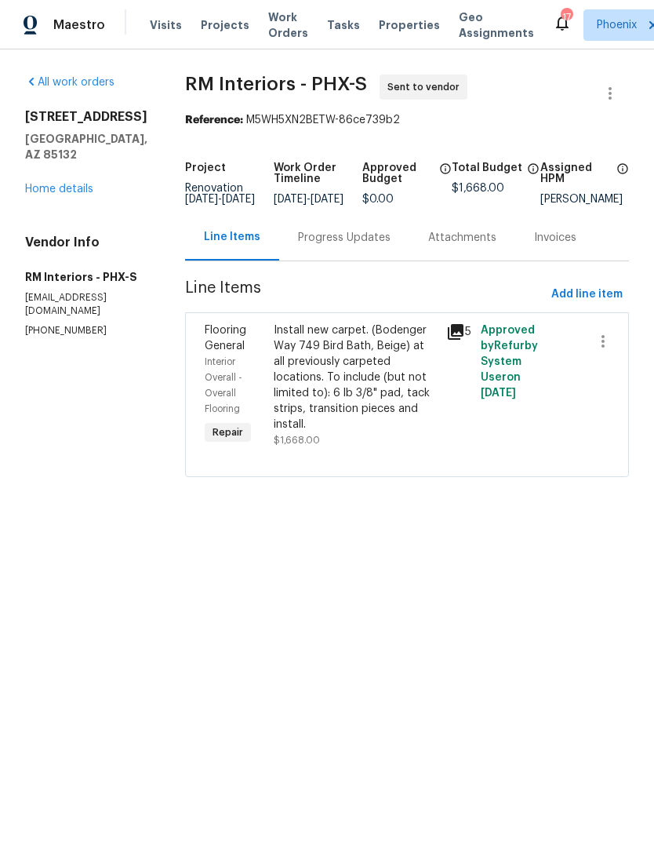
click at [336, 246] on div "Progress Updates" at bounding box center [344, 238] width 93 height 16
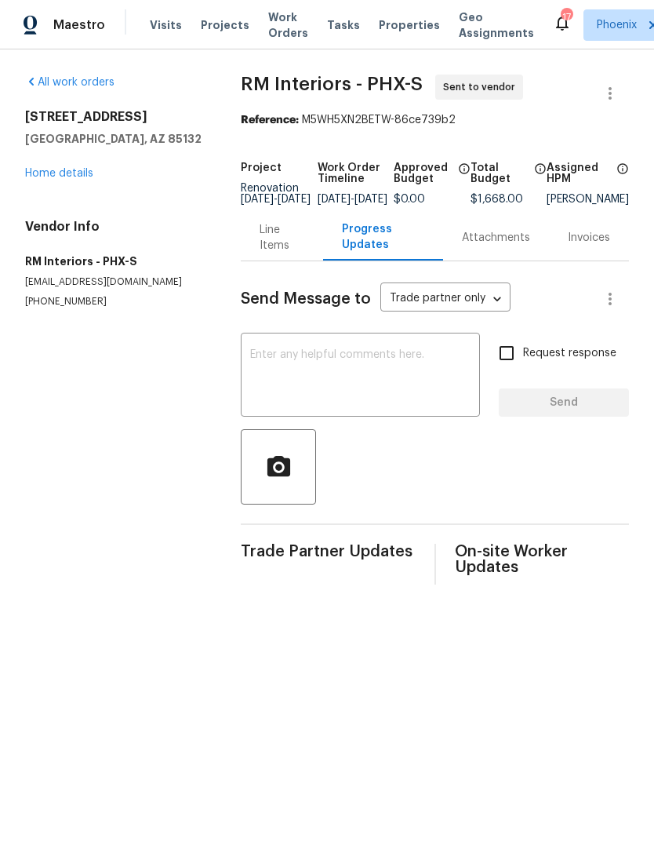
click at [74, 179] on link "Home details" at bounding box center [59, 173] width 68 height 11
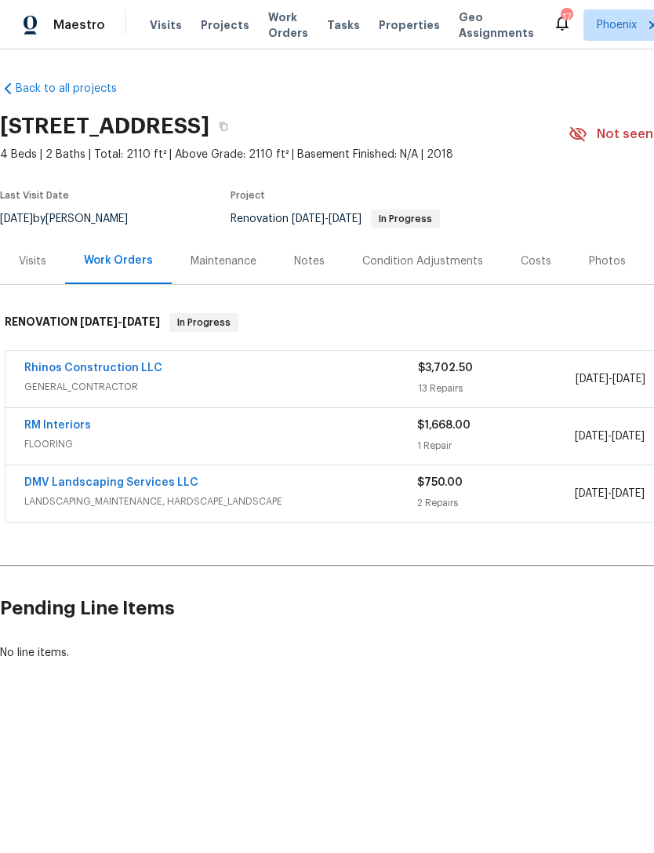
click at [310, 269] on div "Notes" at bounding box center [309, 261] width 31 height 16
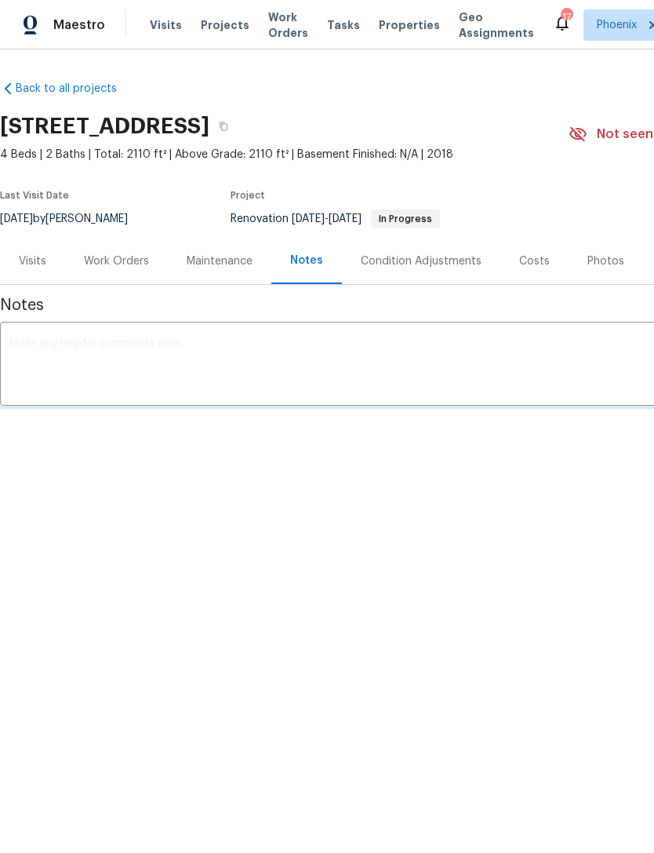
click at [170, 366] on textarea at bounding box center [443, 365] width 868 height 55
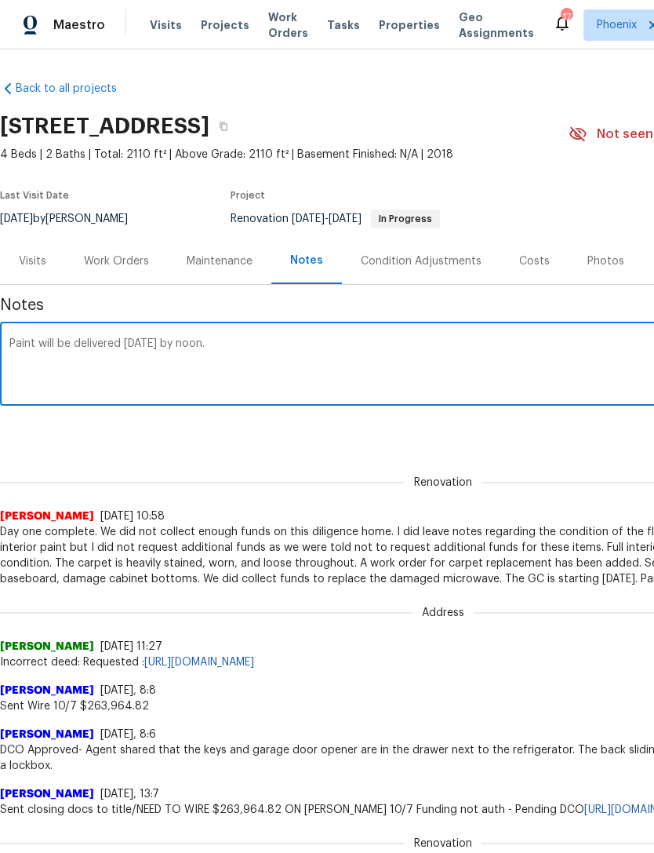
type textarea "Paint will be delivered tomorrow by noon."
click at [552, 504] on div "Renovation Melissa Muralt-Ochoa 10/8/25, 10:58 Day one complete. We did not col…" at bounding box center [443, 522] width 886 height 130
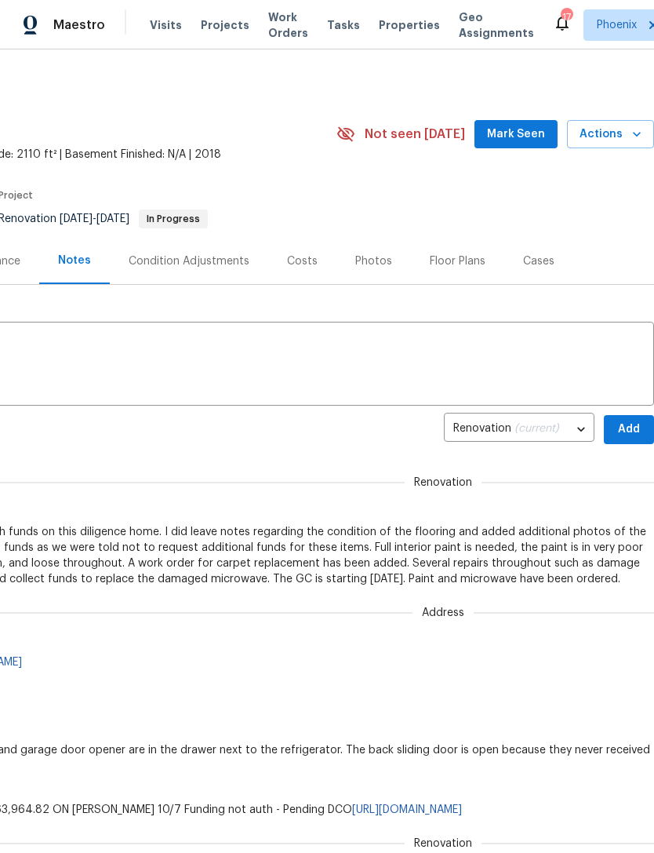
scroll to position [0, 232]
click at [629, 439] on span "Add" at bounding box center [629, 430] width 25 height 20
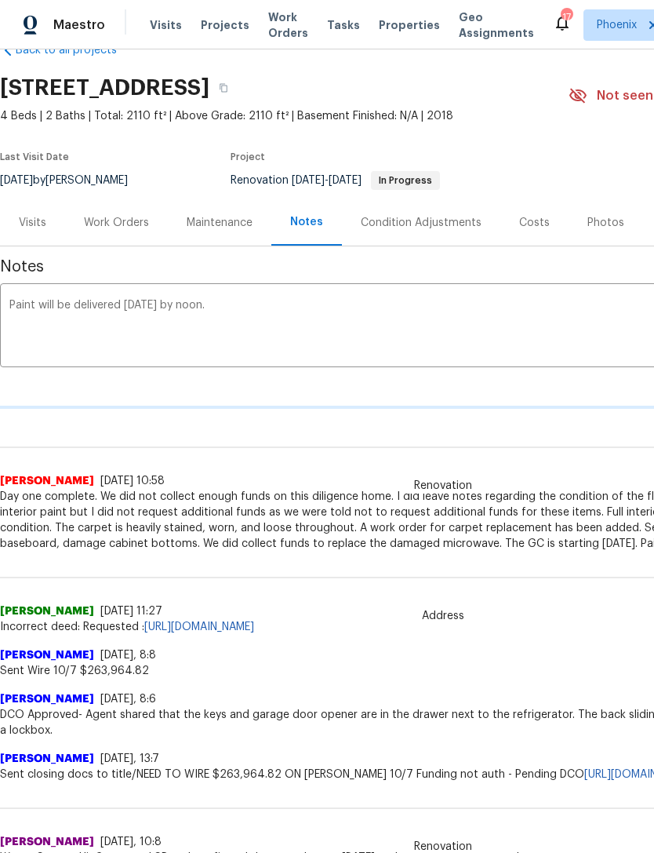
scroll to position [40, 0]
